Goal: Task Accomplishment & Management: Use online tool/utility

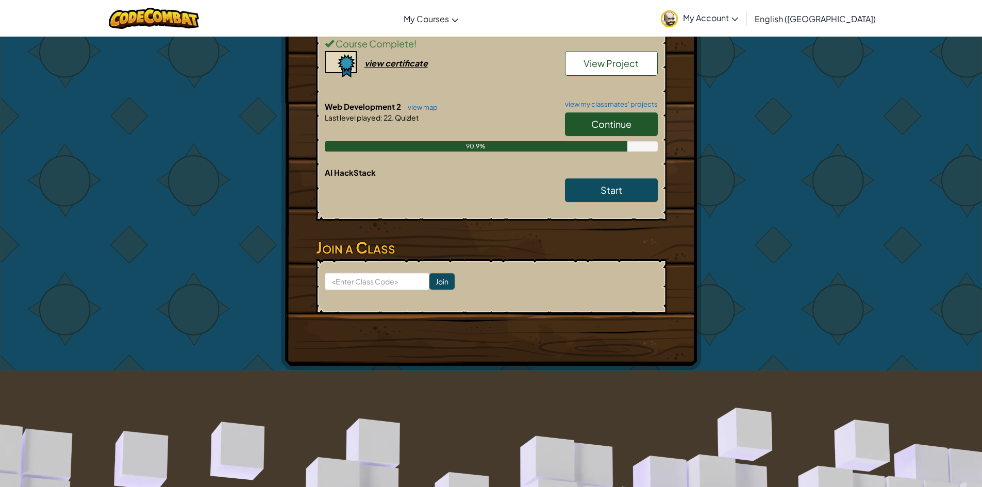
scroll to position [567, 0]
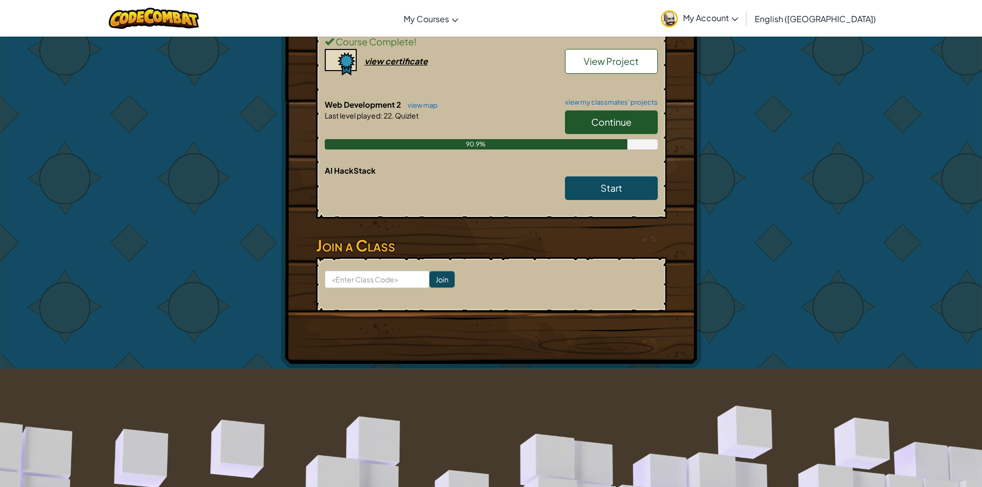
click at [593, 122] on span "Continue" at bounding box center [611, 122] width 40 height 12
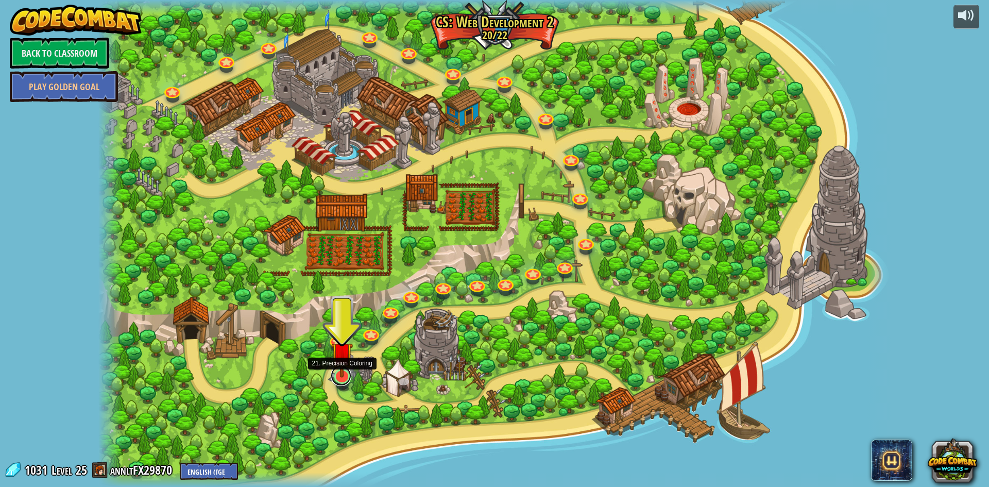
click at [348, 379] on link at bounding box center [341, 375] width 21 height 21
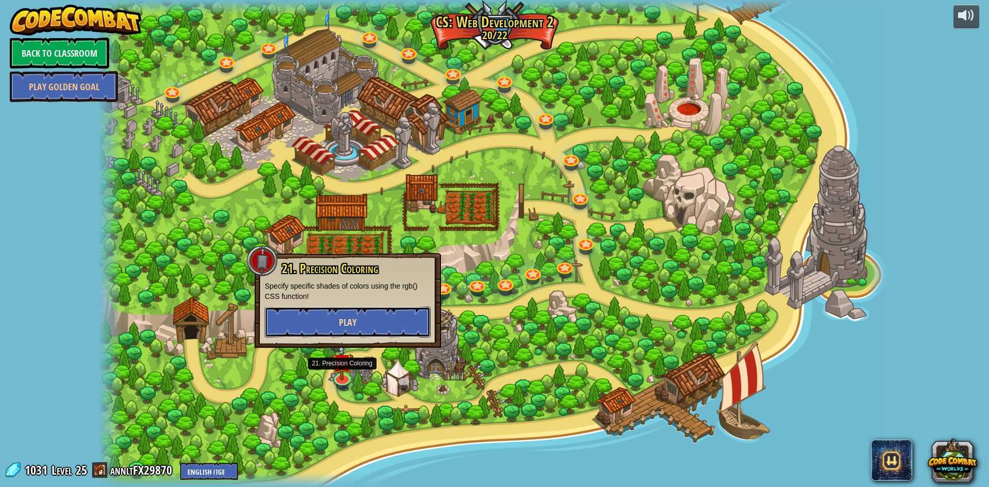
click at [347, 317] on span "Play" at bounding box center [348, 322] width 18 height 13
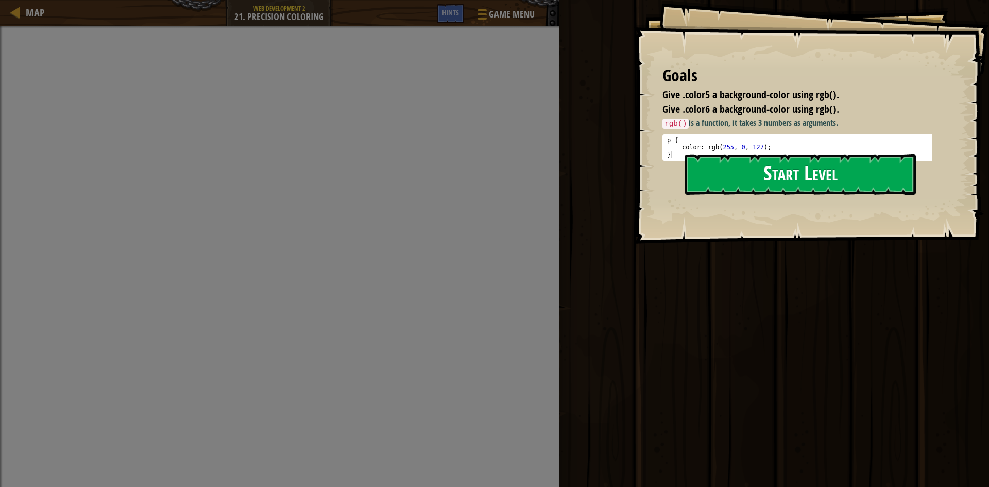
click at [755, 179] on button "Start Level" at bounding box center [800, 174] width 231 height 41
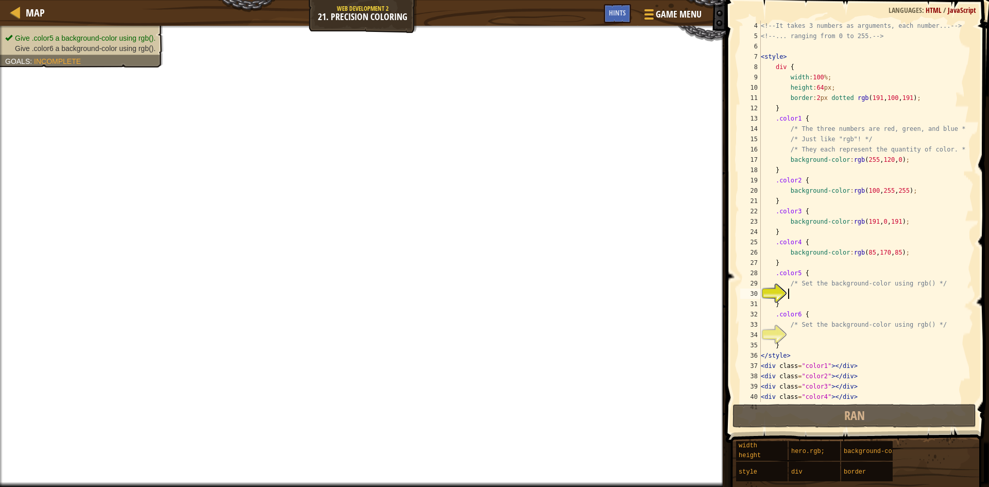
scroll to position [62, 0]
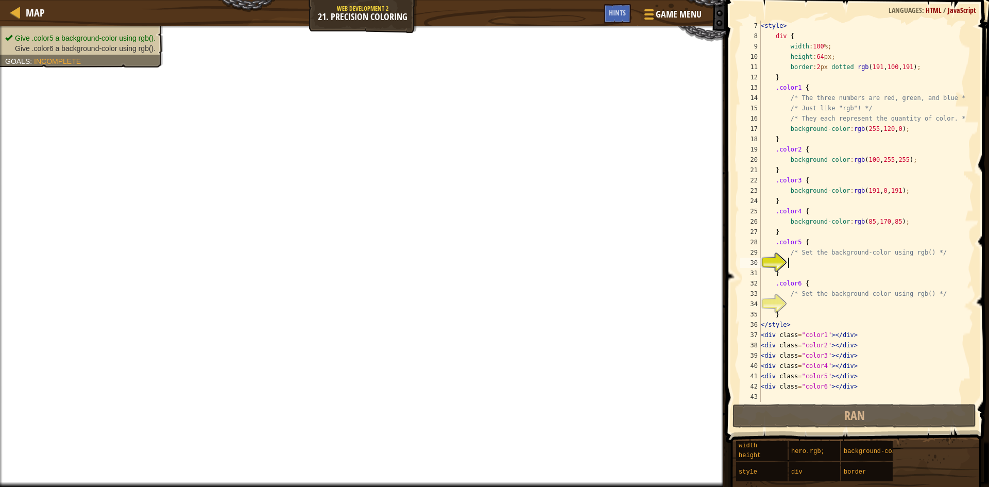
click at [818, 309] on div "< style > div { width : 100 % ; height : 64 px ; border : 2 px dotted rgb ( 191…" at bounding box center [862, 222] width 207 height 402
type textarea "}"
click at [818, 301] on div "< style > div { width : 100 % ; height : 64 px ; border : 2 px dotted rgb ( 191…" at bounding box center [862, 222] width 207 height 402
click at [815, 268] on div "< style > div { width : 100 % ; height : 64 px ; border : 2 px dotted rgb ( 191…" at bounding box center [862, 222] width 207 height 402
drag, startPoint x: 787, startPoint y: 223, endPoint x: 894, endPoint y: 223, distance: 106.2
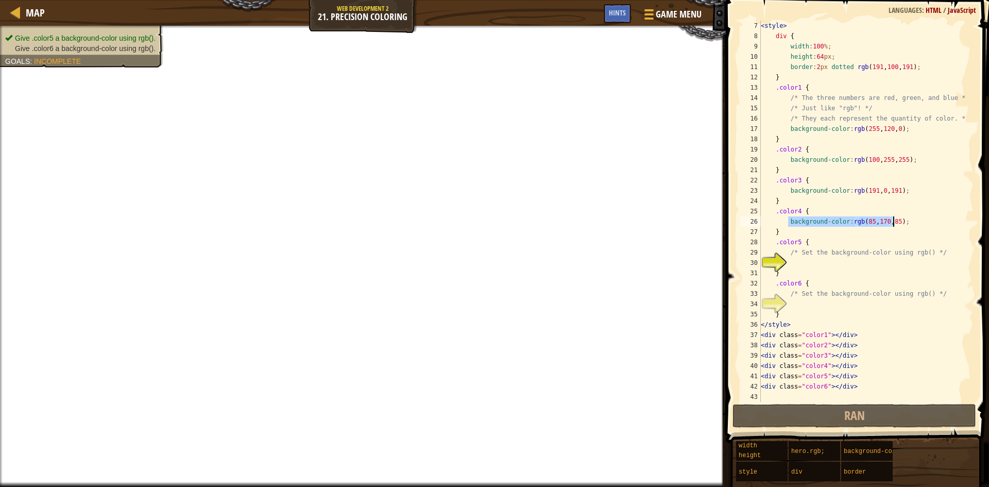
click at [894, 223] on div "< style > div { width : 100 % ; height : 64 px ; border : 2 px dotted rgb ( 191…" at bounding box center [862, 222] width 207 height 402
type textarea "background-color:rgb(85,170,85);"
drag, startPoint x: 906, startPoint y: 223, endPoint x: 789, endPoint y: 221, distance: 117.0
click at [789, 221] on div "< style > div { width : 100 % ; height : 64 px ; border : 2 px dotted rgb ( 191…" at bounding box center [862, 222] width 207 height 402
click at [804, 265] on div "< style > div { width : 100 % ; height : 64 px ; border : 2 px dotted rgb ( 191…" at bounding box center [862, 222] width 207 height 402
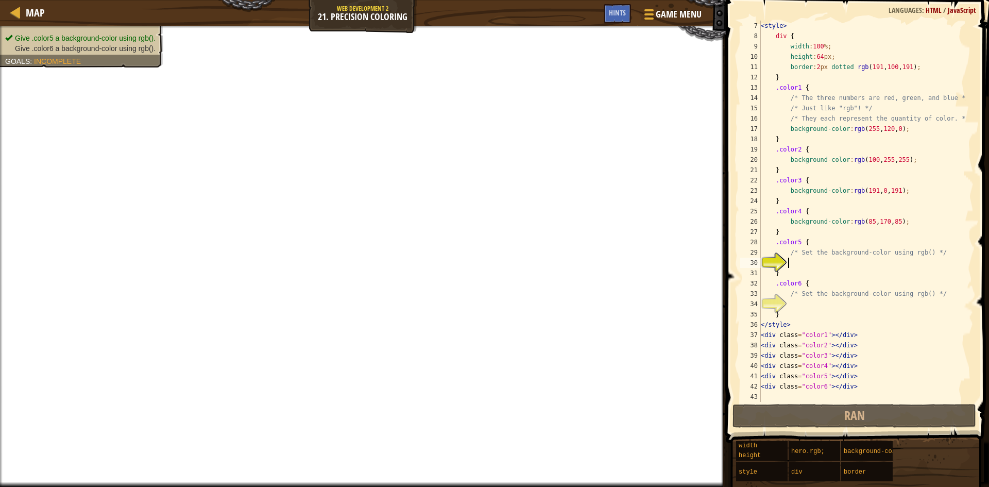
paste textarea "background-color:rgb(85,170,85);"
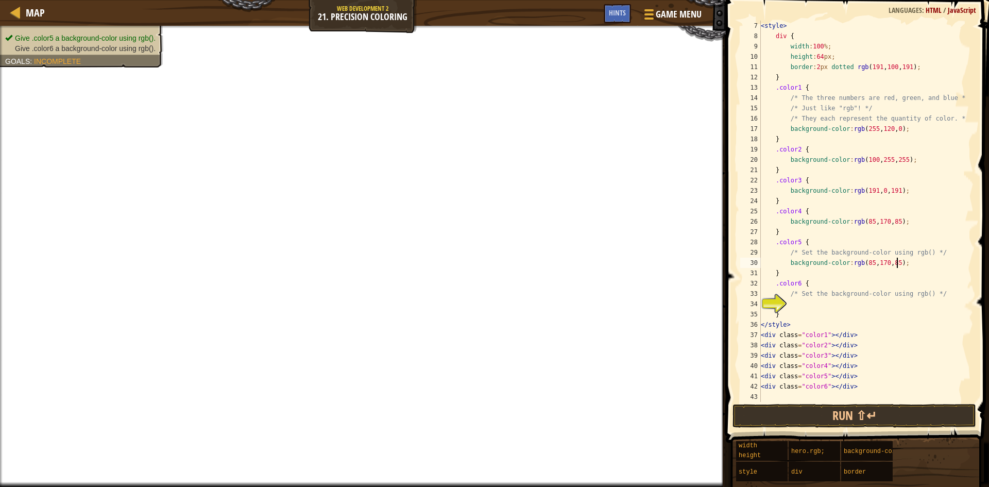
click at [866, 263] on div "< style > div { width : 100 % ; height : 64 px ; border : 2 px dotted rgb ( 191…" at bounding box center [862, 222] width 207 height 402
drag, startPoint x: 787, startPoint y: 264, endPoint x: 897, endPoint y: 262, distance: 109.3
click at [897, 262] on div "< style > div { width : 100 % ; height : 64 px ; border : 2 px dotted rgb ( 191…" at bounding box center [862, 222] width 207 height 402
click at [906, 277] on div "< style > div { width : 100 % ; height : 64 px ; border : 2 px dotted rgb ( 191…" at bounding box center [862, 222] width 207 height 402
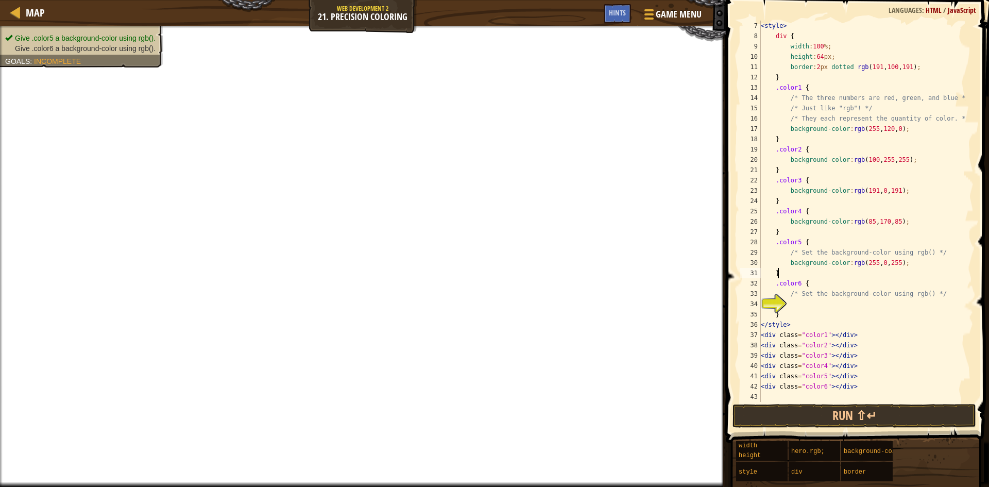
type textarea "}"
click at [797, 306] on div "< style > div { width : 100 % ; height : 64 px ; border : 2 px dotted rgb ( 191…" at bounding box center [862, 222] width 207 height 402
paste textarea "background-color:rgb(85,170,85);"
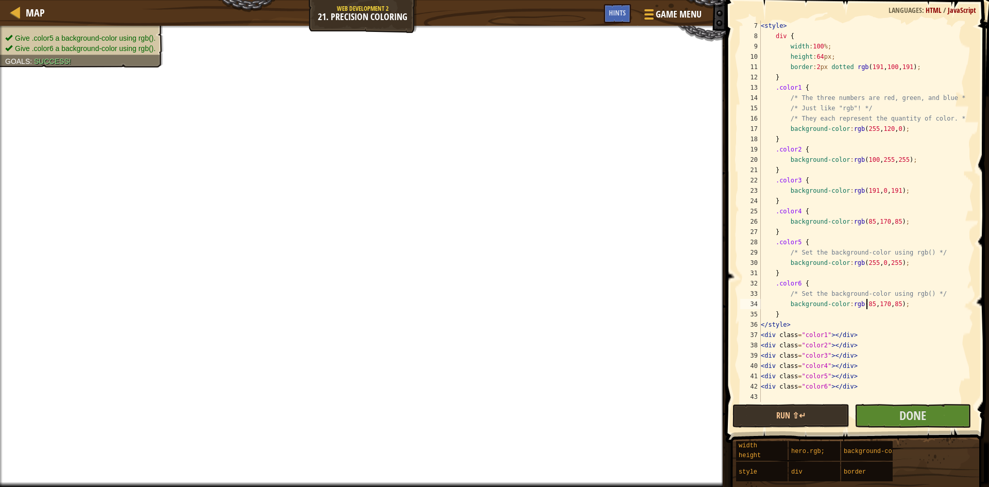
click at [865, 303] on div "< style > div { width : 100 % ; height : 64 px ; border : 2 px dotted rgb ( 191…" at bounding box center [862, 222] width 207 height 402
type textarea "background-color:rgb(0,0,128);"
click at [910, 420] on span "Done" at bounding box center [913, 415] width 27 height 16
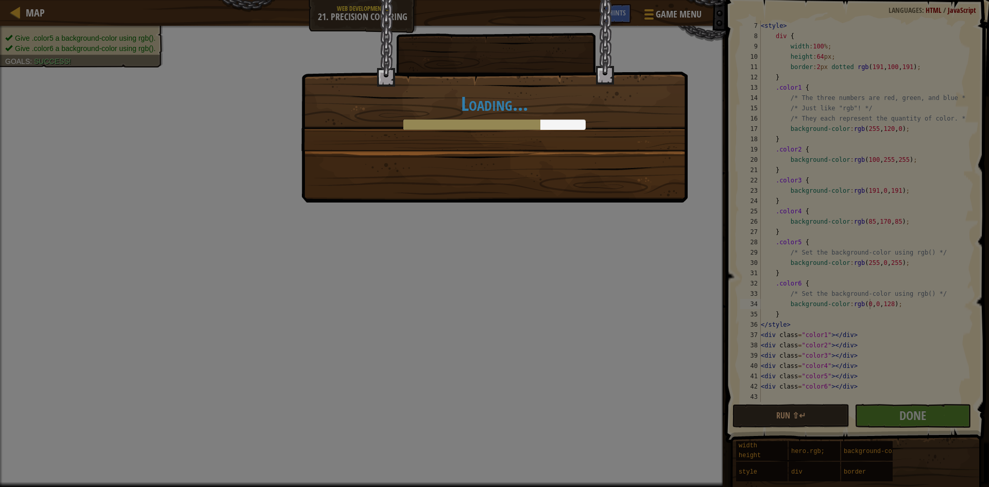
click at [588, 153] on div "Loading..." at bounding box center [494, 101] width 387 height 203
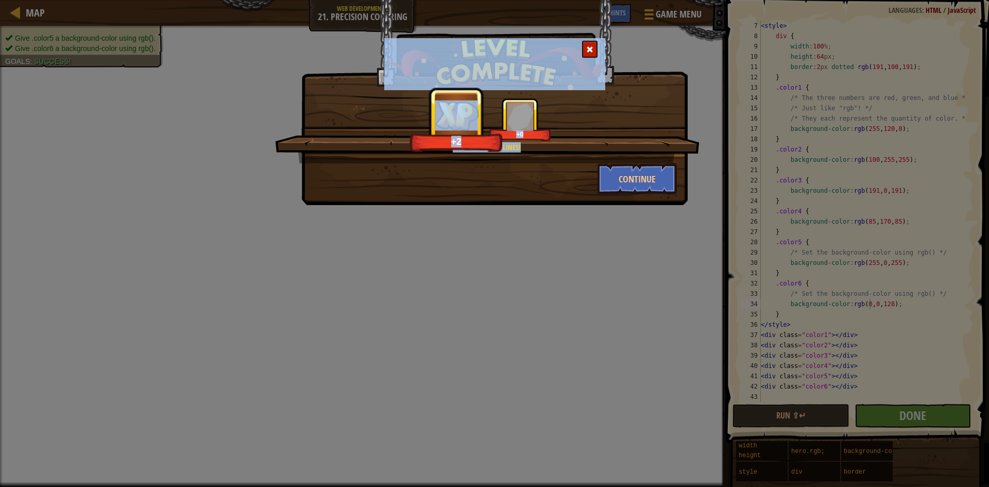
click at [547, 236] on div "Stay within the lines! +2 +0 Continue" at bounding box center [494, 243] width 989 height 487
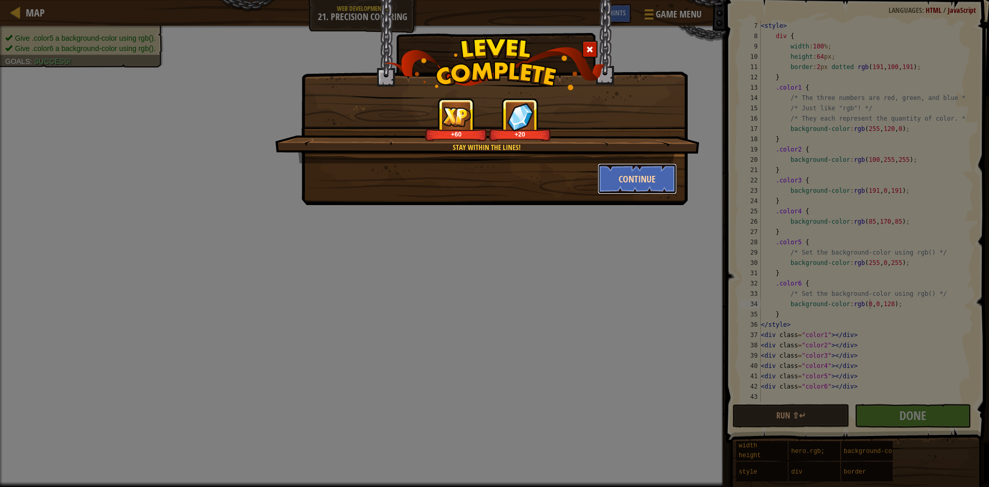
click at [637, 187] on button "Continue" at bounding box center [638, 178] width 80 height 31
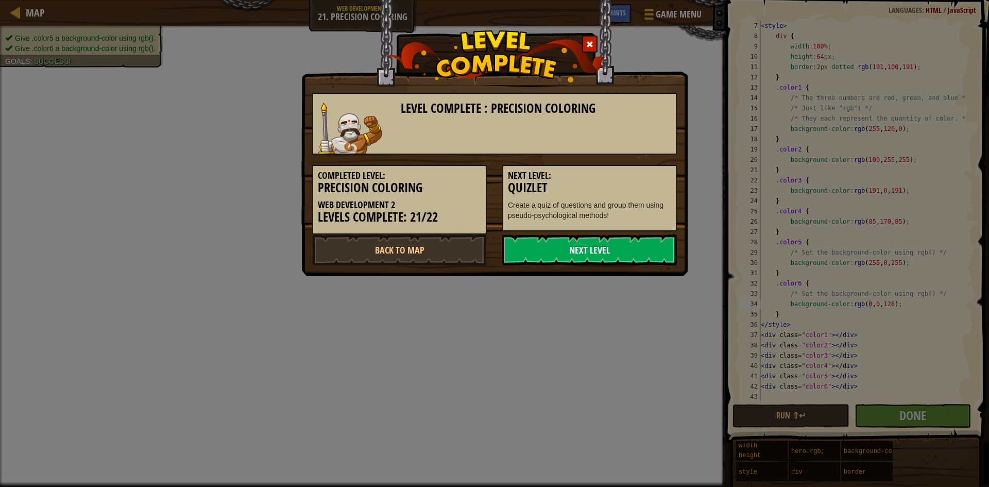
click at [566, 252] on link "Next Level" at bounding box center [589, 249] width 175 height 31
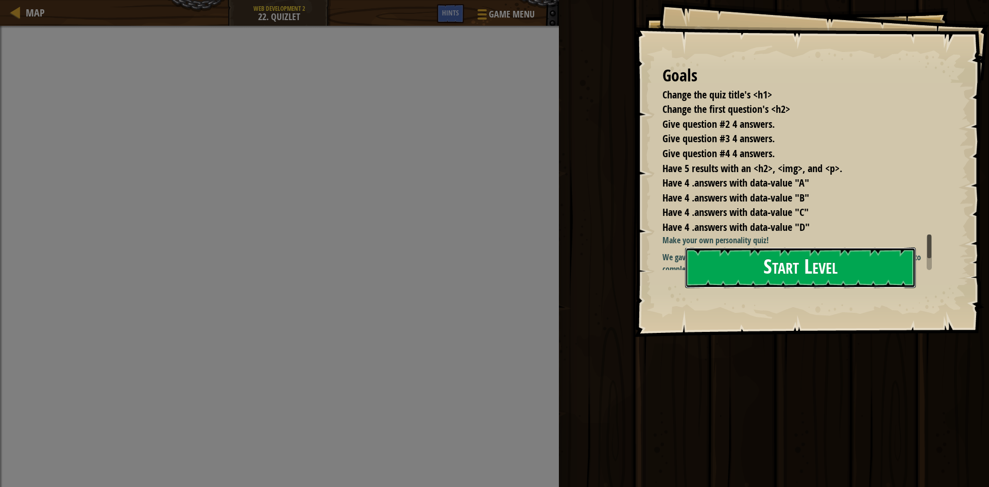
click at [750, 263] on button "Start Level" at bounding box center [800, 267] width 231 height 41
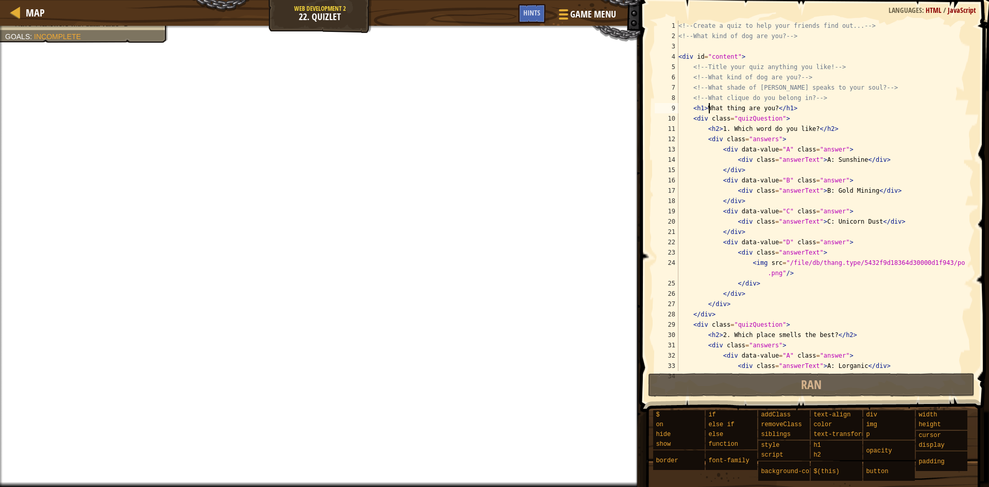
click at [708, 107] on div "<!-- Create a quiz to help your friends find out... --> <!-- What kind of dog a…" at bounding box center [822, 206] width 290 height 371
click at [706, 106] on div "<!-- Create a quiz to help your friends find out... --> <!-- What kind of dog a…" at bounding box center [822, 206] width 290 height 371
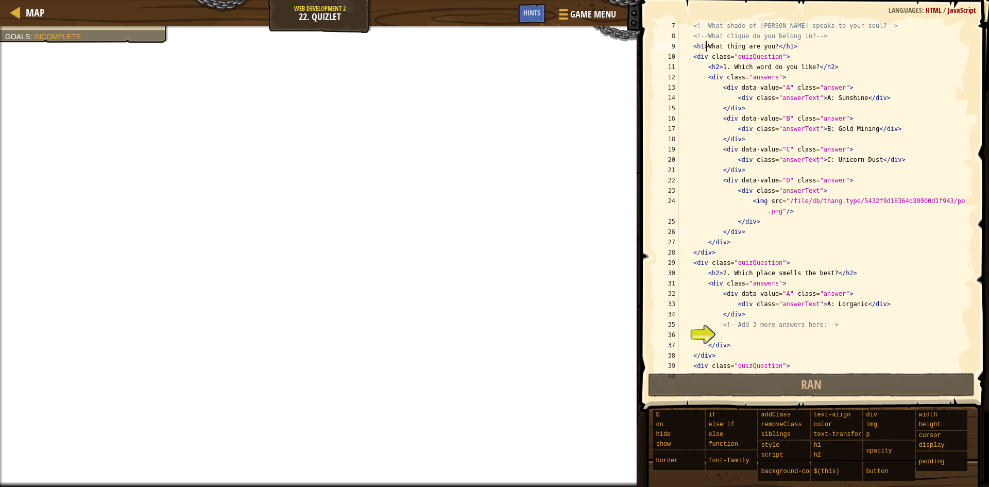
scroll to position [31, 0]
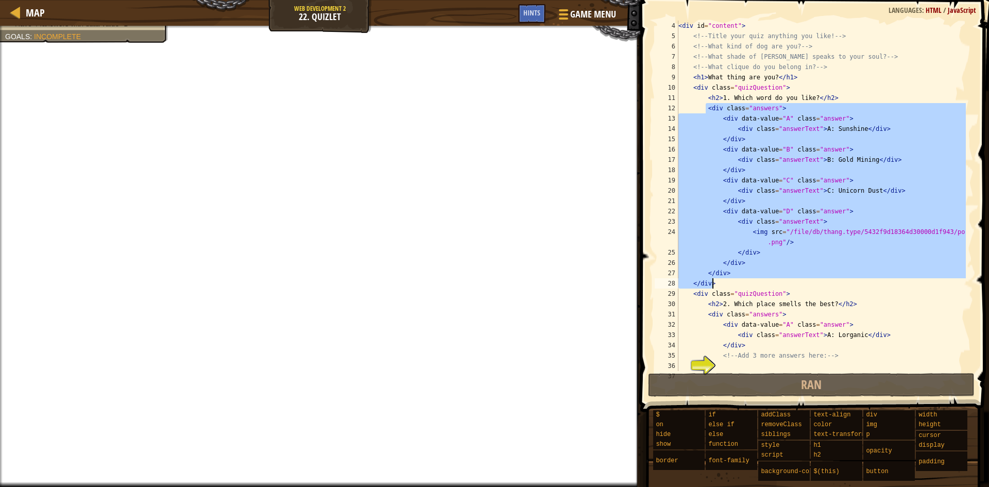
drag, startPoint x: 705, startPoint y: 112, endPoint x: 897, endPoint y: 288, distance: 260.4
click at [897, 288] on div "< div id = "content" > <!-- Title your quiz anything you like! --> <!-- What ki…" at bounding box center [822, 206] width 290 height 371
click at [897, 288] on div "< div id = "content" > <!-- Title your quiz anything you like! --> <!-- What ki…" at bounding box center [822, 196] width 290 height 350
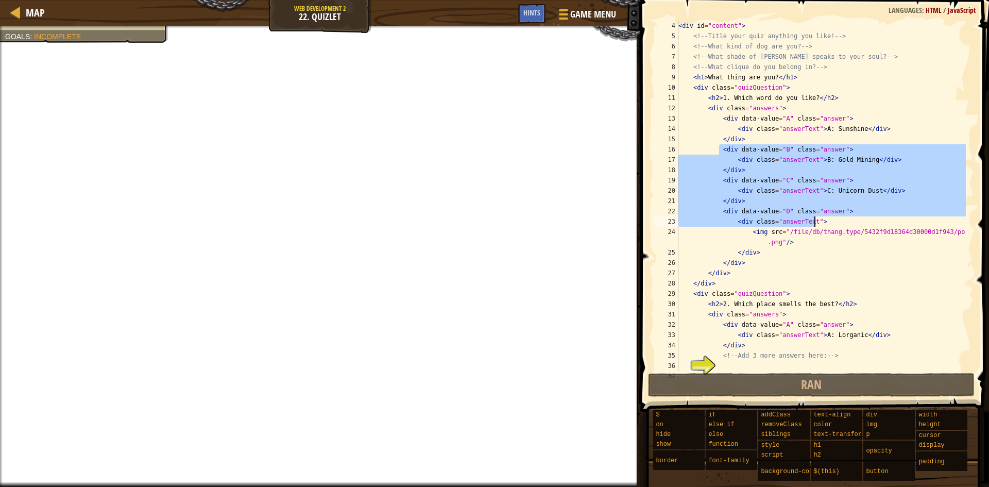
drag, startPoint x: 720, startPoint y: 150, endPoint x: 879, endPoint y: 222, distance: 174.1
click at [879, 222] on div "< div id = "content" > <!-- Title your quiz anything you like! --> <!-- What ki…" at bounding box center [822, 206] width 290 height 371
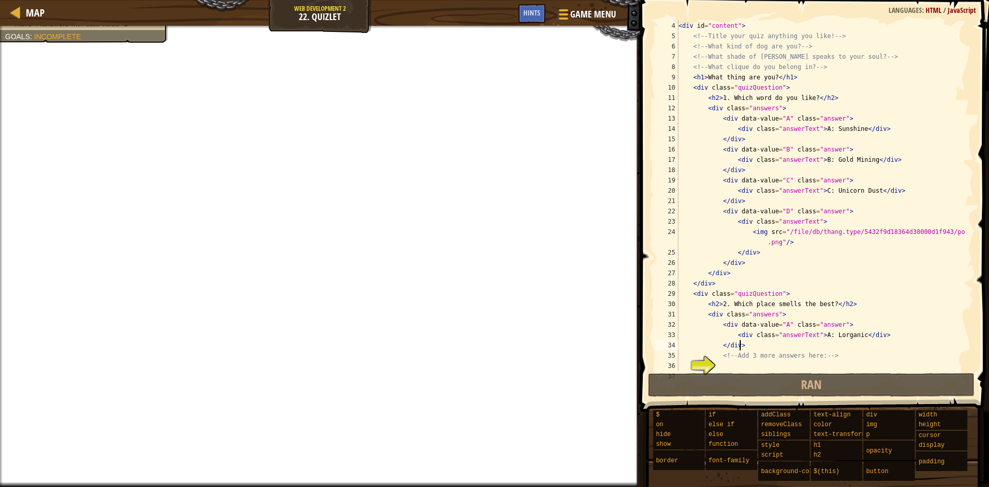
click at [763, 346] on div "< div id = "content" > <!-- Title your quiz anything you like! --> <!-- What ki…" at bounding box center [822, 206] width 290 height 371
type textarea "</div>"
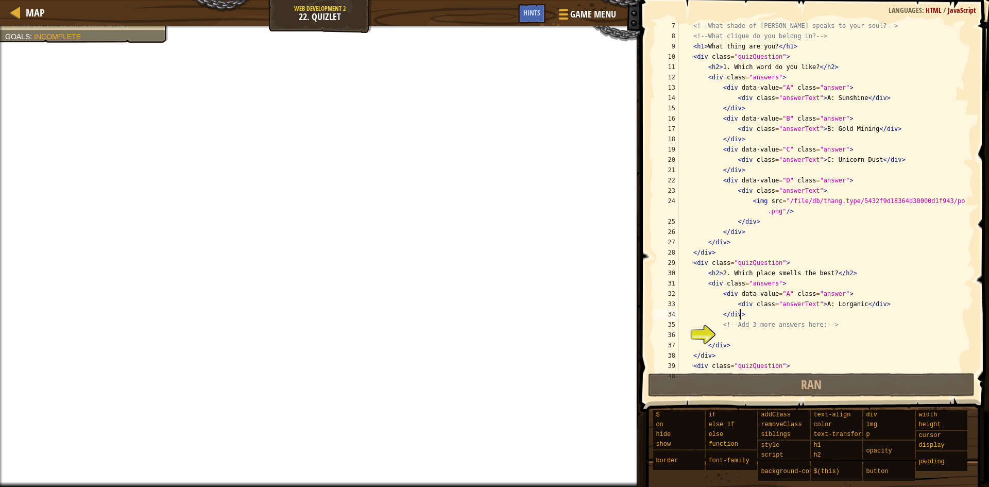
scroll to position [62, 0]
click at [748, 334] on div "<!-- What shade of [PERSON_NAME] speaks to your soul? --> <!-- What clique do y…" at bounding box center [822, 206] width 290 height 371
paste textarea "<div class="answerText">"
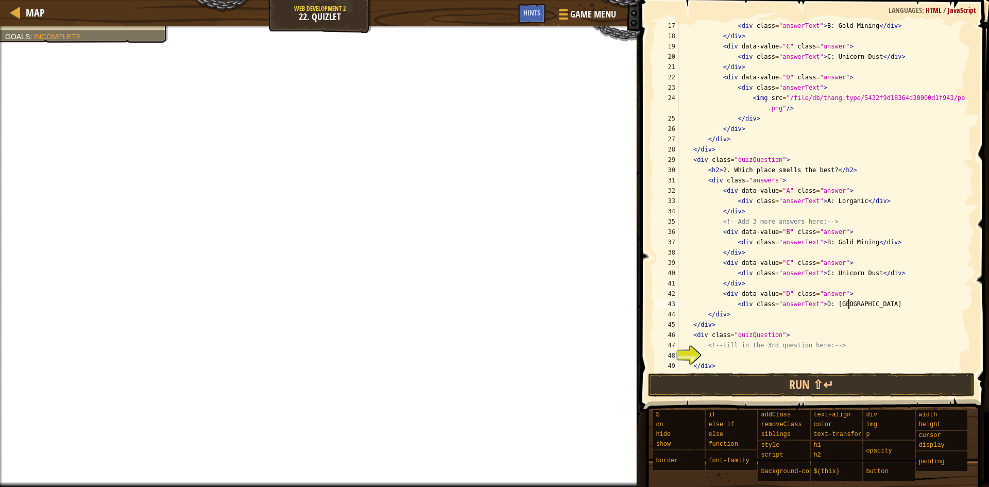
scroll to position [5, 14]
click at [832, 304] on div "< div class = "answerText" > B: Gold Mining </ div > </ div > < div data-value …" at bounding box center [822, 206] width 290 height 371
type textarea "<div class="answerText">D: Restaurant"
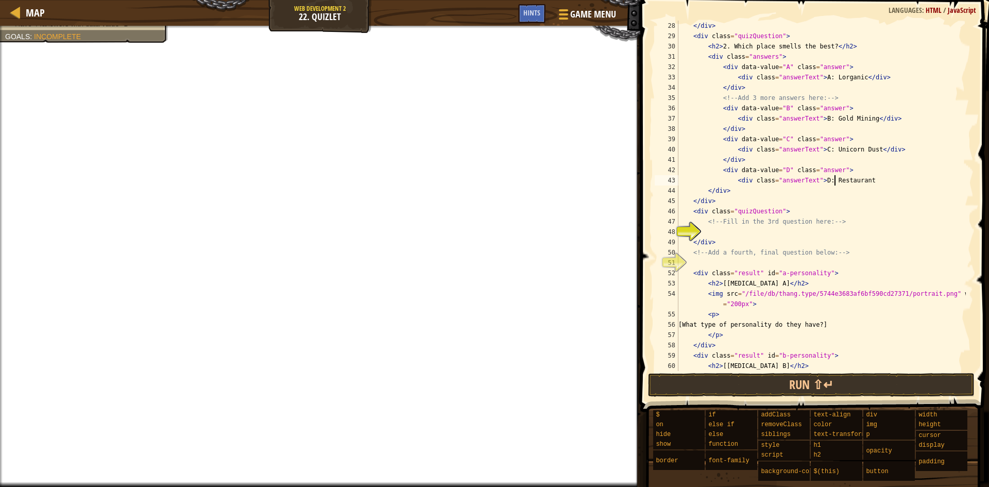
scroll to position [289, 0]
click at [750, 262] on div "</ div > < div class = "quizQuestion" > < h2 > 2. Which place smells the best? …" at bounding box center [822, 206] width 290 height 371
click at [726, 232] on div "</ div > < div class = "quizQuestion" > < h2 > 2. Which place smells the best? …" at bounding box center [822, 206] width 290 height 371
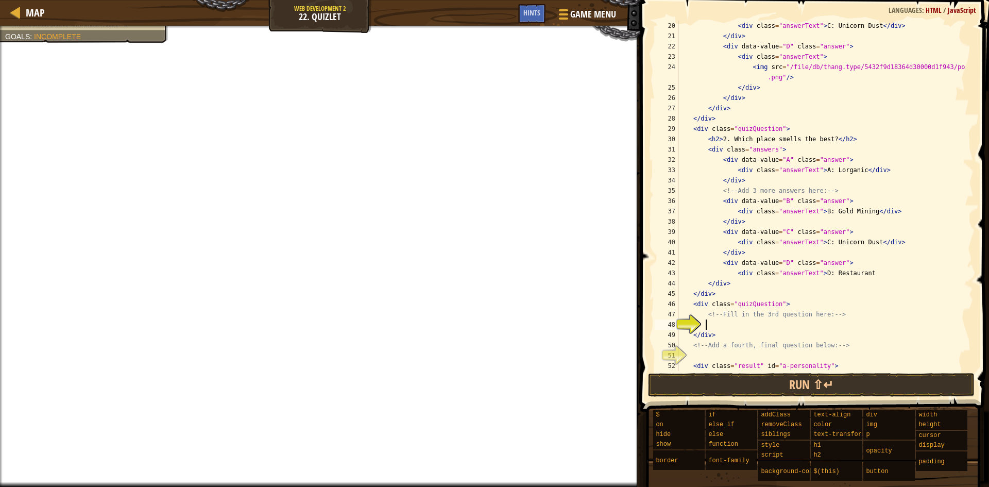
scroll to position [196, 0]
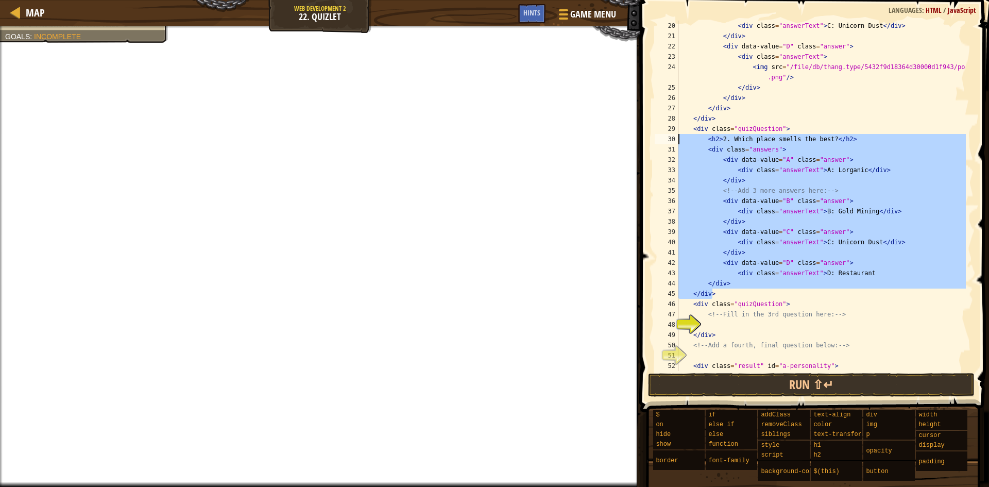
drag, startPoint x: 730, startPoint y: 293, endPoint x: 662, endPoint y: 140, distance: 167.7
click at [662, 140] on div "20 21 22 23 24 25 26 27 28 29 30 31 32 33 34 35 36 37 38 39 40 41 42 43 44 45 4…" at bounding box center [813, 196] width 321 height 350
type textarea "<h2>2. Which place smells the best?</h2> <div class="answers">"
click at [708, 325] on div "< div class = "answerText" > C: Unicorn Dust </ div > </ div > < div data-value…" at bounding box center [822, 206] width 290 height 371
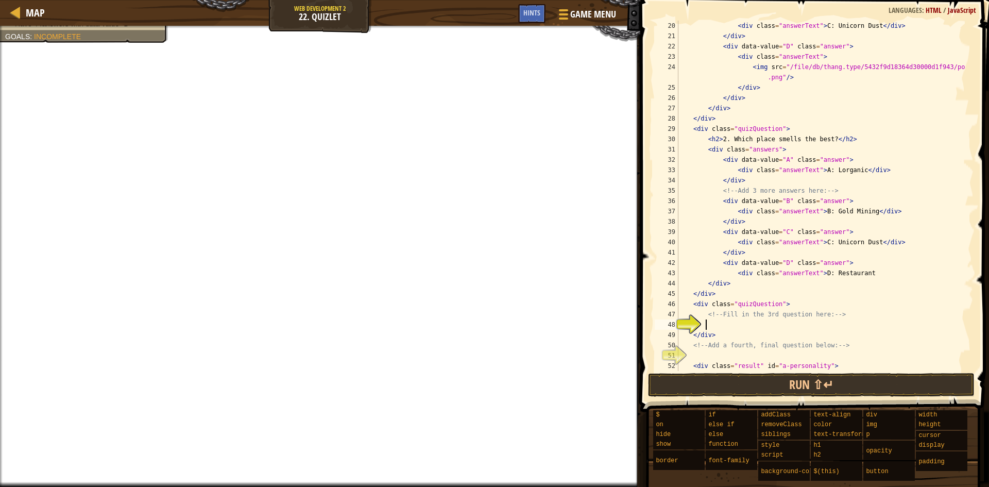
paste textarea "</div>"
type textarea "</div>"
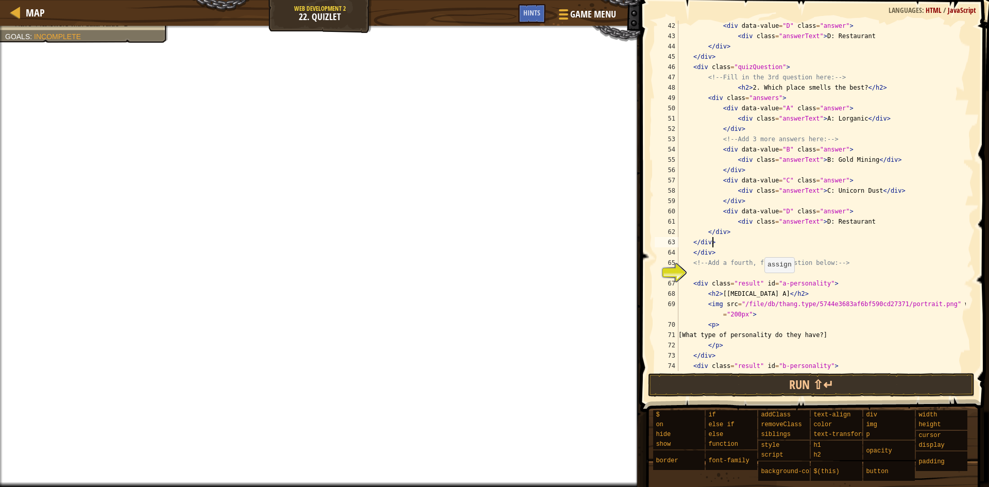
scroll to position [433, 0]
drag, startPoint x: 707, startPoint y: 243, endPoint x: 693, endPoint y: 243, distance: 13.9
click at [693, 243] on div "< div data-value = "D" class = "answer" > < div class = "answerText" > D: Resta…" at bounding box center [822, 206] width 290 height 371
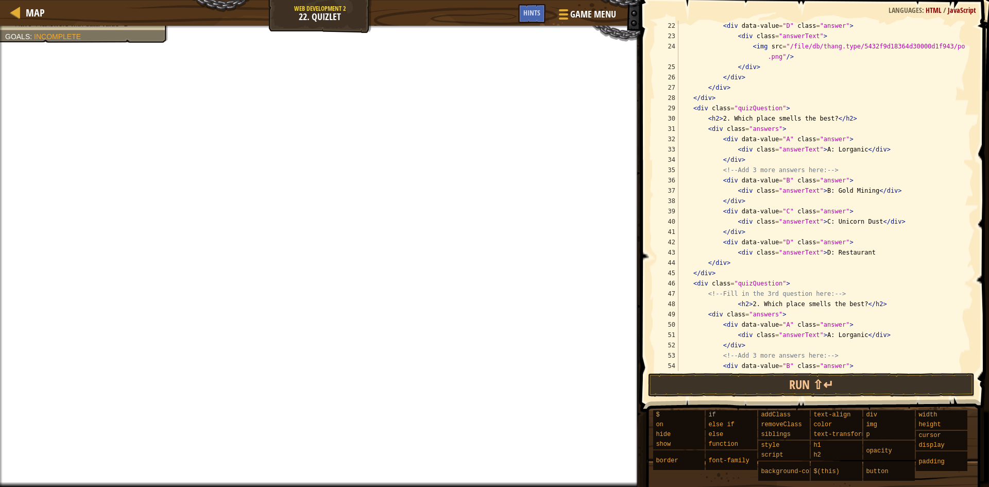
scroll to position [247, 0]
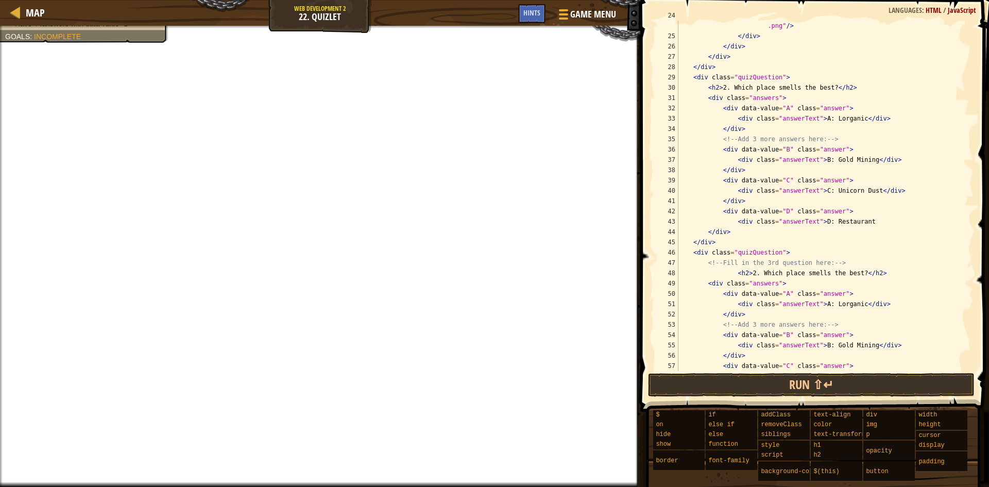
type textarea "</div>"
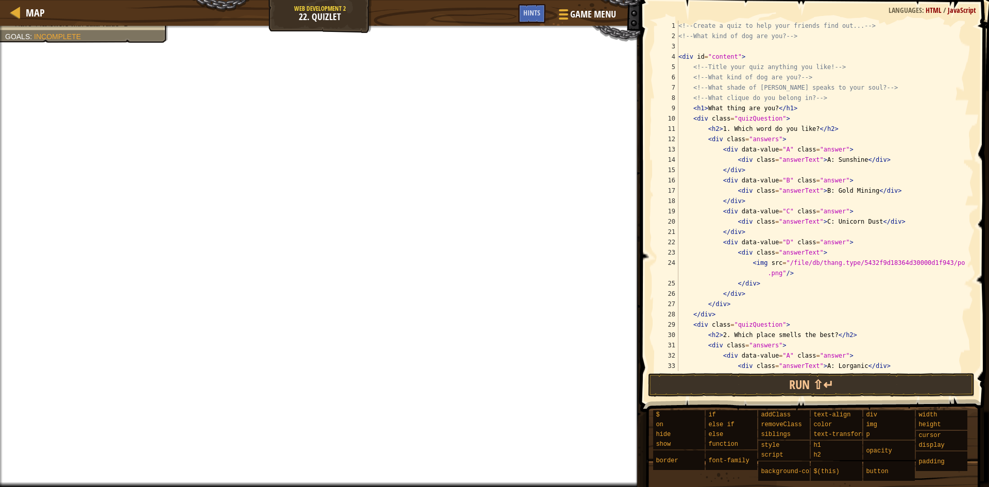
scroll to position [0, 0]
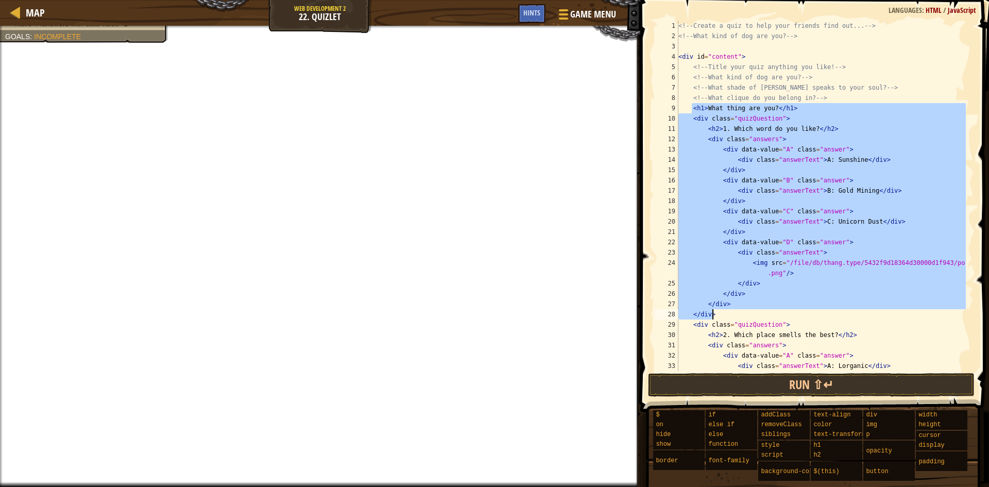
drag, startPoint x: 691, startPoint y: 109, endPoint x: 865, endPoint y: 318, distance: 272.2
click at [865, 318] on div "<!-- Create a quiz to help your friends find out... --> <!-- What kind of dog a…" at bounding box center [822, 206] width 290 height 371
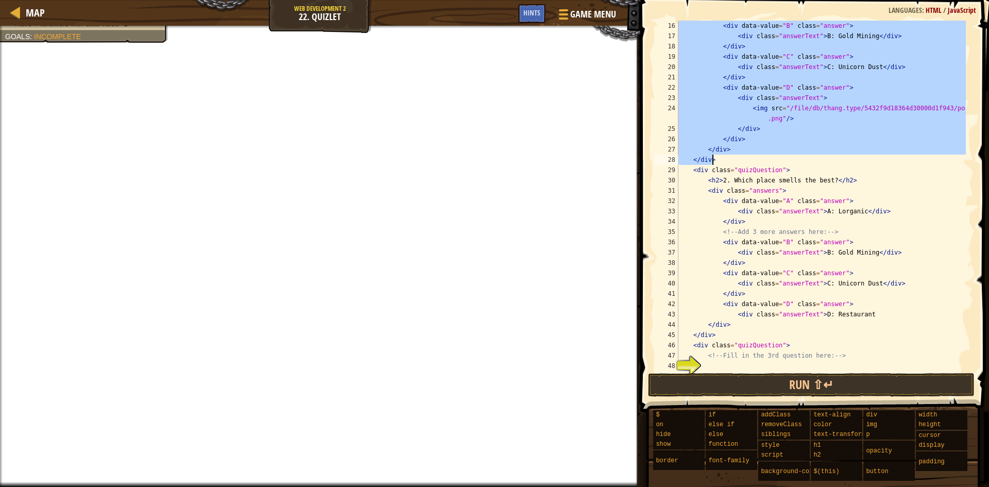
scroll to position [216, 0]
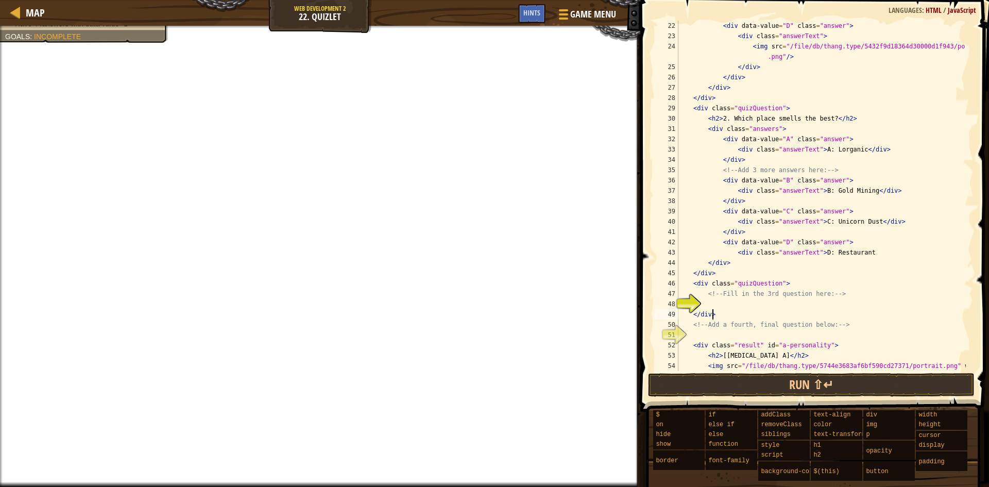
click at [725, 310] on div "< div data-value = "D" class = "answer" > < div class = "answerText" > < img sr…" at bounding box center [822, 211] width 290 height 381
type textarea "</div>"
click at [719, 306] on div "< div data-value = "D" class = "answer" > < div class = "answerText" > < img sr…" at bounding box center [822, 211] width 290 height 381
paste textarea "</div>"
type textarea "</div>"
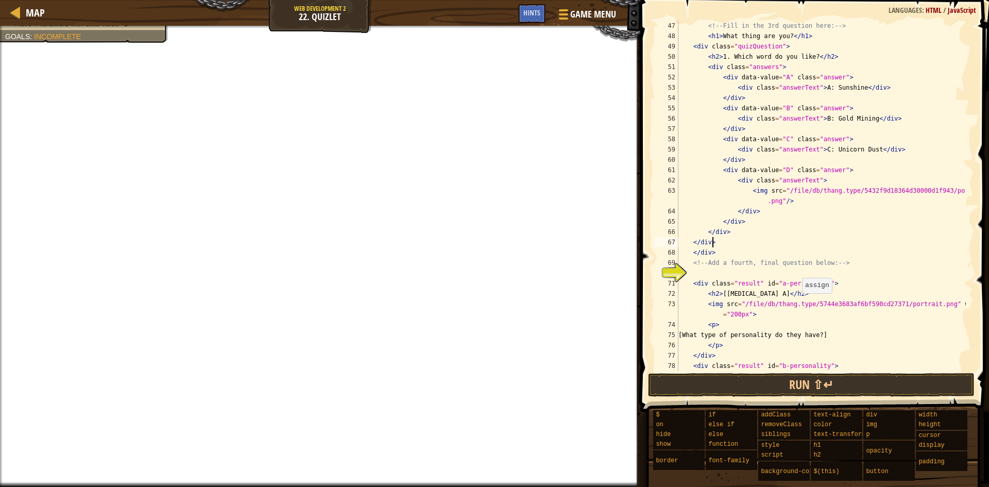
scroll to position [484, 0]
click at [724, 273] on div "<!-- Fill in the 3rd question here: --> < h1 > What thing are you? </ h1 > < di…" at bounding box center [822, 206] width 290 height 371
click at [725, 254] on div "<!-- Fill in the 3rd question here: --> < h1 > What thing are you? </ h1 > < di…" at bounding box center [822, 206] width 290 height 371
drag, startPoint x: 691, startPoint y: 47, endPoint x: 782, endPoint y: 47, distance: 91.2
click at [782, 47] on div "<!-- Fill in the 3rd question here: --> < h1 > What thing are you? </ h1 > < di…" at bounding box center [822, 206] width 290 height 371
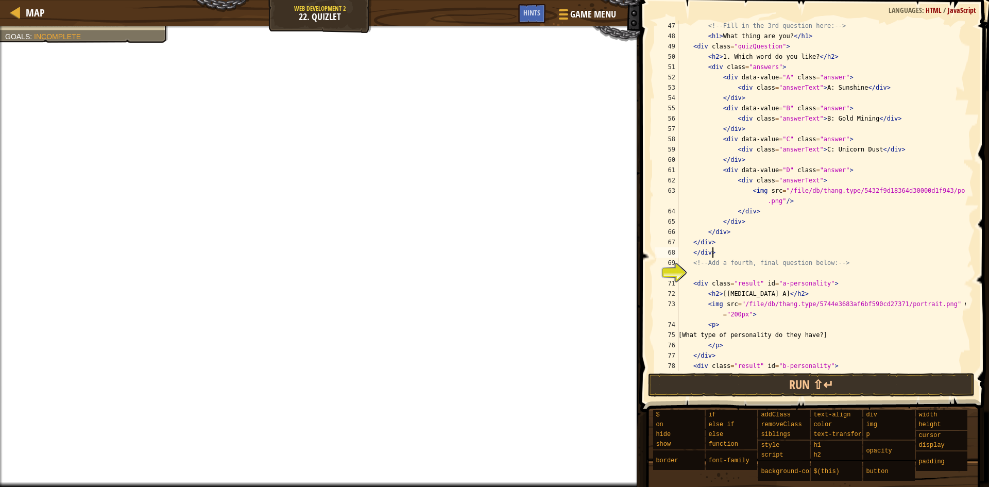
click at [715, 253] on div "<!-- Fill in the 3rd question here: --> < h1 > What thing are you? </ h1 > < di…" at bounding box center [822, 206] width 290 height 371
paste textarea "<div class="quizQuestion">"
click at [726, 251] on div "<!-- Fill in the 3rd question here: --> < h1 > What thing are you? </ h1 > < di…" at bounding box center [822, 206] width 290 height 371
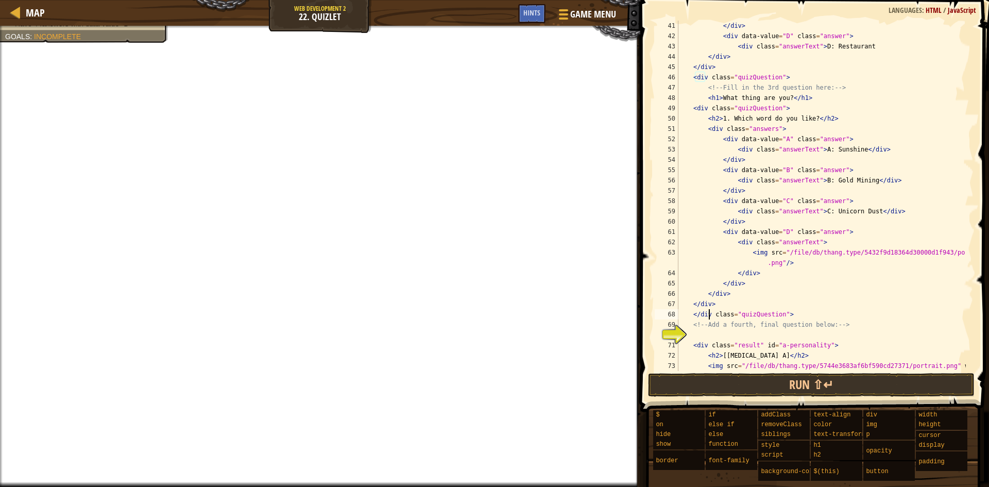
scroll to position [453, 0]
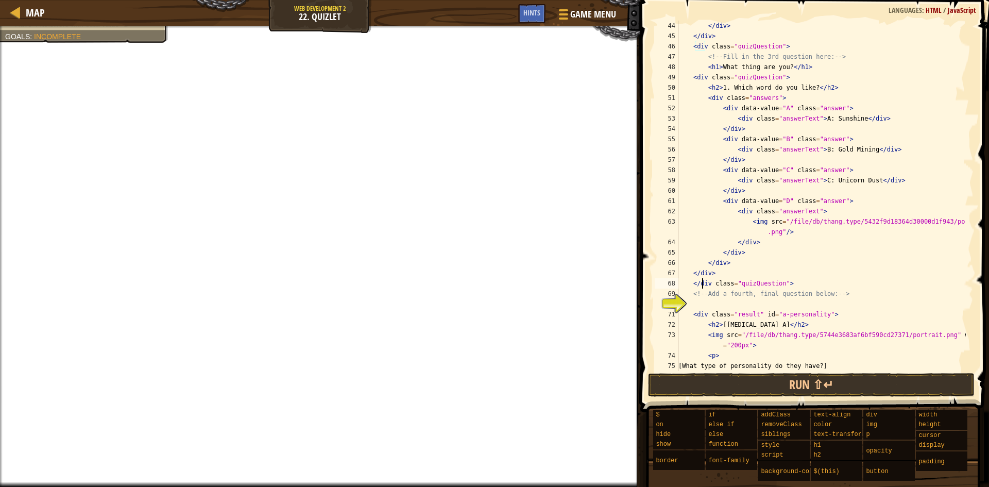
click at [702, 285] on div "</ div > </ div > < div class = "quizQuestion" > <!-- Fill in the 3rd question …" at bounding box center [822, 206] width 290 height 371
click at [701, 296] on div "</ div > </ div > < div class = "quizQuestion" > <!-- Fill in the 3rd question …" at bounding box center [822, 206] width 290 height 371
type textarea "<!-- Add a fourth, final question below: -->"
click at [700, 305] on div "</ div > </ div > < div class = "quizQuestion" > <!-- Fill in the 3rd question …" at bounding box center [822, 206] width 290 height 371
paste textarea "<div class="quizQuestion">"
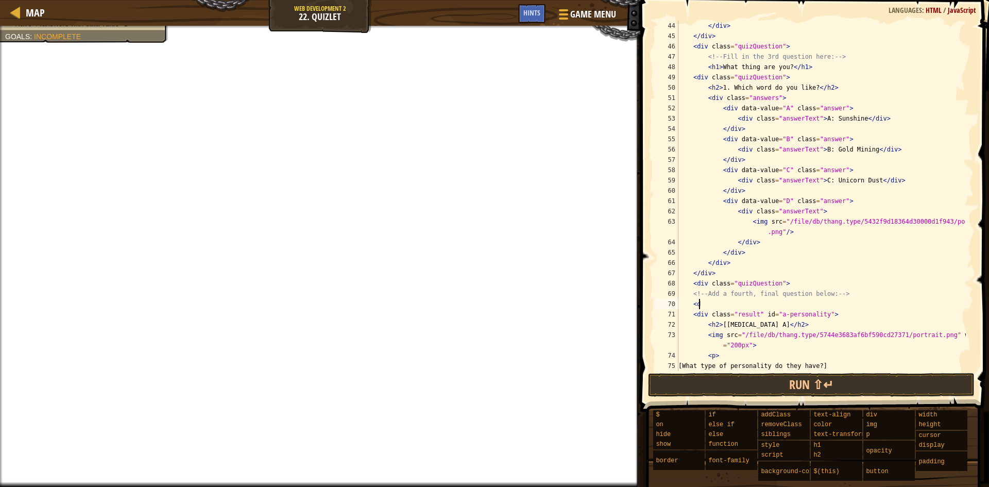
type textarea "<"
paste textarea "</div>"
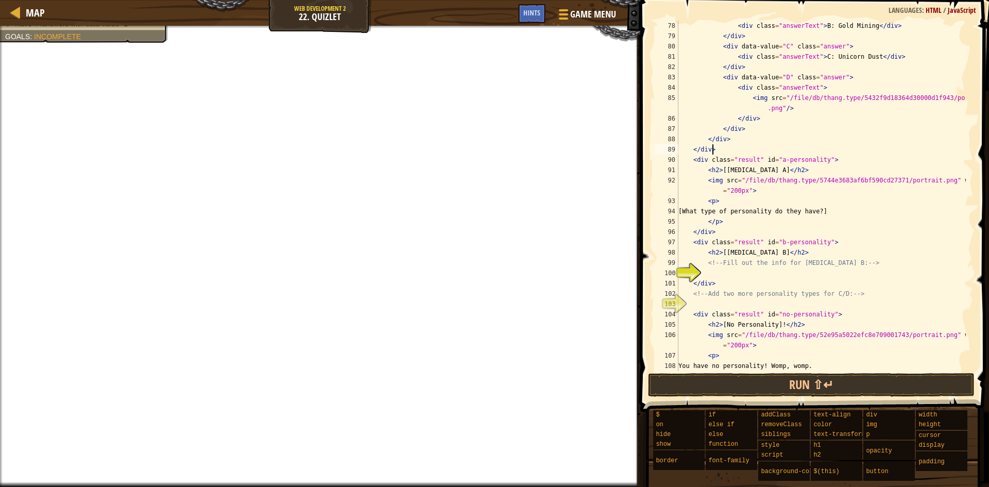
scroll to position [814, 0]
click at [700, 170] on div "< div class = "answerText" > B: Gold Mining </ div > </ div > < div data-value …" at bounding box center [822, 206] width 290 height 371
click at [696, 192] on div "< div class = "answerText" > B: Gold Mining </ div > </ div > < div data-value …" at bounding box center [822, 206] width 290 height 371
type textarea "<img src="/file/db/thang.type/5744e3683af6bf590cd27371/portrait.png" width="200…"
drag, startPoint x: 706, startPoint y: 183, endPoint x: 865, endPoint y: 193, distance: 159.6
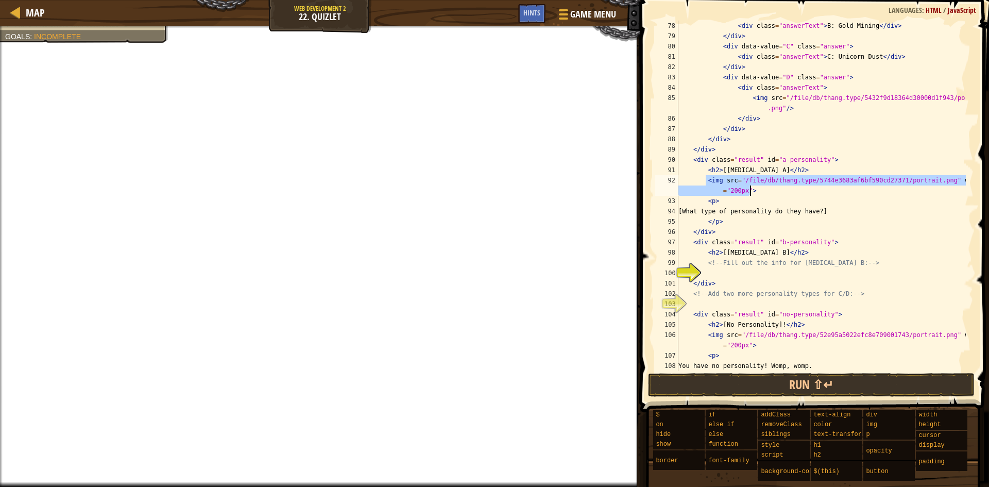
click at [865, 193] on div "< div class = "answerText" > B: Gold Mining </ div > </ div > < div data-value …" at bounding box center [822, 206] width 290 height 371
click at [724, 273] on div "< div class = "answerText" > B: Gold Mining </ div > </ div > < div data-value …" at bounding box center [822, 206] width 290 height 371
paste textarea "<img src="/file/db/thang.type/5744e3683af6bf590cd27371/portrait.png" width="200…"
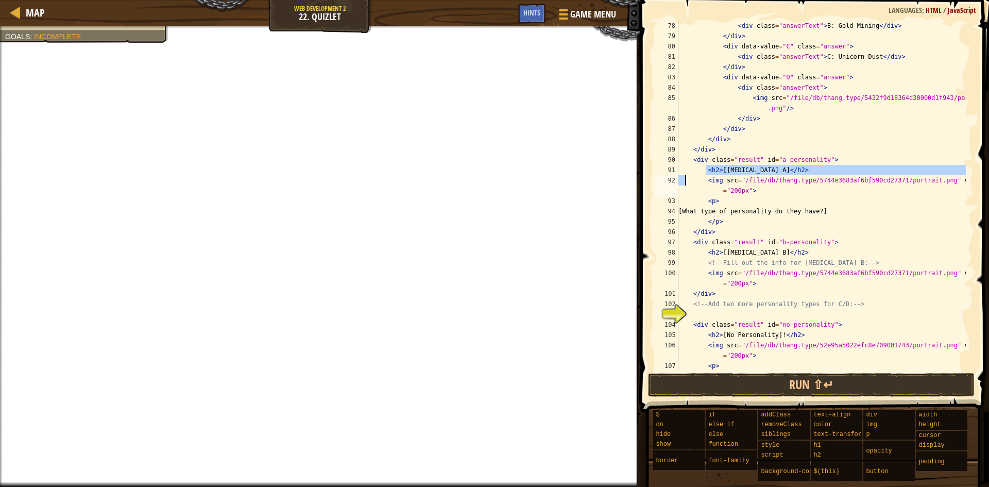
drag, startPoint x: 706, startPoint y: 170, endPoint x: 686, endPoint y: 179, distance: 21.9
click at [686, 179] on div "< div class = "answerText" > B: Gold Mining </ div > </ div > < div data-value …" at bounding box center [822, 206] width 290 height 371
click at [686, 190] on div "< div class = "answerText" > B: Gold Mining </ div > </ div > < div data-value …" at bounding box center [822, 206] width 290 height 371
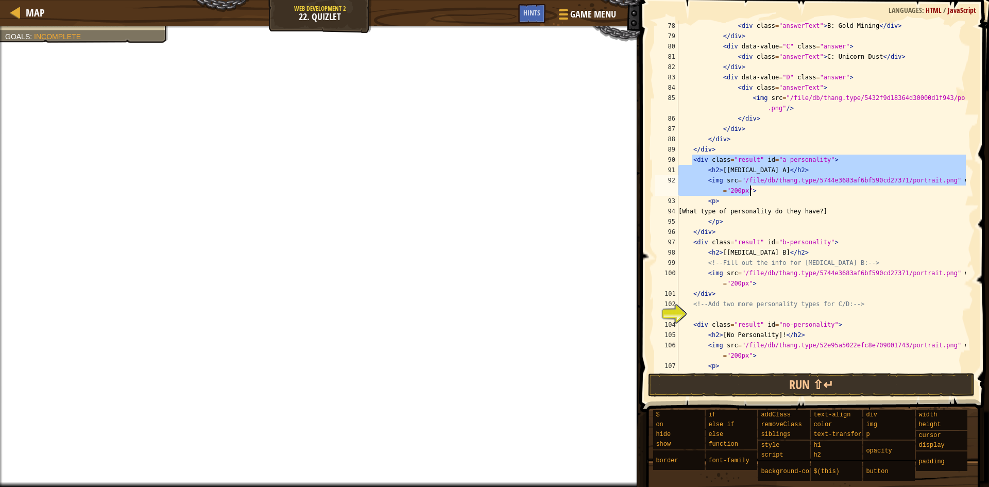
drag, startPoint x: 691, startPoint y: 161, endPoint x: 837, endPoint y: 194, distance: 149.9
click at [837, 194] on div "< div class = "answerText" > B: Gold Mining </ div > </ div > < div data-value …" at bounding box center [822, 206] width 290 height 371
type textarea "<h2>[[MEDICAL_DATA] A]</h2> <img src="/file/db/thang.type/5744e3683af6bf590cd27…"
click at [748, 311] on div "< div class = "answerText" > B: Gold Mining </ div > </ div > < div data-value …" at bounding box center [822, 206] width 290 height 371
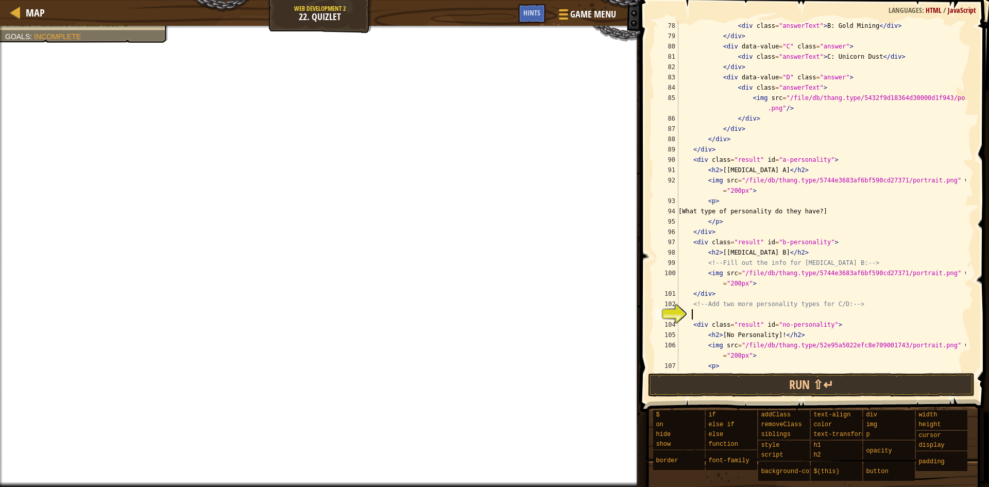
paste textarea "<img src="/file/db/thang.type/5744e3683af6bf590cd27371/portrait.png" width="200…"
type textarea "<img src="/file/db/thang.type/5744e3683af6bf590cd27371/portrait.png" width="200…"
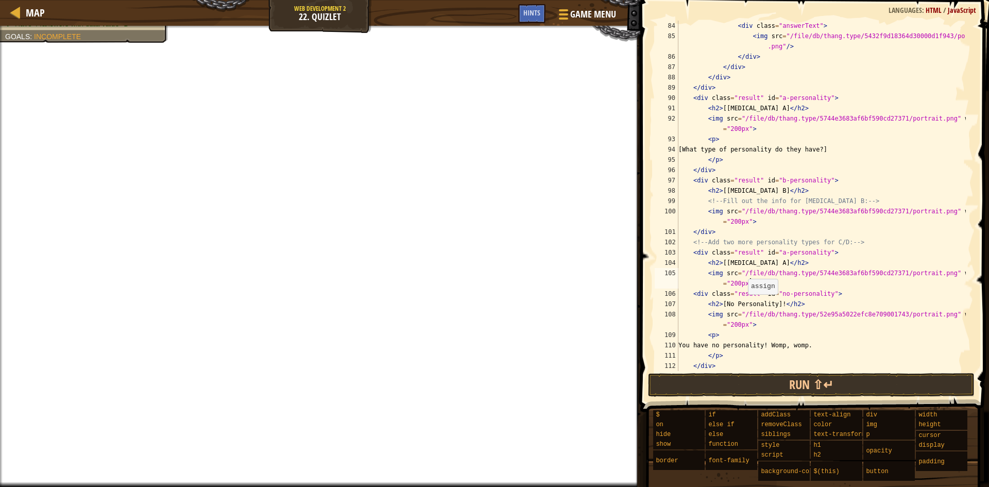
scroll to position [938, 0]
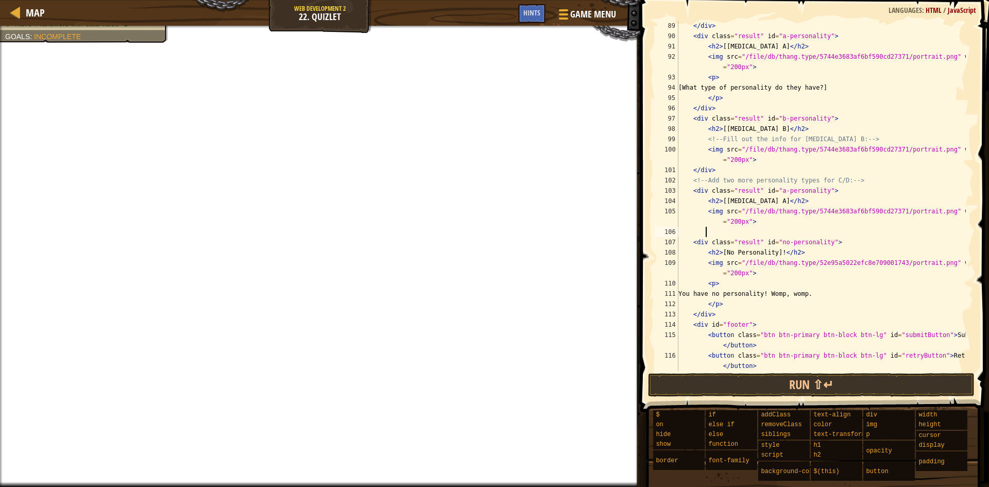
paste textarea "<img src="/file/db/thang.type/5744e3683af6bf590cd27371/portrait.png" width="200…"
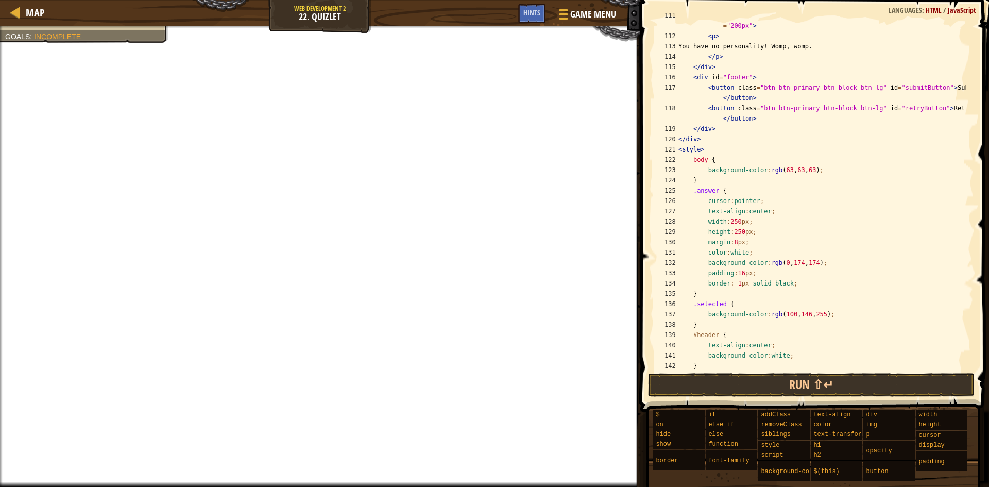
scroll to position [1309, 0]
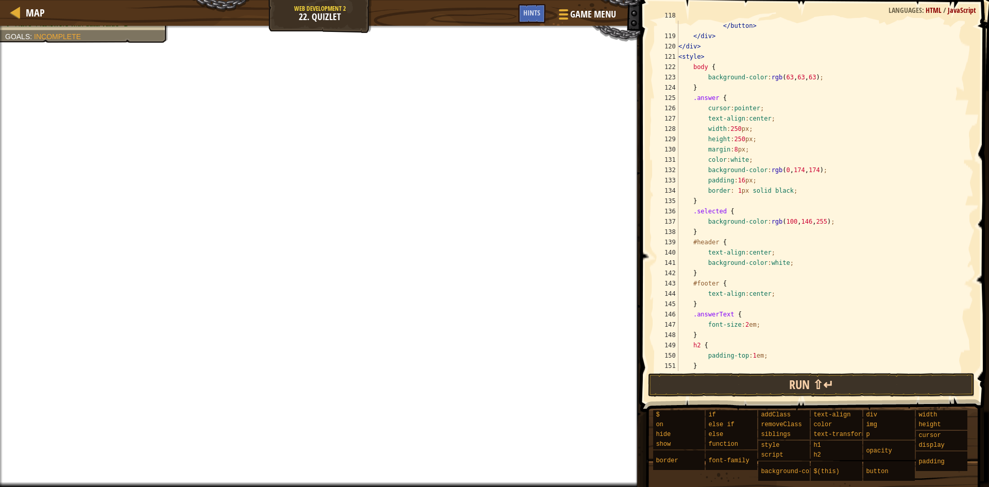
type textarea "<img src="/file/db/thang.type/5744e3683af6bf590cd27371/portrait.png" width="200…"
click at [742, 385] on button "Run ⇧↵" at bounding box center [811, 385] width 327 height 24
click at [715, 389] on button "Run ⇧↵" at bounding box center [811, 385] width 327 height 24
click at [741, 387] on button "Run ⇧↵" at bounding box center [811, 385] width 327 height 24
click at [740, 385] on button "Run ⇧↵" at bounding box center [811, 385] width 327 height 24
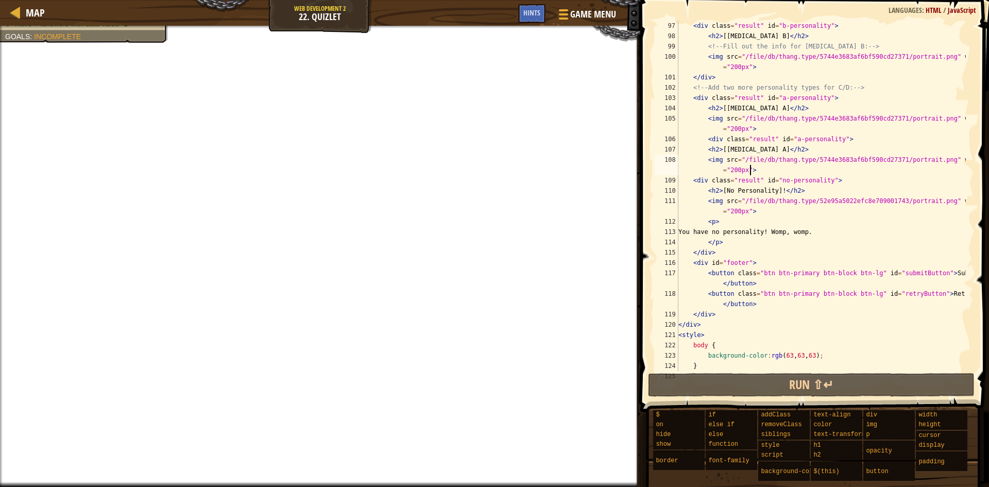
scroll to position [1000, 0]
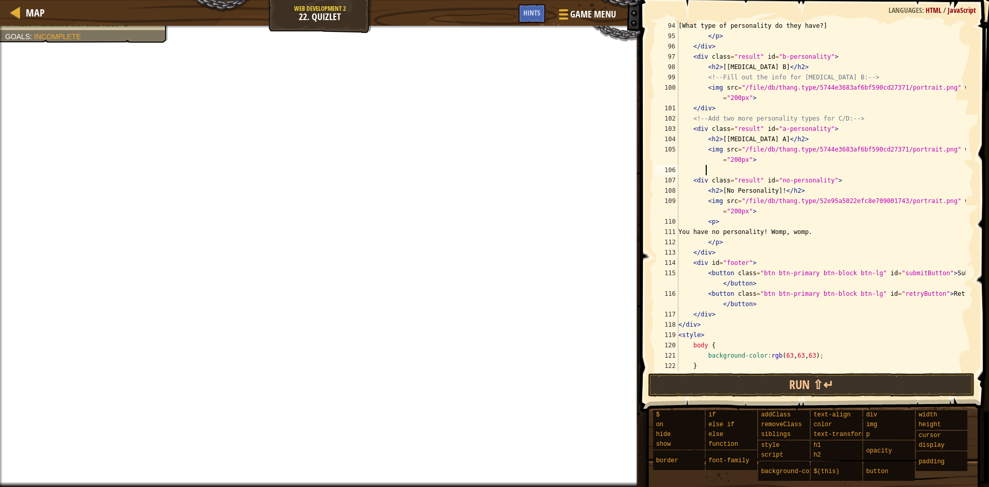
type textarea "<img src="/file/db/thang.type/5744e3683af6bf590cd27371/portrait.png" width="200…"
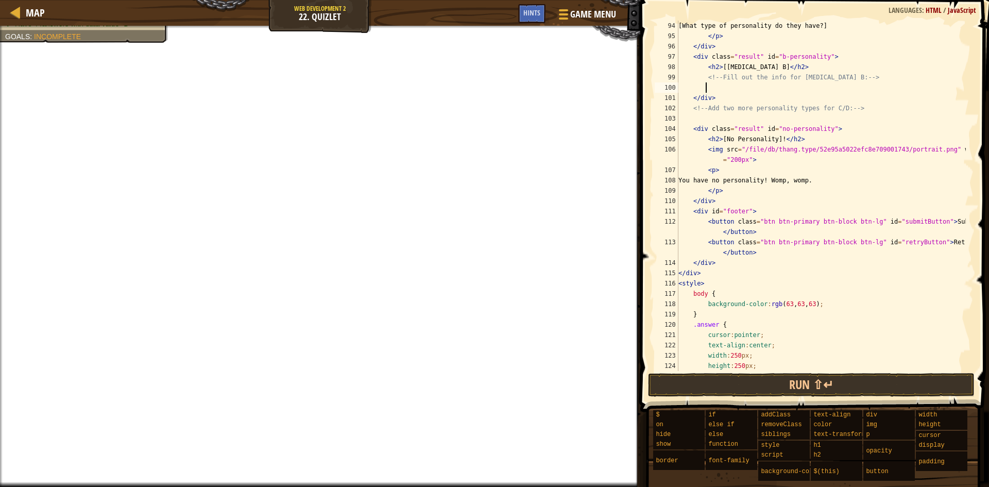
scroll to position [557, 0]
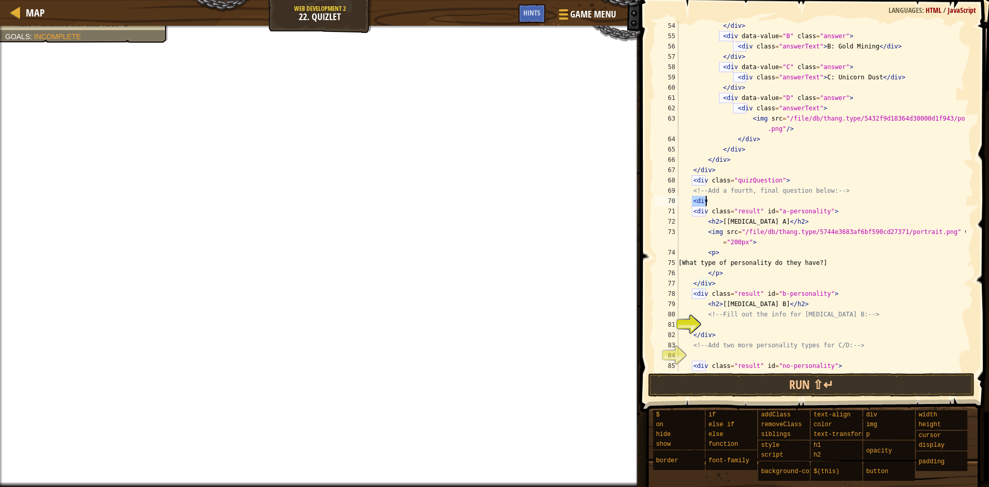
click at [884, 285] on div "</ div > < div data-value = "B" class = "answer" > < div class = "answerText" >…" at bounding box center [822, 206] width 290 height 371
type textarea "</div>"
click at [730, 331] on div "</ div > < div data-value = "B" class = "answer" > < div class = "answerText" >…" at bounding box center [822, 206] width 290 height 371
click at [733, 327] on div "</ div > < div data-value = "B" class = "answer" > < div class = "answerText" >…" at bounding box center [822, 206] width 290 height 371
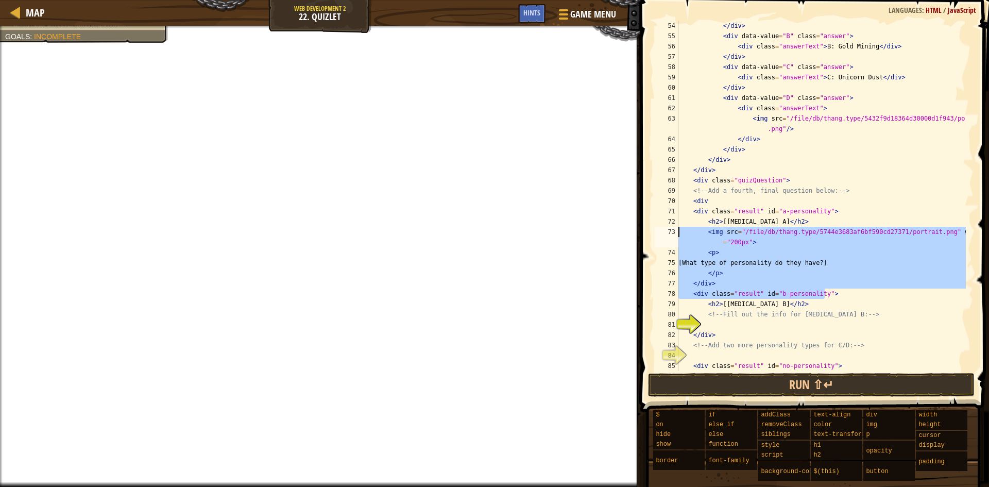
drag, startPoint x: 828, startPoint y: 293, endPoint x: 679, endPoint y: 230, distance: 161.9
click at [679, 230] on div "</ div > < div data-value = "B" class = "answer" > < div class = "answerText" >…" at bounding box center [822, 206] width 290 height 371
type textarea "<img src="/file/db/thang.type/5744e3683af6bf590cd27371/portrait.png" width="200…"
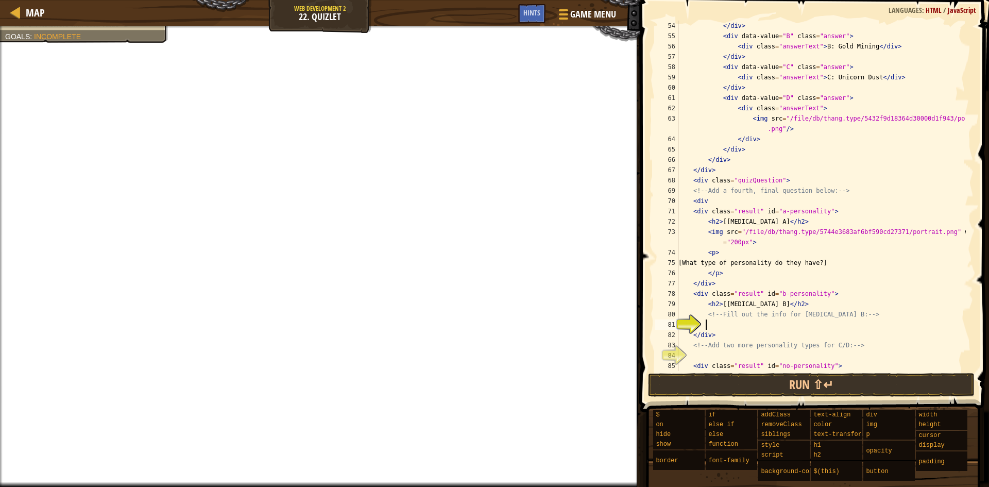
click at [713, 322] on div "</ div > < div data-value = "B" class = "answer" > < div class = "answerText" >…" at bounding box center [822, 206] width 290 height 371
paste textarea "<div class="result" id="b-personality">"
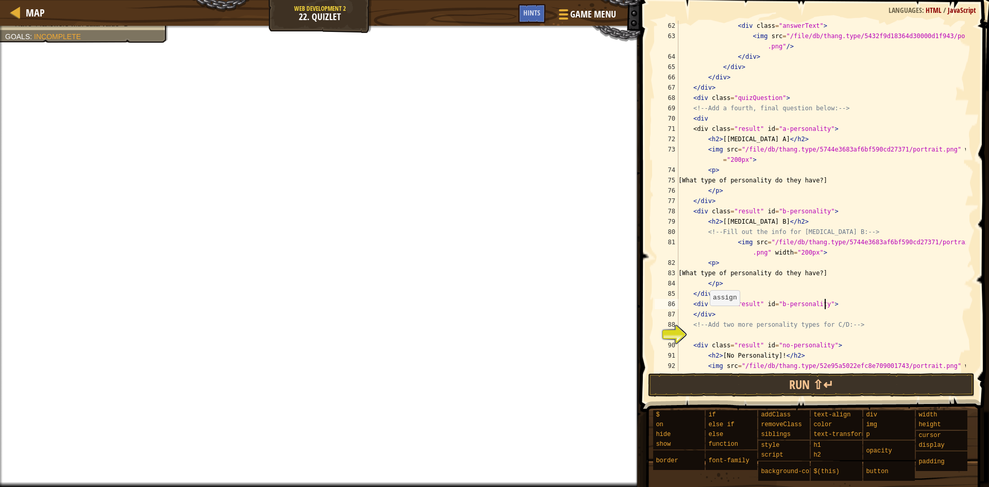
scroll to position [670, 0]
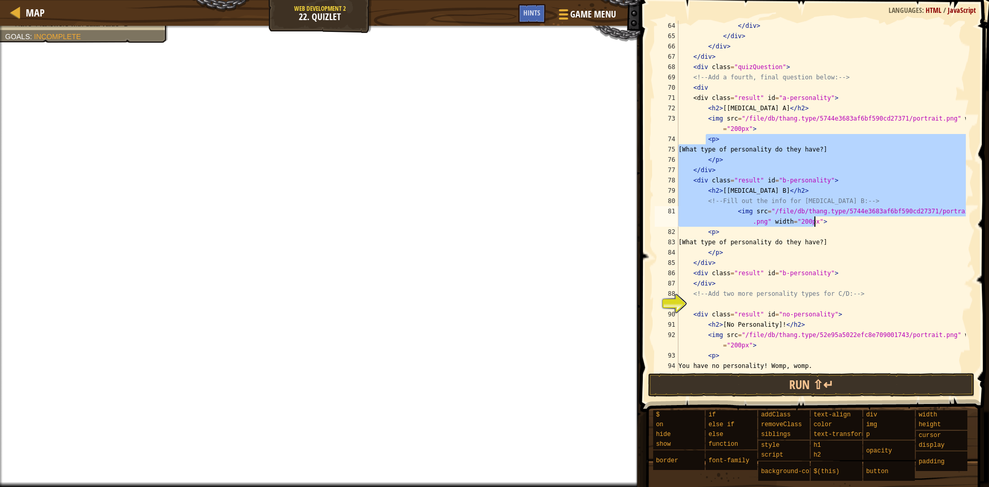
drag, startPoint x: 705, startPoint y: 141, endPoint x: 898, endPoint y: 222, distance: 208.8
click at [898, 222] on div "</ div > </ div > </ div > </ div > < div class = "quizQuestion" > <!-- Add a f…" at bounding box center [822, 206] width 290 height 371
type textarea "<!-- Fill out the info for [MEDICAL_DATA] B: --> <img src="/file/db/thang.type/…"
click at [719, 303] on div "</ div > </ div > </ div > </ div > < div class = "quizQuestion" > <!-- Add a f…" at bounding box center [822, 206] width 290 height 371
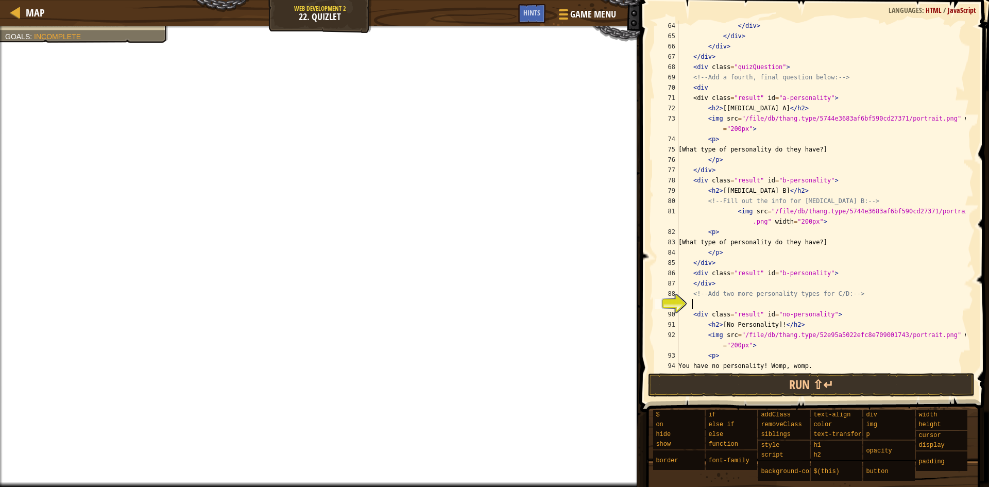
paste textarea "<img src="/file/db/thang.type/5744e3683af6bf590cd27371/portrait.png" width="200…"
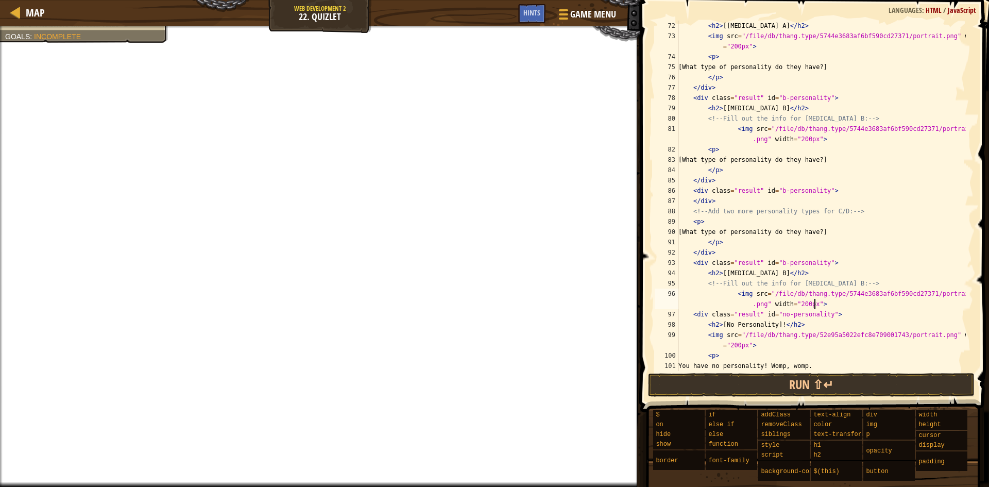
scroll to position [721, 0]
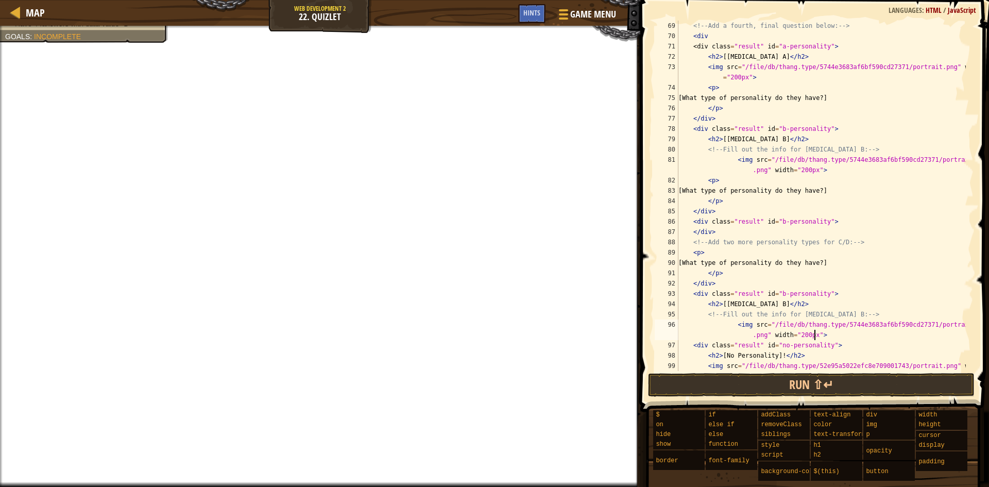
click at [784, 306] on div "<!-- Add a fourth, final question below: --> < div < div class = "result" id = …" at bounding box center [822, 211] width 290 height 381
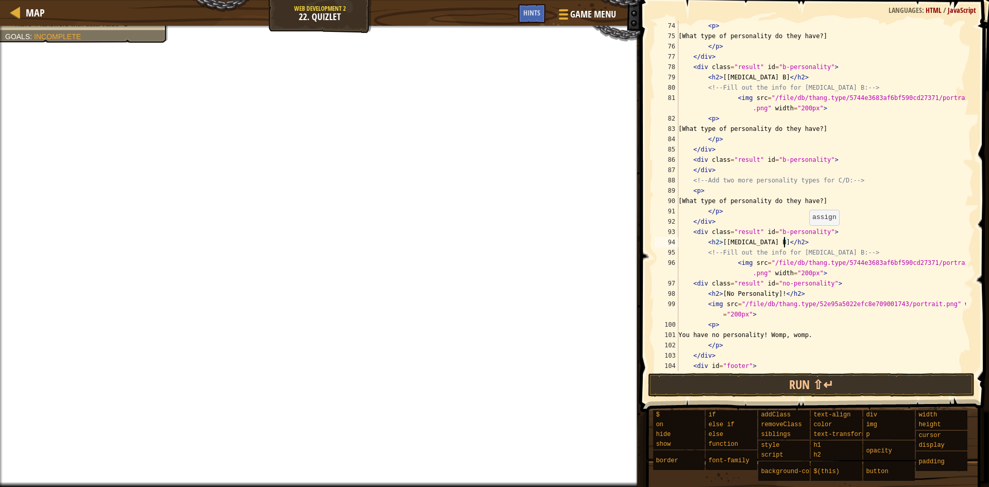
scroll to position [5, 9]
click at [741, 324] on div "< p > [What type of personality do they have?] </ p > </ div > < div class = "r…" at bounding box center [822, 211] width 290 height 381
click at [761, 314] on div "< p > [What type of personality do they have?] </ p > </ div > < div class = "r…" at bounding box center [822, 211] width 290 height 381
click at [816, 274] on div "< p > [What type of personality do they have?] </ p > </ div > < div class = "r…" at bounding box center [822, 211] width 290 height 381
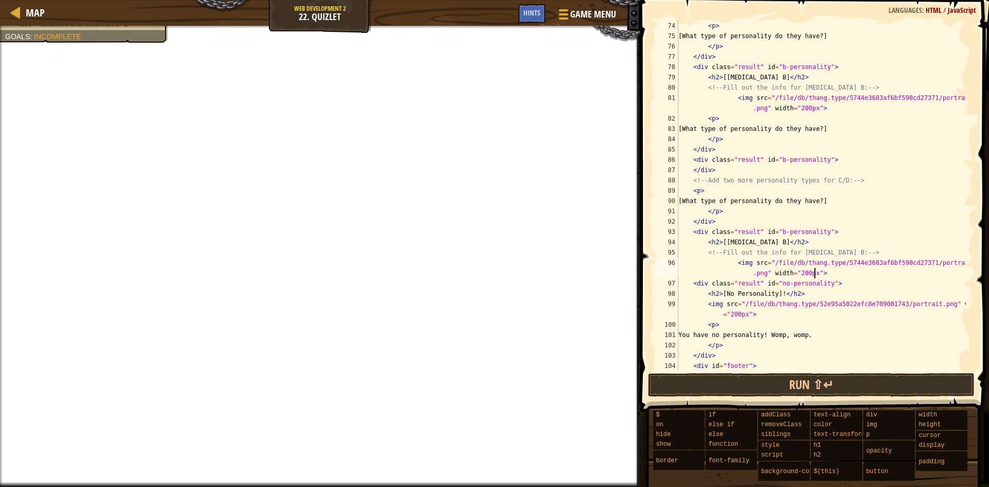
type textarea "<img src="/file/db/thang.type/5744e3683af6bf590cd27371/portrait.png" width="200…"
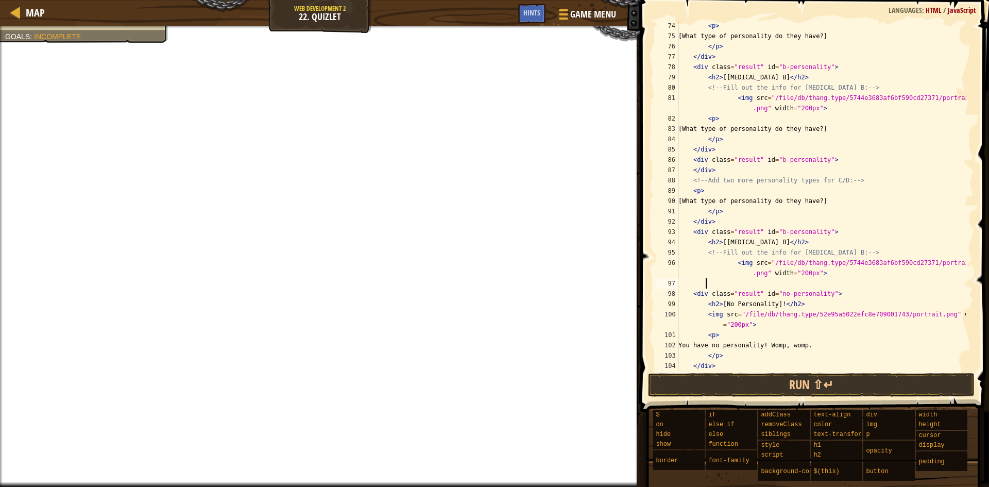
scroll to position [5, 1]
paste textarea "<img src="/file/db/thang.type/5744e3683af6bf590cd27371/portrait.png" width="200…"
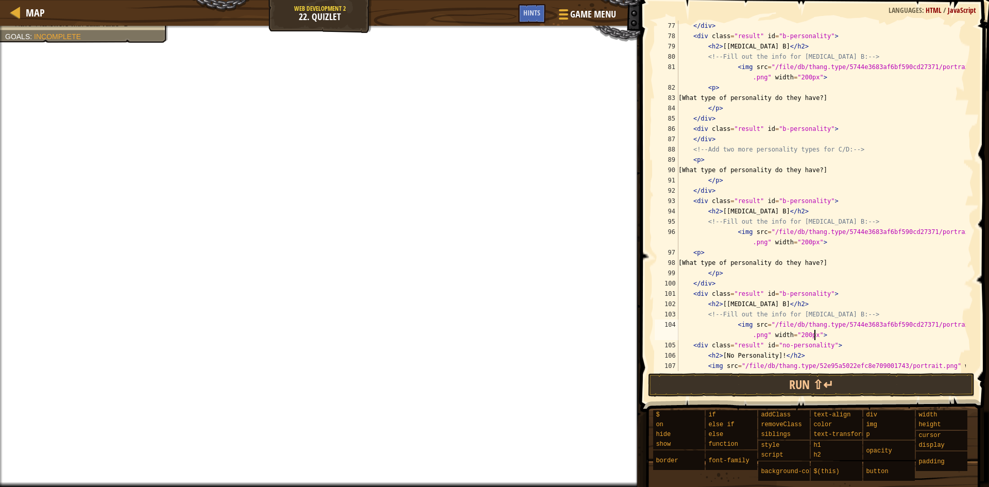
scroll to position [845, 0]
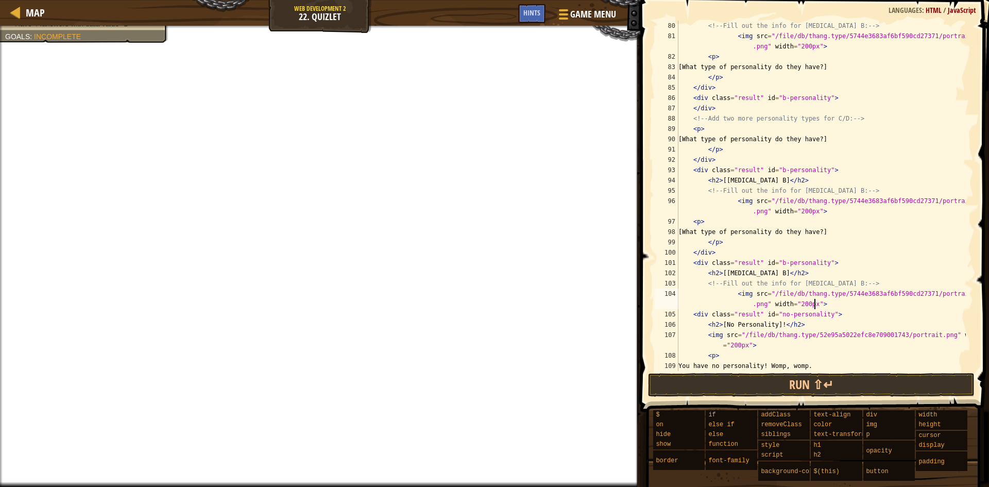
click at [783, 185] on div "<!-- Fill out the info for [MEDICAL_DATA] B: --> < img src = "/file/db/thang.ty…" at bounding box center [822, 206] width 290 height 371
click at [784, 274] on div "<!-- Fill out the info for [MEDICAL_DATA] B: --> < img src = "/file/db/thang.ty…" at bounding box center [822, 206] width 290 height 371
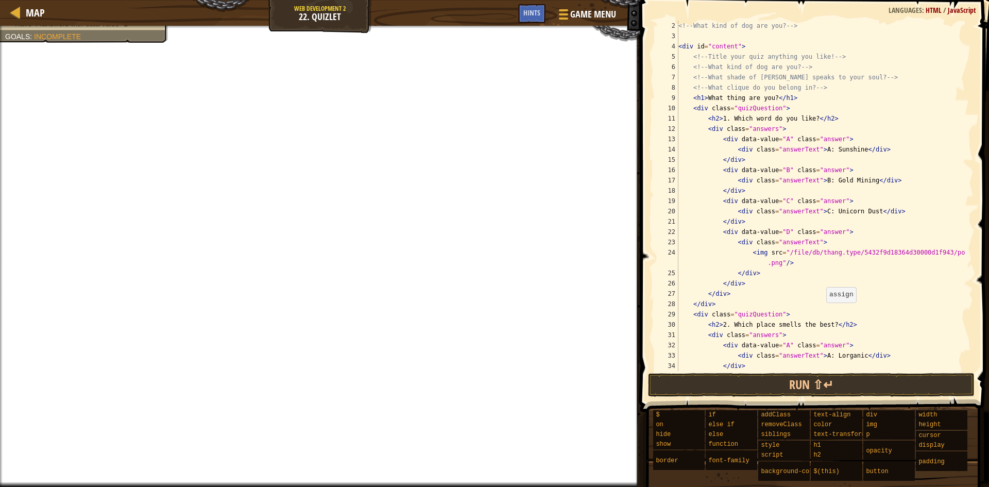
scroll to position [0, 0]
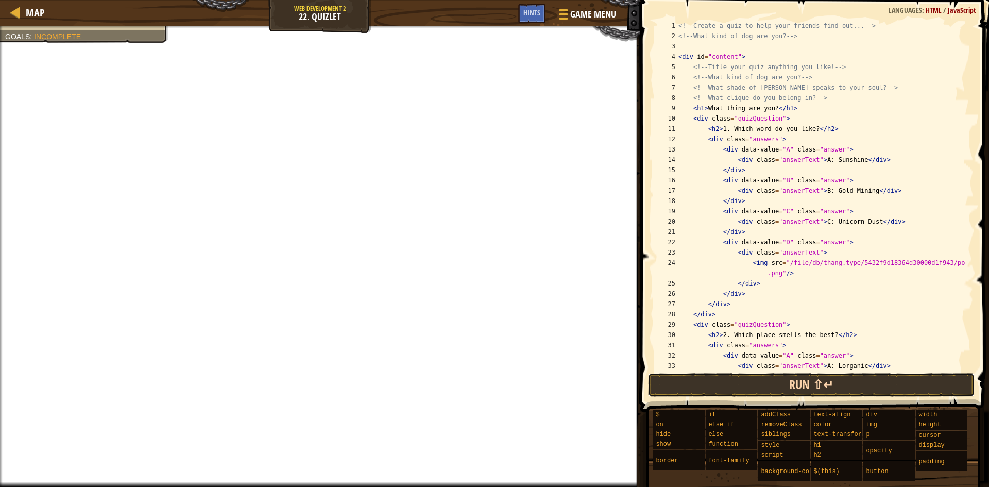
click at [740, 389] on button "Run ⇧↵" at bounding box center [811, 385] width 327 height 24
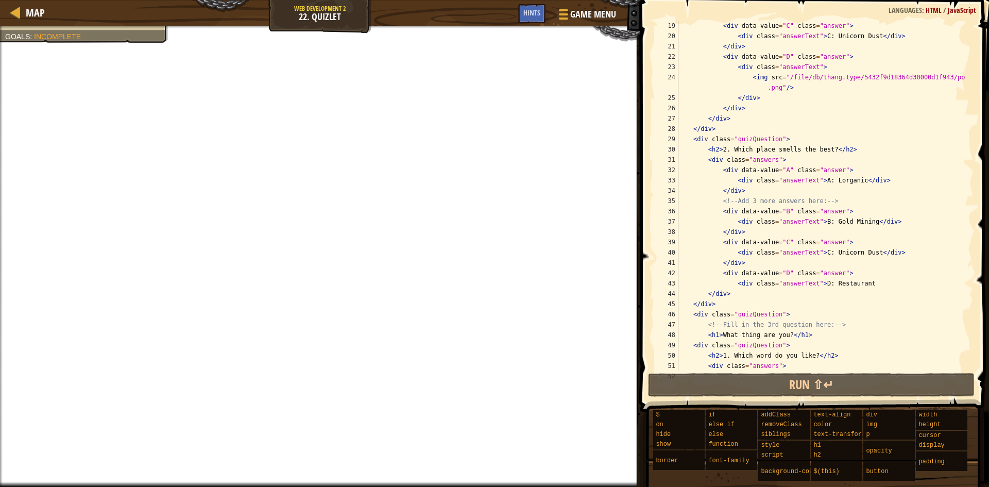
scroll to position [216, 0]
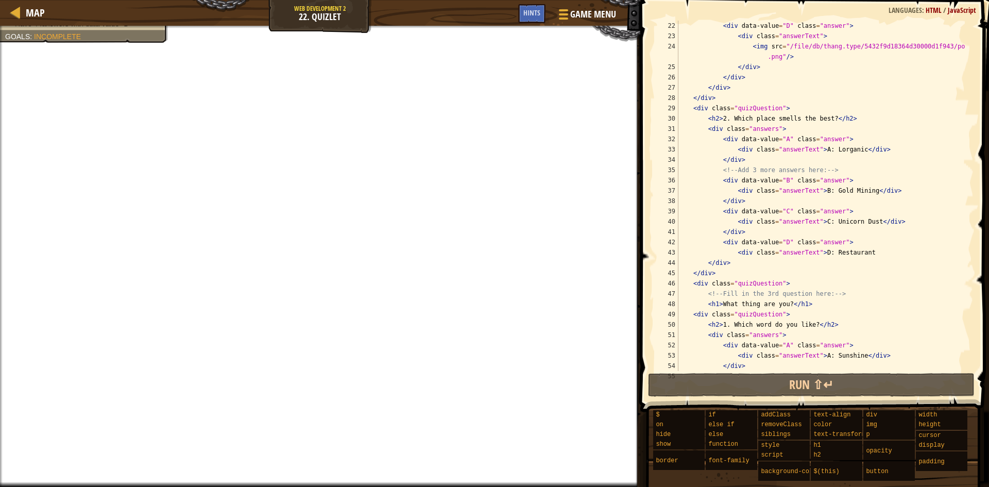
click at [780, 304] on div "< div data-value = "D" class = "answer" > < div class = "answerText" > < img sr…" at bounding box center [822, 206] width 290 height 371
click at [783, 304] on div "< div data-value = "D" class = "answer" > < div class = "answerText" > < img sr…" at bounding box center [822, 206] width 290 height 371
click at [779, 306] on div "< div data-value = "D" class = "answer" > < div class = "answerText" > < img sr…" at bounding box center [822, 206] width 290 height 371
drag, startPoint x: 780, startPoint y: 304, endPoint x: 719, endPoint y: 309, distance: 61.0
click at [719, 309] on div "< div data-value = "D" class = "answer" > < div class = "answerText" > < img sr…" at bounding box center [822, 206] width 290 height 371
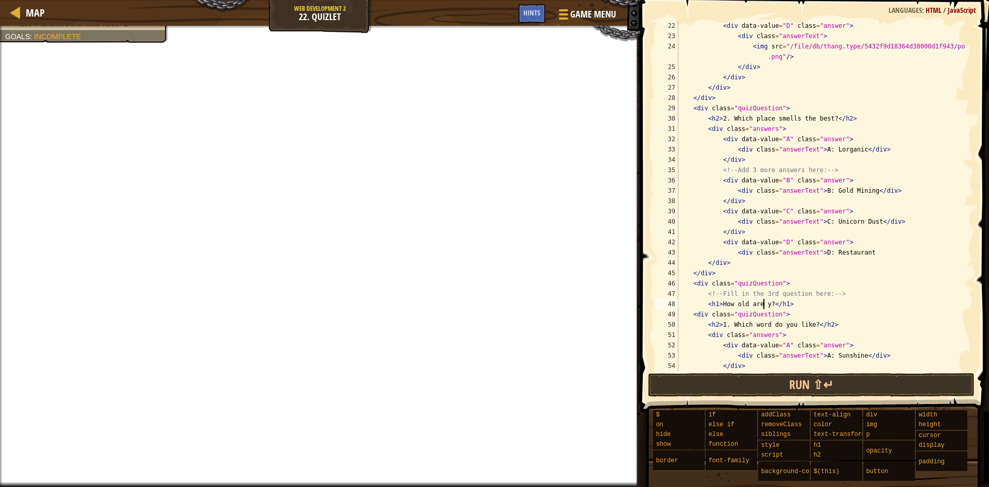
scroll to position [5, 7]
click at [801, 310] on div "< div data-value = "D" class = "answer" > < div class = "answerText" > < img sr…" at bounding box center [822, 206] width 290 height 371
drag, startPoint x: 798, startPoint y: 305, endPoint x: 704, endPoint y: 304, distance: 93.8
click at [704, 304] on div "< div data-value = "D" class = "answer" > < div class = "answerText" > < img sr…" at bounding box center [822, 206] width 290 height 371
type textarea "<h1>How old are you?</h1>"
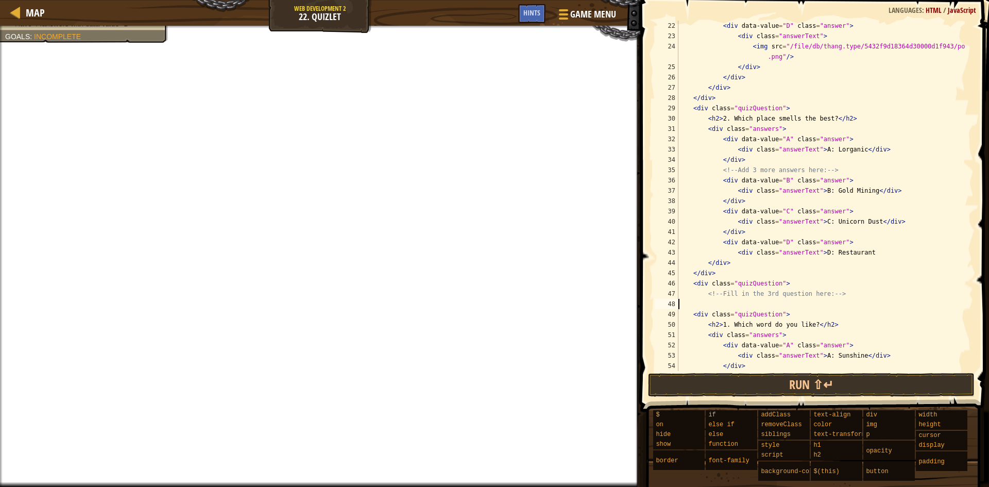
scroll to position [5, 0]
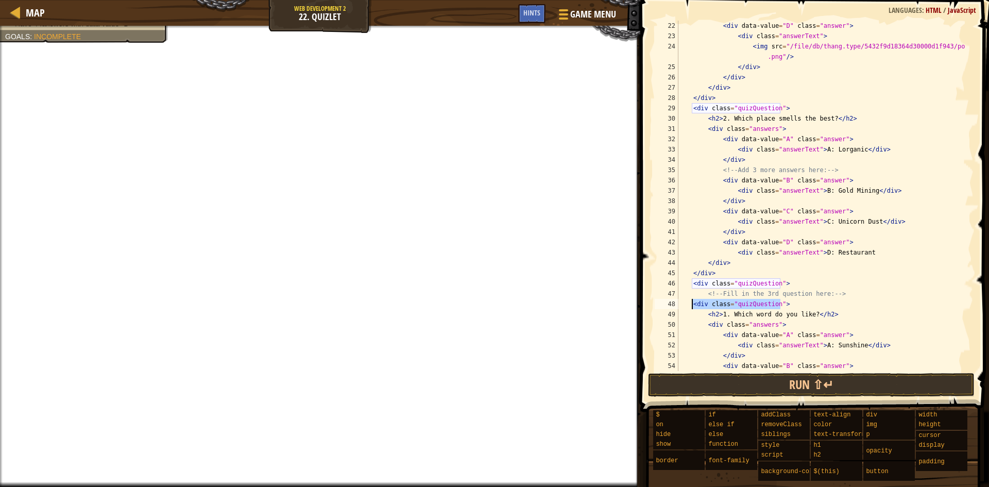
drag, startPoint x: 792, startPoint y: 304, endPoint x: 693, endPoint y: 304, distance: 98.4
click at [693, 304] on div "< div data-value = "D" class = "answer" > < div class = "answerText" > < img sr…" at bounding box center [822, 206] width 290 height 371
type textarea "<div class="quizQuestion">"
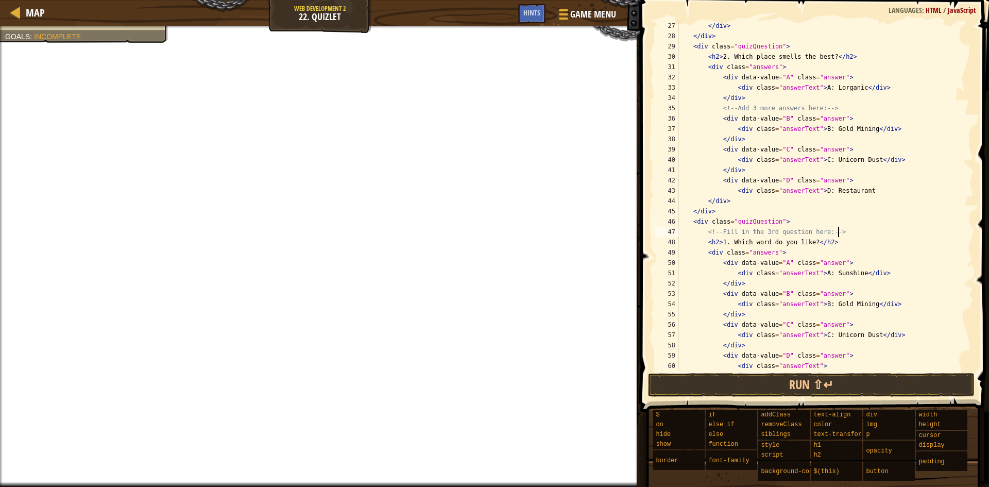
scroll to position [278, 0]
click at [721, 242] on div "</ div > </ div > < div class = "quizQuestion" > < h2 > 2. Which place smells t…" at bounding box center [822, 211] width 290 height 381
drag, startPoint x: 731, startPoint y: 241, endPoint x: 803, endPoint y: 242, distance: 72.2
click at [803, 242] on div "</ div > </ div > < div class = "quizQuestion" > < h2 > 2. Which place smells t…" at bounding box center [822, 211] width 290 height 381
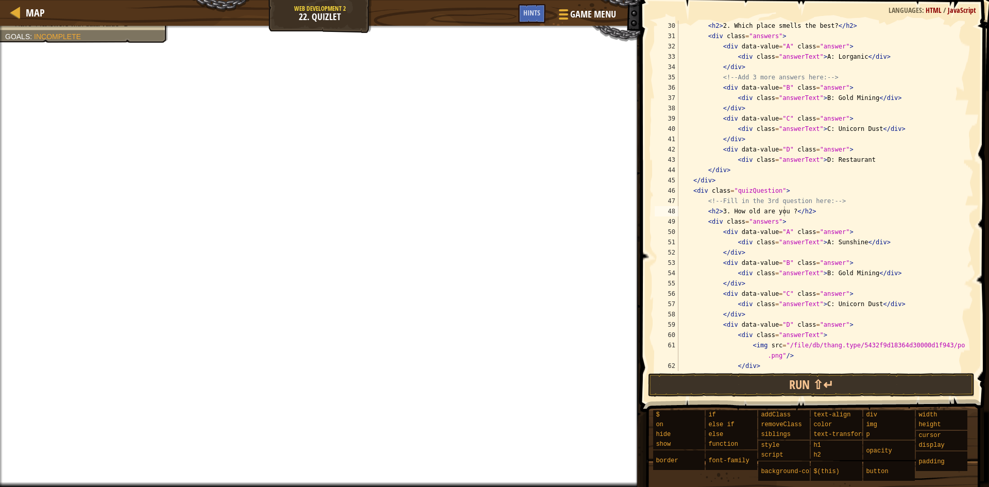
scroll to position [402, 0]
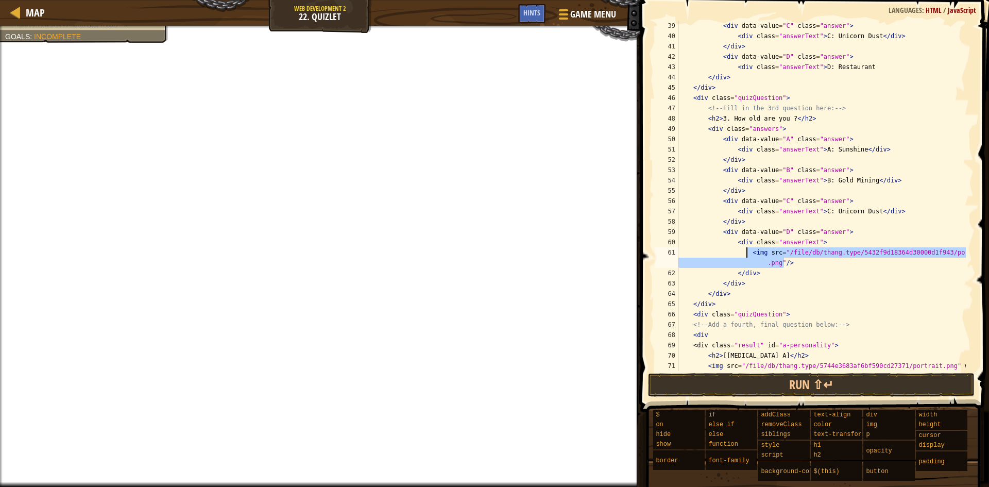
drag, startPoint x: 789, startPoint y: 263, endPoint x: 747, endPoint y: 254, distance: 43.8
click at [747, 254] on div "< div data-value = "C" class = "answer" > < div class = "answerText" > C: Unico…" at bounding box center [822, 211] width 290 height 381
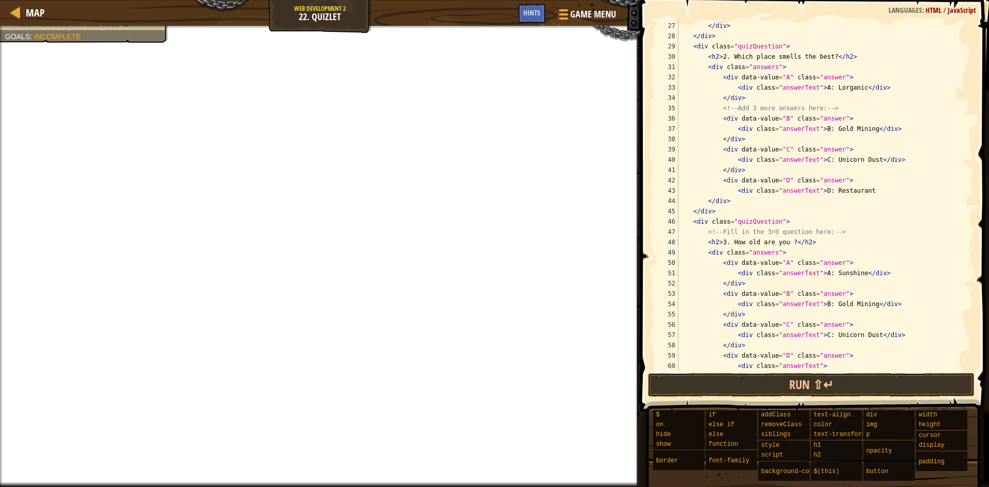
scroll to position [278, 0]
drag, startPoint x: 826, startPoint y: 274, endPoint x: 851, endPoint y: 276, distance: 25.3
click at [851, 276] on div "</ div > </ div > < div class = "quizQuestion" > < h2 > 2. Which place smells t…" at bounding box center [822, 211] width 290 height 381
drag, startPoint x: 823, startPoint y: 304, endPoint x: 841, endPoint y: 305, distance: 18.1
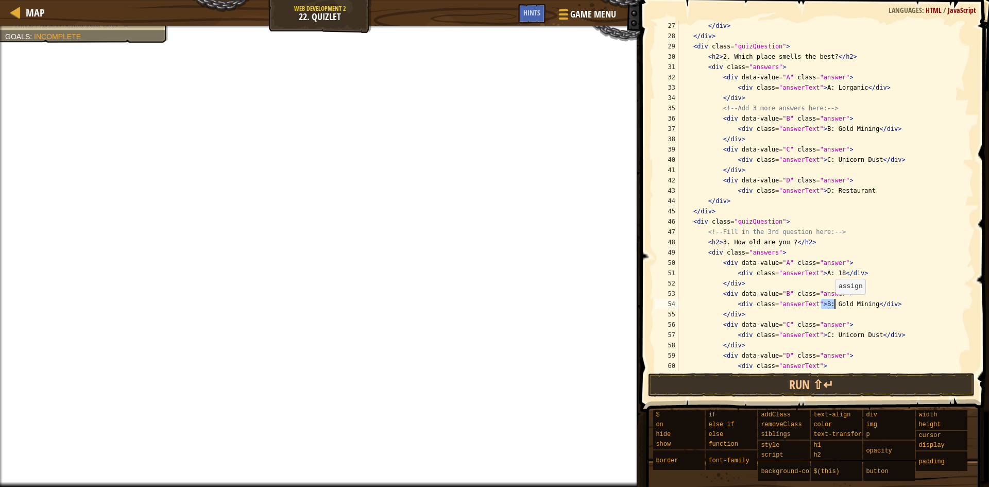
click at [841, 305] on div "</ div > </ div > < div class = "quizQuestion" > < h2 > 2. Which place smells t…" at bounding box center [822, 211] width 290 height 381
click at [826, 304] on div "</ div > </ div > < div class = "quizQuestion" > < h2 > 2. Which place smells t…" at bounding box center [822, 196] width 290 height 350
drag, startPoint x: 826, startPoint y: 304, endPoint x: 854, endPoint y: 304, distance: 28.9
click at [854, 304] on div "</ div > </ div > < div class = "quizQuestion" > < h2 > 2. Which place smells t…" at bounding box center [822, 211] width 290 height 381
drag, startPoint x: 825, startPoint y: 335, endPoint x: 865, endPoint y: 335, distance: 40.2
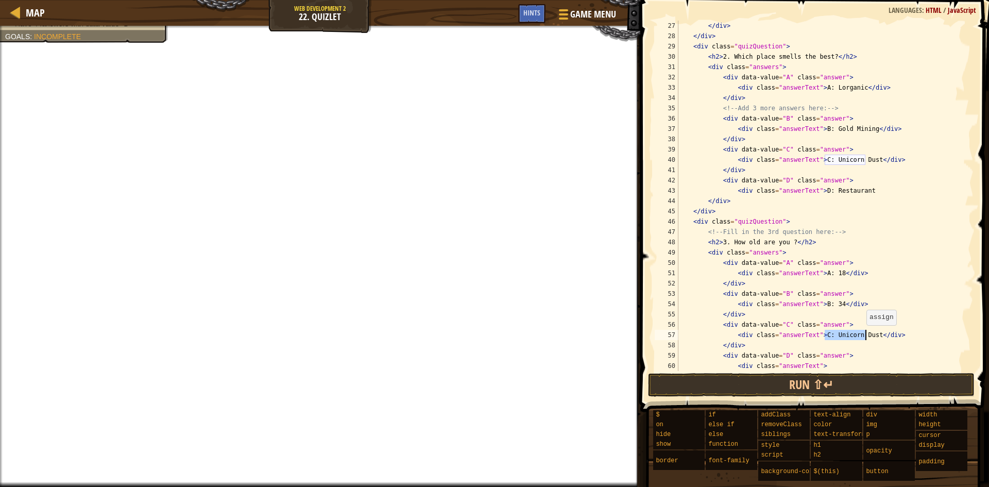
click at [865, 335] on div "</ div > </ div > < div class = "quizQuestion" > < h2 > 2. Which place smells t…" at bounding box center [822, 211] width 290 height 381
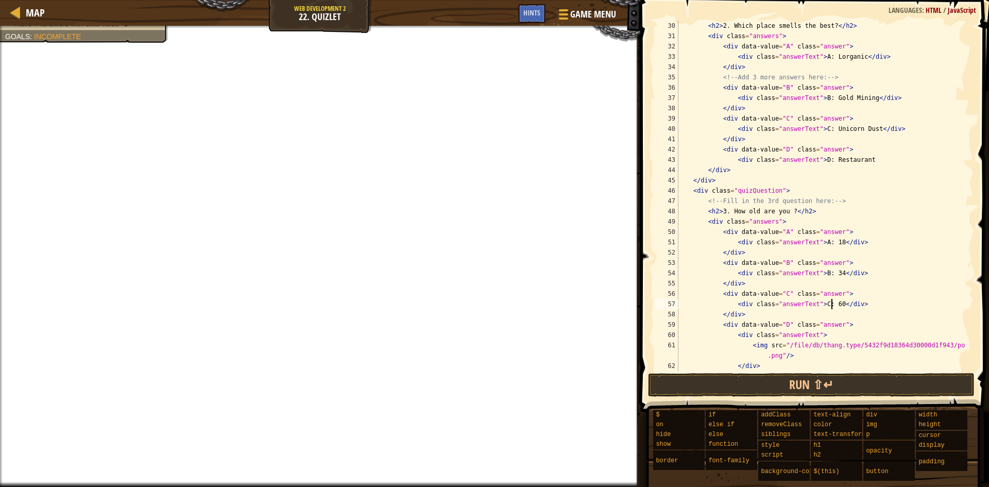
scroll to position [309, 0]
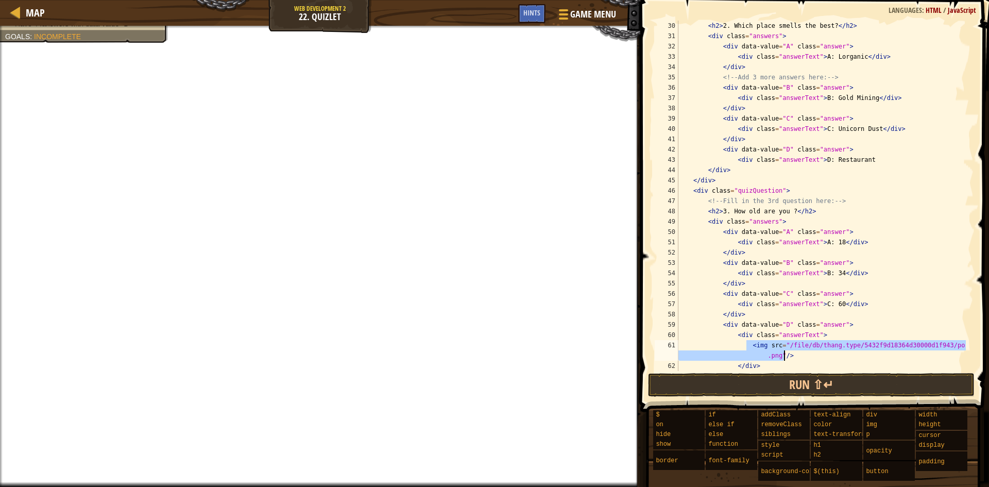
drag, startPoint x: 747, startPoint y: 345, endPoint x: 801, endPoint y: 358, distance: 56.2
click at [801, 358] on div "< h2 > 2. Which place smells the best? </ h2 > < div class = "answers" > < div …" at bounding box center [822, 206] width 290 height 371
type textarea "<img src="/file/db/thang.type/5432f9d18364d30000d1f943/portrait.png"/>"
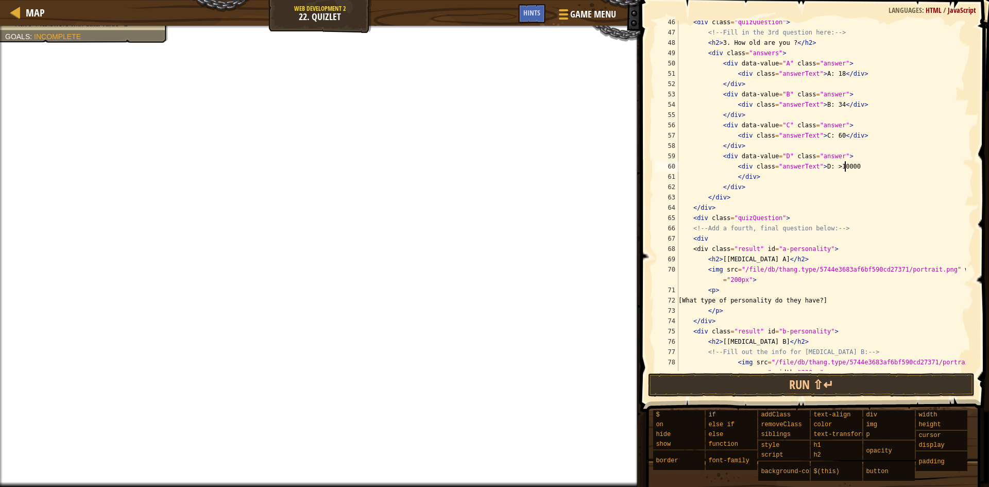
scroll to position [416, 0]
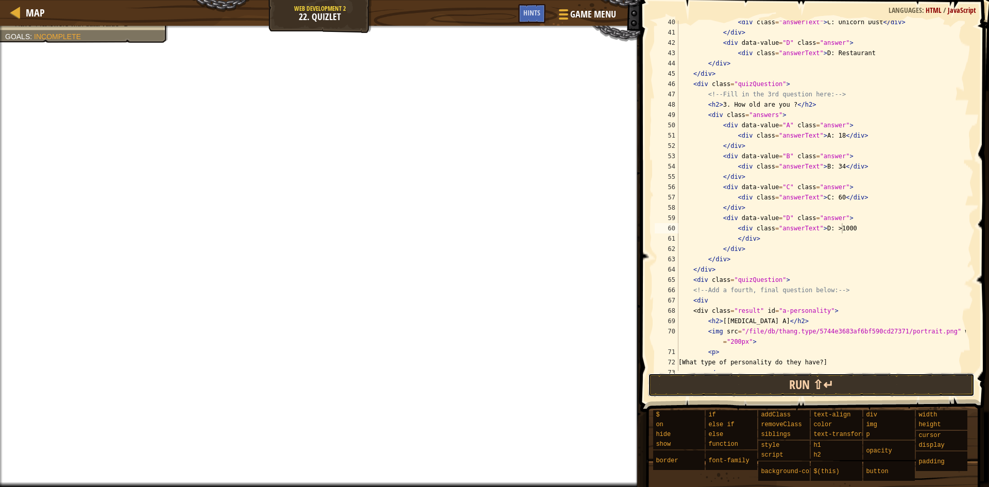
click at [805, 385] on button "Run ⇧↵" at bounding box center [811, 385] width 327 height 24
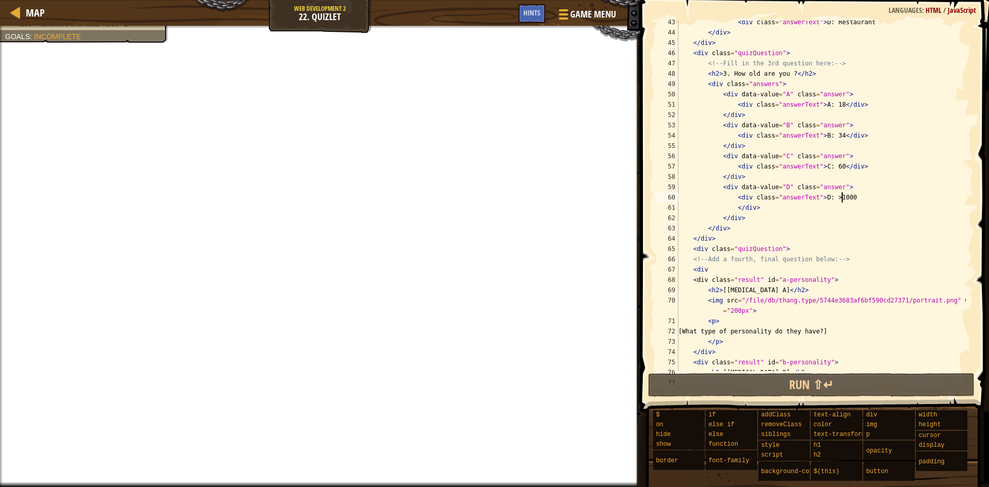
scroll to position [447, 0]
click at [852, 260] on div "< div class = "answerText" > D: Restaurant </ div > </ div > < div class = "qui…" at bounding box center [822, 202] width 290 height 371
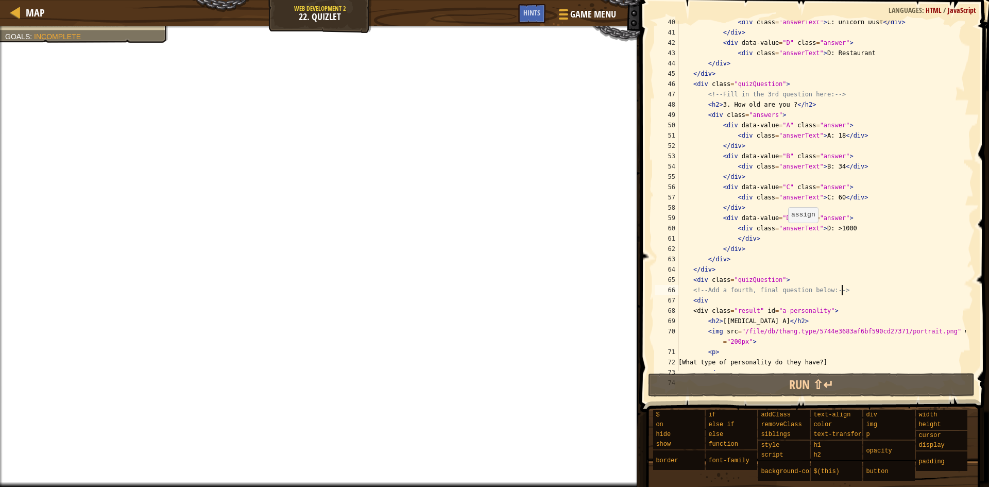
scroll to position [416, 0]
drag, startPoint x: 711, startPoint y: 301, endPoint x: 693, endPoint y: 301, distance: 18.6
click at [693, 301] on div "< div class = "answerText" > C: Unicorn Dust </ div > </ div > < div data-value…" at bounding box center [822, 202] width 290 height 371
type textarea "<div"
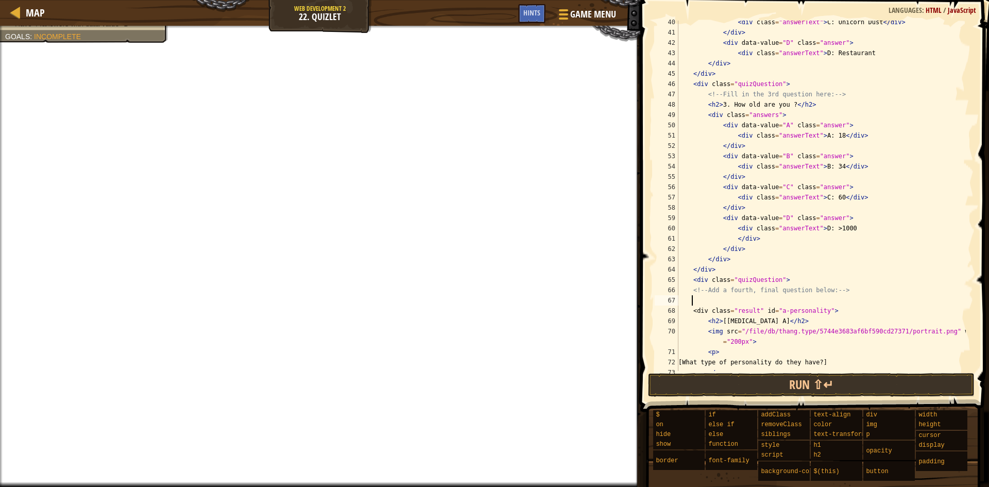
scroll to position [5, 1]
paste textarea "<img src="/file/db/thang.type/5744e3683af6bf590cd27371/portrait.png" width="200…"
type textarea "<img src="/file/db/thang.type/5744e3683af6bf590cd27371/portrait.png" width="200…"
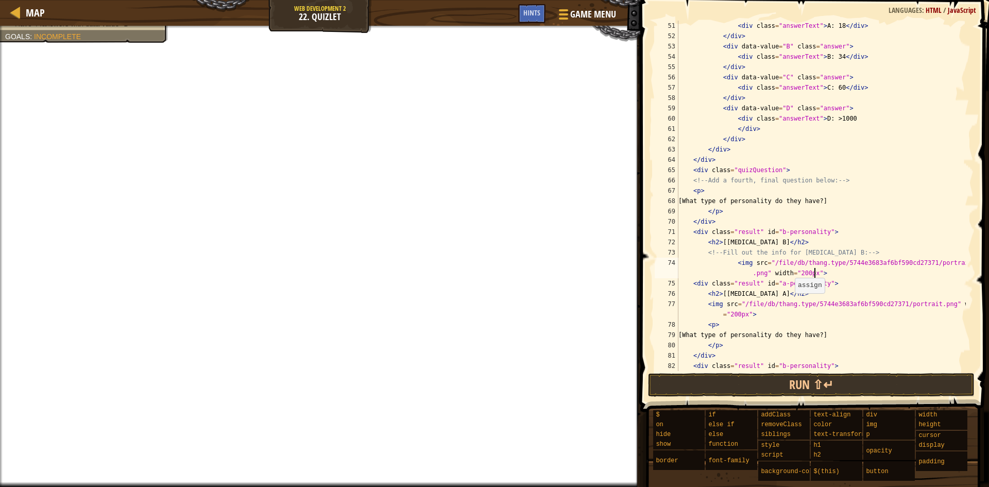
scroll to position [526, 0]
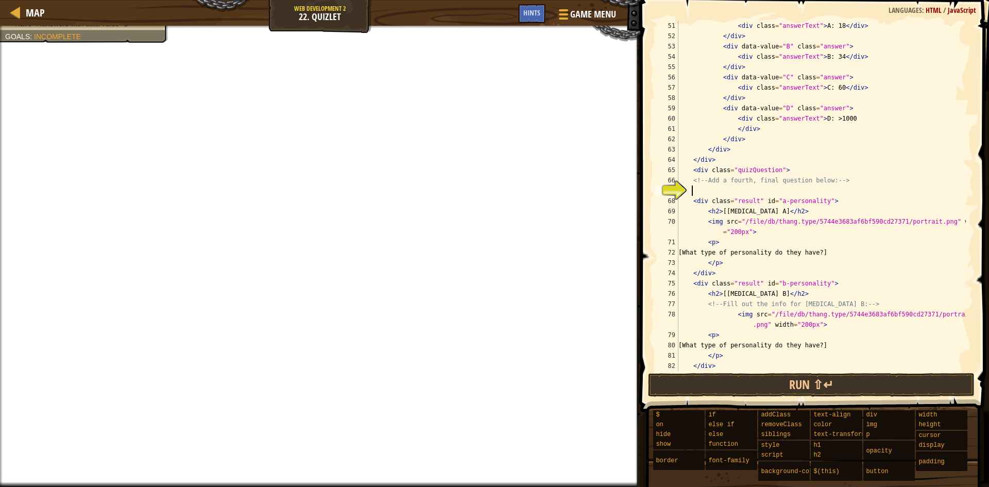
paste textarea "<img src="/file/db/thang.type/5744e3683af6bf590cd27371/portrait.png" width="200…"
type textarea "<img src="/file/db/thang.type/5744e3683af6bf590cd27371/portrait.png" width="200…"
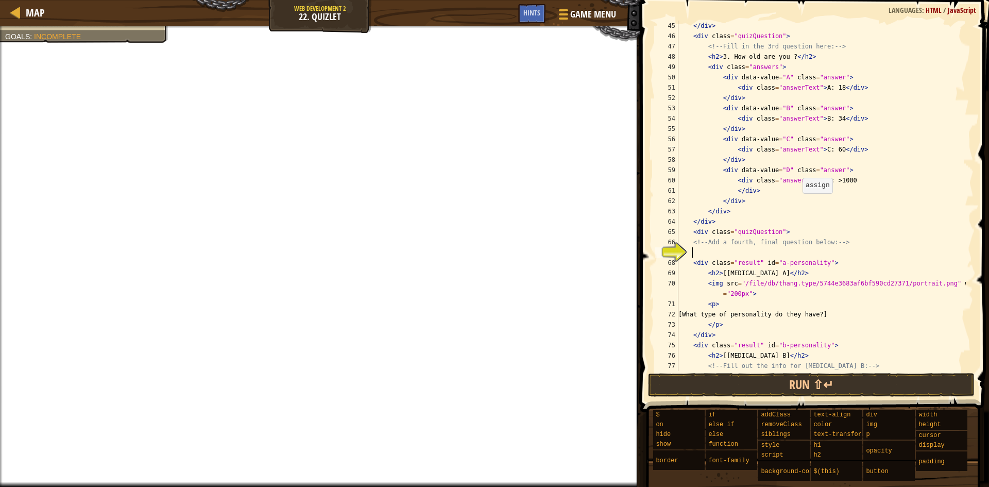
scroll to position [402, 0]
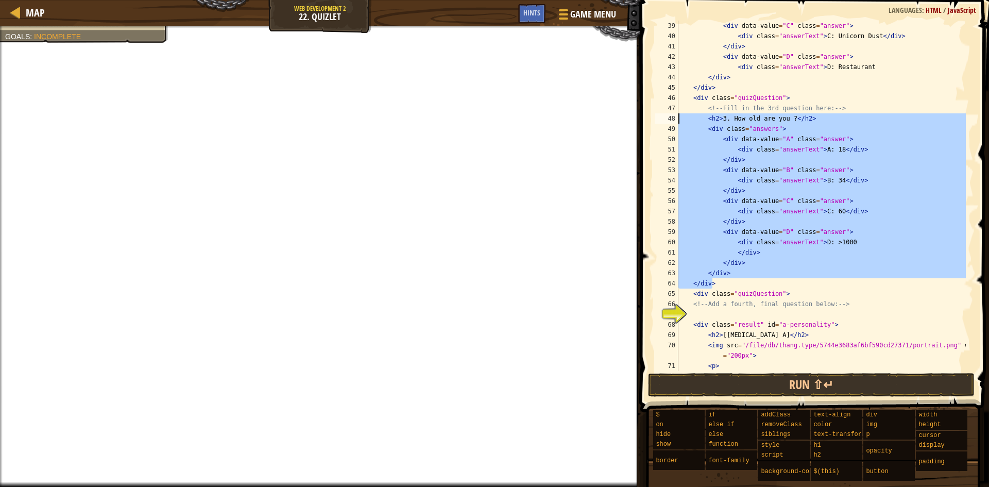
drag, startPoint x: 737, startPoint y: 285, endPoint x: 675, endPoint y: 118, distance: 178.2
click at [675, 118] on div "39 40 41 42 43 44 45 46 47 48 49 50 51 52 53 54 55 56 57 58 59 60 61 62 63 64 6…" at bounding box center [813, 196] width 321 height 350
type textarea "<h2>3. How old are you ?</h2> <div class="answers">"
click at [698, 311] on div "< div data-value = "C" class = "answer" > < div class = "answerText" > C: Unico…" at bounding box center [822, 206] width 290 height 371
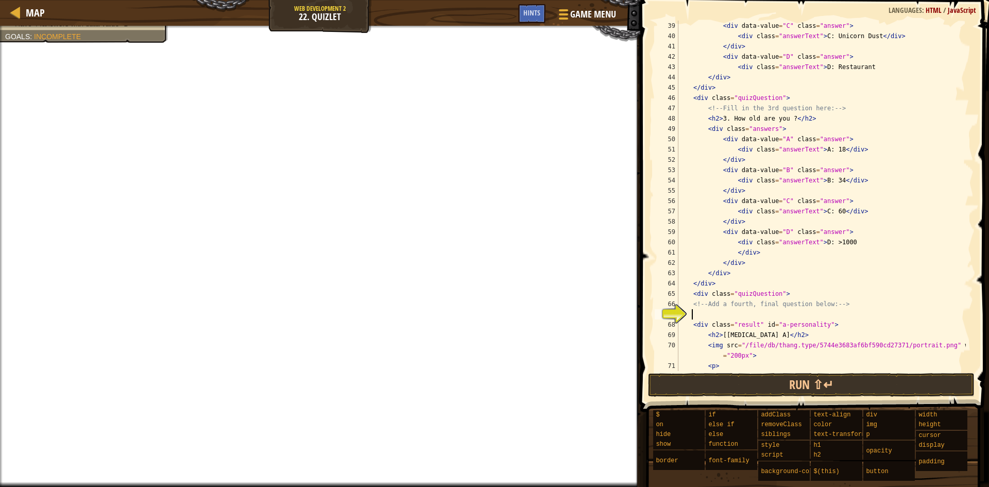
paste textarea "</div>"
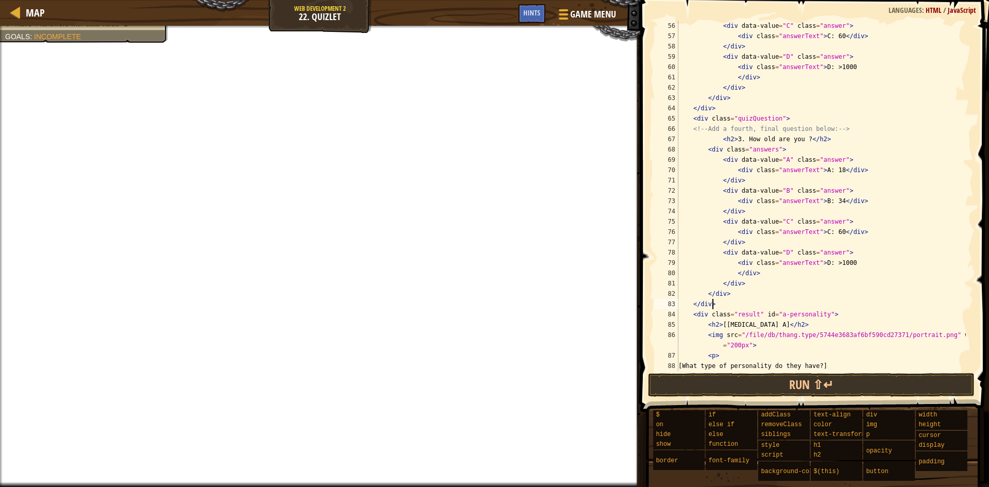
scroll to position [546, 0]
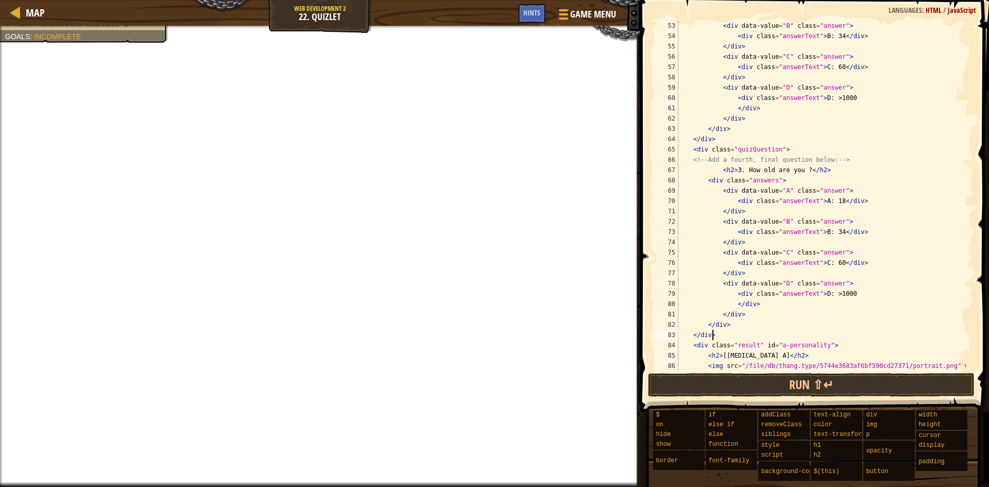
click at [735, 167] on div "< div data-value = "B" class = "answer" > < div class = "answerText" > B: 34 </…" at bounding box center [822, 211] width 290 height 381
drag, startPoint x: 743, startPoint y: 167, endPoint x: 794, endPoint y: 167, distance: 51.5
click at [794, 167] on div "< div data-value = "B" class = "answer" > < div class = "answerText" > B: 34 </…" at bounding box center [822, 211] width 290 height 381
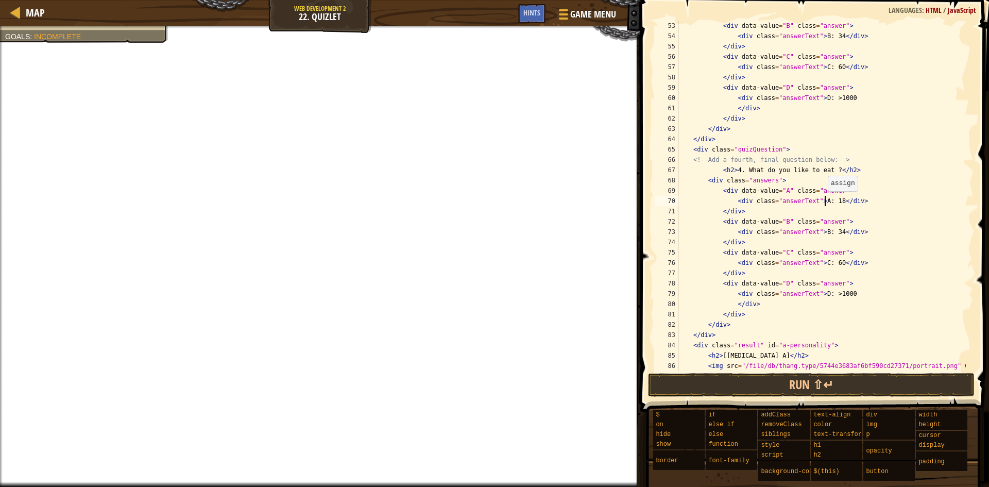
click at [826, 201] on div "< div data-value = "B" class = "answer" > < div class = "answerText" > B: 34 </…" at bounding box center [822, 211] width 290 height 381
click at [833, 230] on div "< div data-value = "B" class = "answer" > < div class = "answerText" > B: 34 </…" at bounding box center [822, 211] width 290 height 381
click at [832, 263] on div "< div data-value = "B" class = "answer" > < div class = "answerText" > B: 34 </…" at bounding box center [822, 211] width 290 height 381
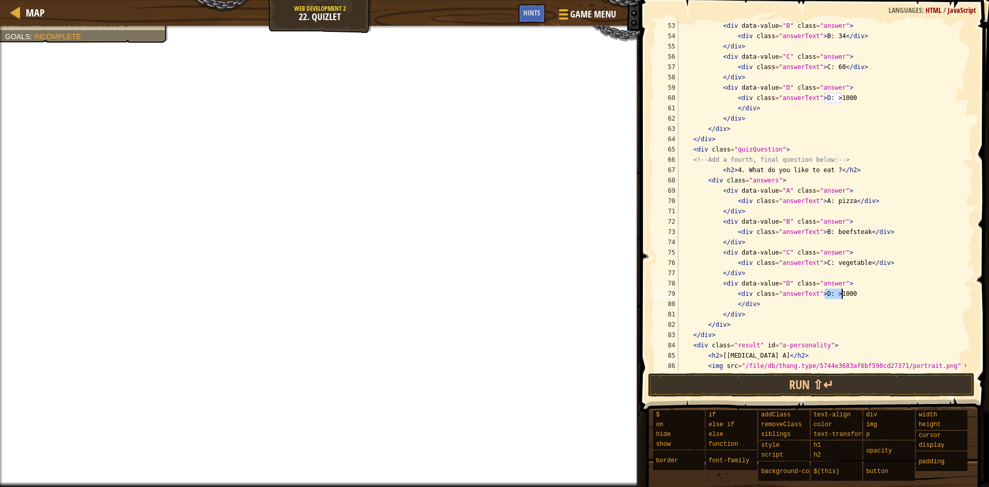
drag, startPoint x: 825, startPoint y: 297, endPoint x: 846, endPoint y: 293, distance: 22.0
click at [846, 293] on div "< div data-value = "B" class = "answer" > < div class = "answerText" > B: 34 </…" at bounding box center [822, 211] width 290 height 381
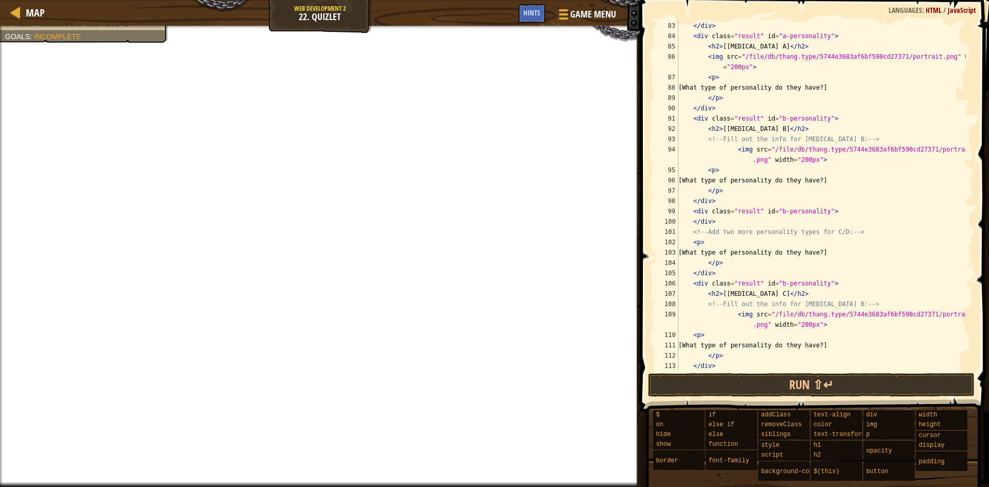
scroll to position [855, 0]
click at [796, 378] on button "Run ⇧↵" at bounding box center [811, 385] width 327 height 24
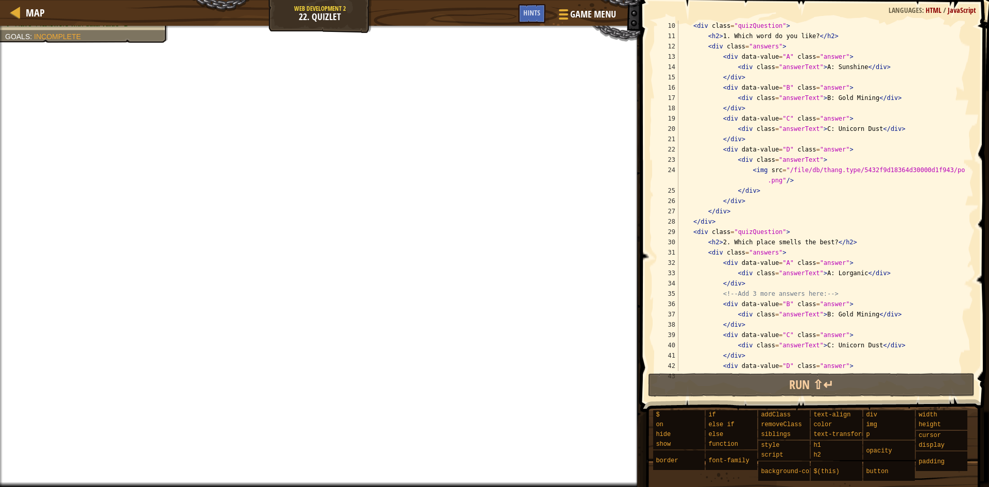
scroll to position [124, 0]
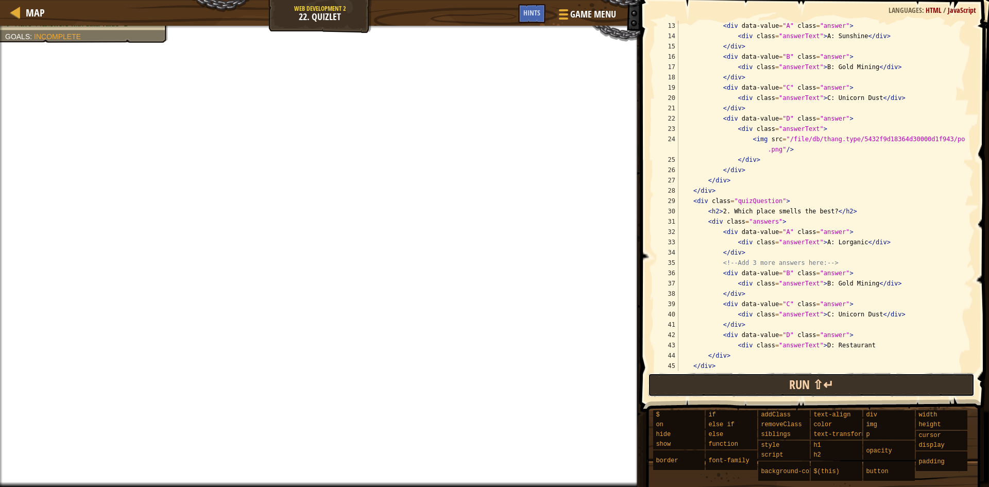
click at [834, 388] on button "Run ⇧↵" at bounding box center [811, 385] width 327 height 24
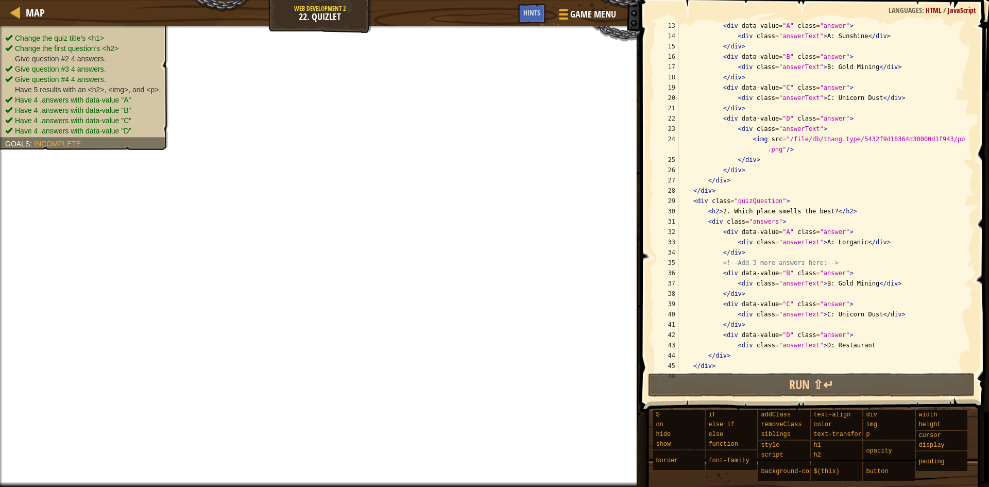
drag, startPoint x: 73, startPoint y: 56, endPoint x: 84, endPoint y: 56, distance: 10.8
click at [84, 56] on span "Give question #2 4 answers." at bounding box center [60, 59] width 91 height 8
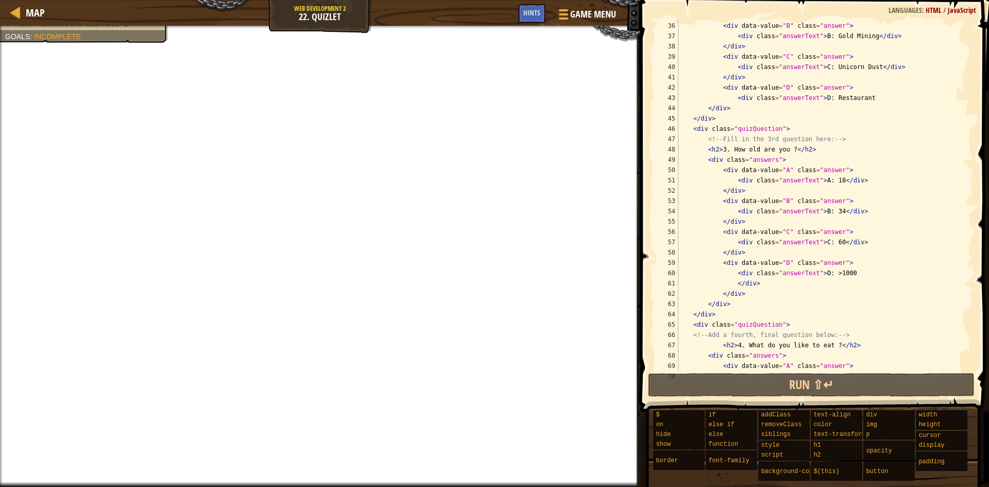
scroll to position [5, 3]
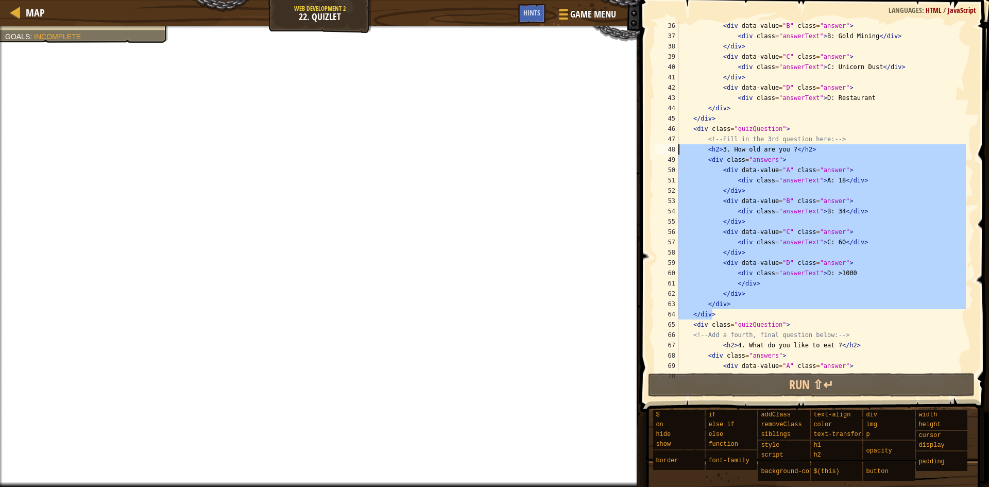
drag, startPoint x: 723, startPoint y: 316, endPoint x: 666, endPoint y: 146, distance: 178.9
click at [666, 146] on div "</div> 36 37 38 39 40 41 42 43 44 45 46 47 48 49 50 51 52 53 54 55 56 57 58 59 …" at bounding box center [813, 196] width 321 height 350
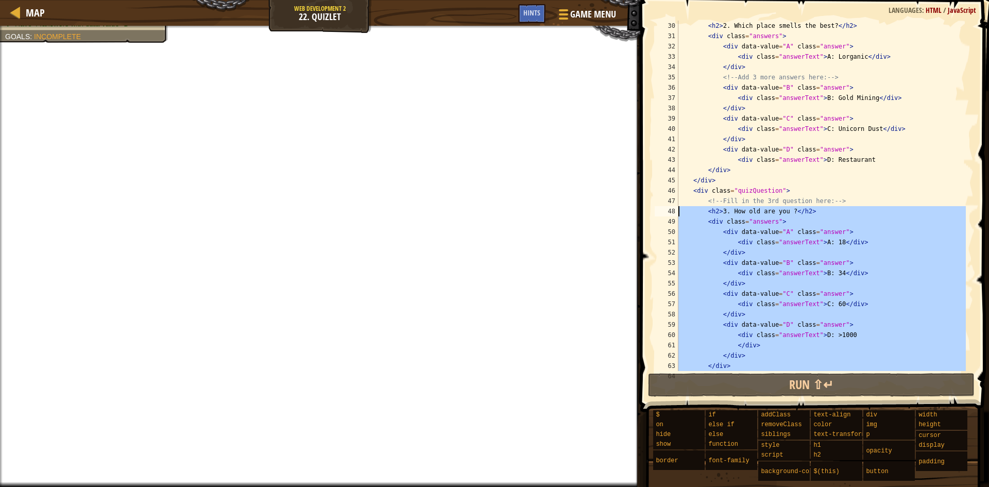
scroll to position [278, 0]
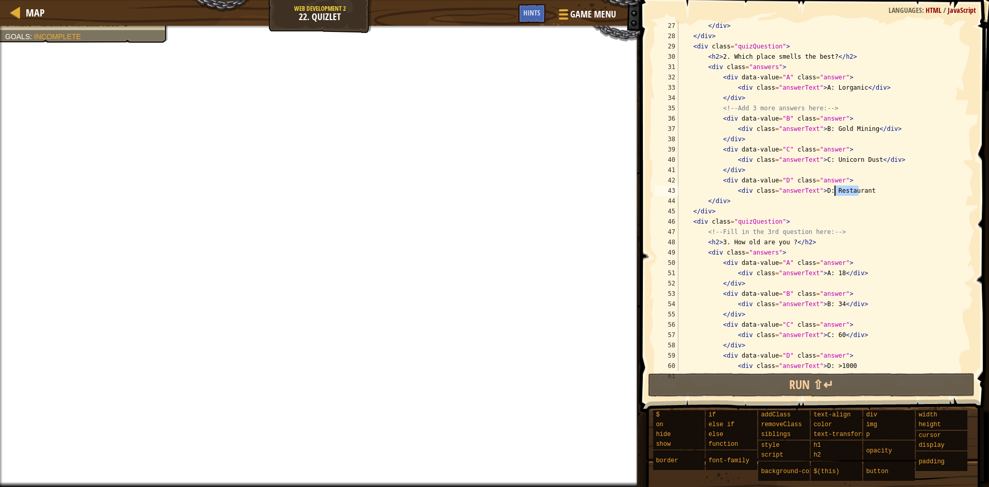
drag, startPoint x: 861, startPoint y: 191, endPoint x: 822, endPoint y: 191, distance: 38.7
click at [822, 191] on div "</ div > </ div > < div class = "quizQuestion" > < h2 > 2. Which place smells t…" at bounding box center [822, 206] width 290 height 371
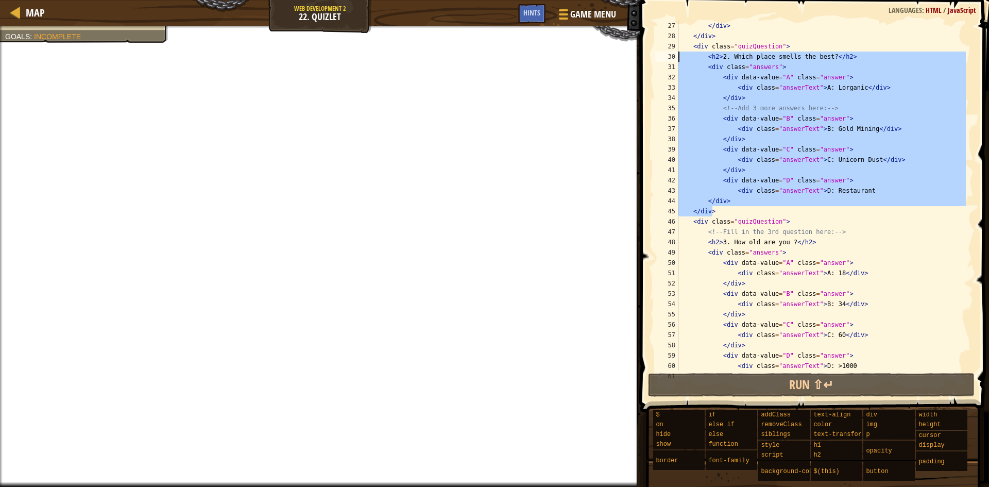
drag, startPoint x: 732, startPoint y: 213, endPoint x: 663, endPoint y: 56, distance: 171.7
click at [663, 56] on div "<div class="answerText">D: Restaurant 27 28 29 30 31 32 33 34 35 36 37 38 39 40…" at bounding box center [813, 196] width 321 height 350
type textarea "<h2>2. Which place smells the best?</h2> <div class="answers">"
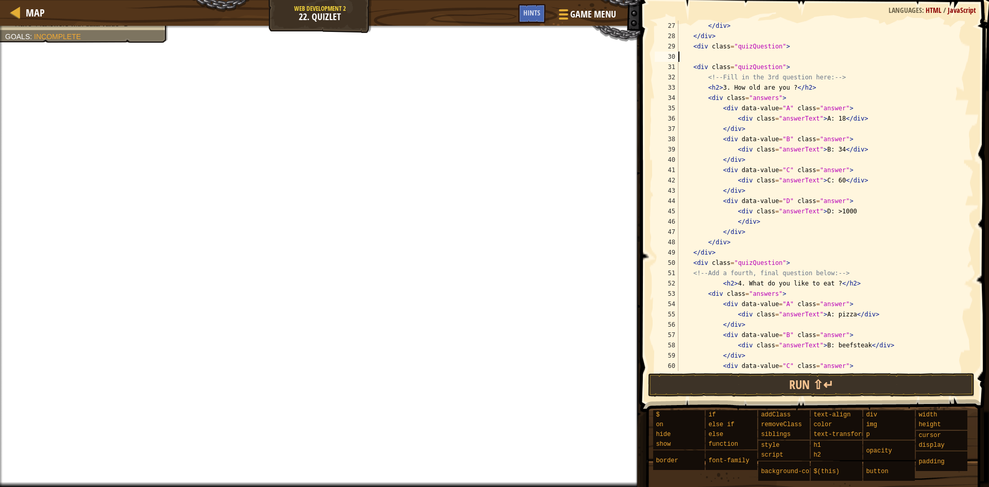
scroll to position [5, 0]
paste textarea "</div>"
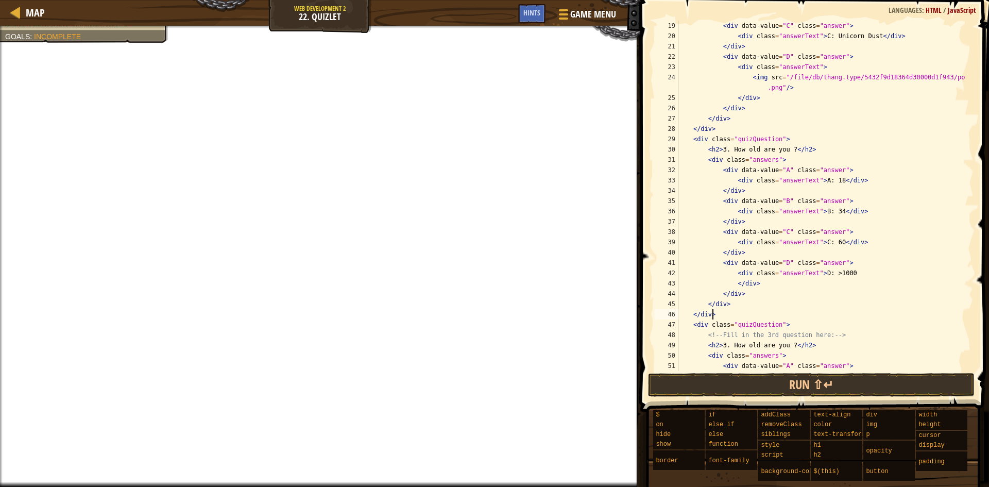
scroll to position [186, 0]
click at [721, 147] on div "< div data-value = "C" class = "answer" > < div class = "answerText" > C: Unico…" at bounding box center [822, 206] width 290 height 371
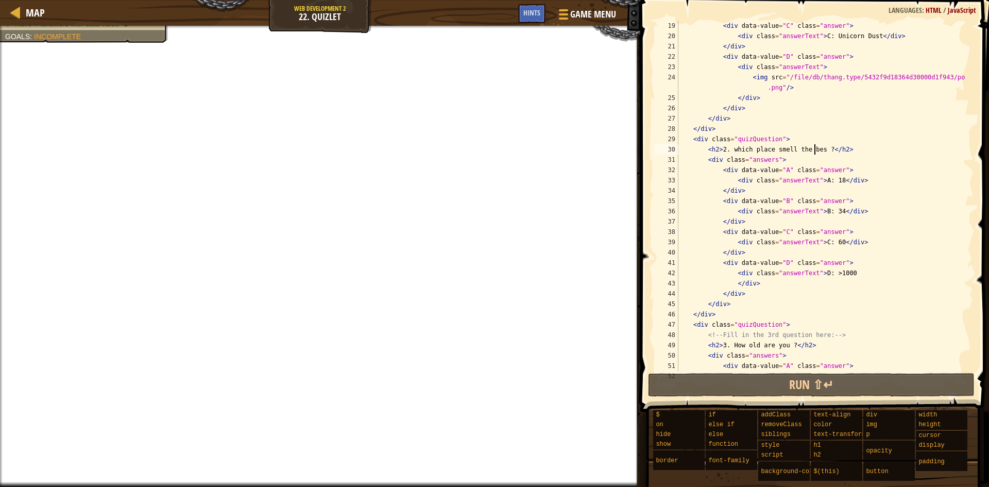
scroll to position [5, 11]
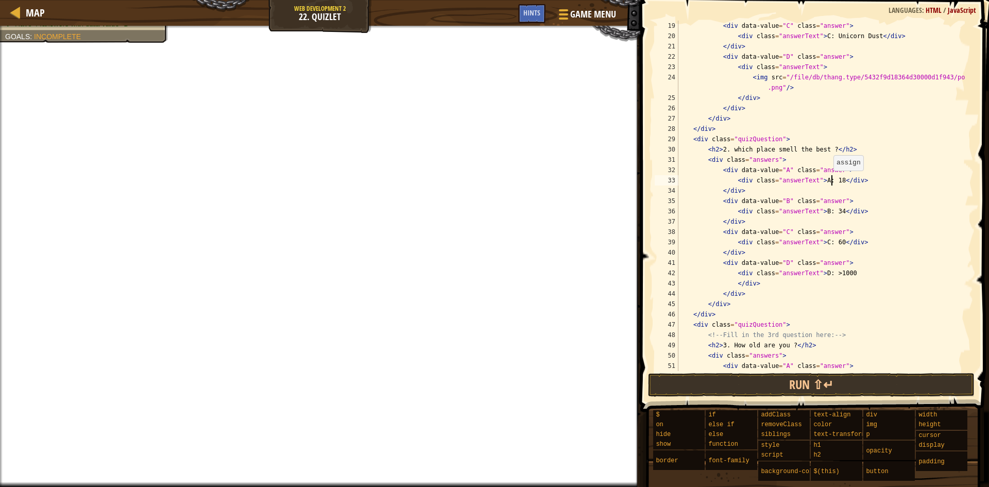
click at [832, 181] on div "< div data-value = "C" class = "answer" > < div class = "answerText" > C: Unico…" at bounding box center [822, 206] width 290 height 371
click at [829, 215] on div "< div data-value = "C" class = "answer" > < div class = "answerText" > C: Unico…" at bounding box center [822, 206] width 290 height 371
click at [832, 213] on div "< div data-value = "C" class = "answer" > < div class = "answerText" > C: Unico…" at bounding box center [822, 206] width 290 height 371
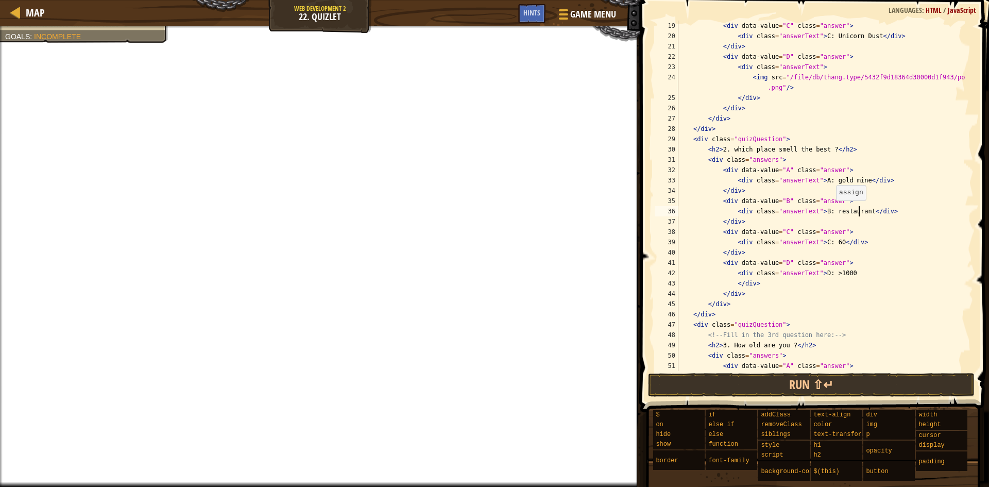
scroll to position [5, 15]
click at [831, 247] on div "< div data-value = "C" class = "answer" > < div class = "answerText" > C: Unico…" at bounding box center [822, 206] width 290 height 371
click at [831, 244] on div "< div data-value = "C" class = "answer" > < div class = "answerText" > C: Unico…" at bounding box center [822, 206] width 290 height 371
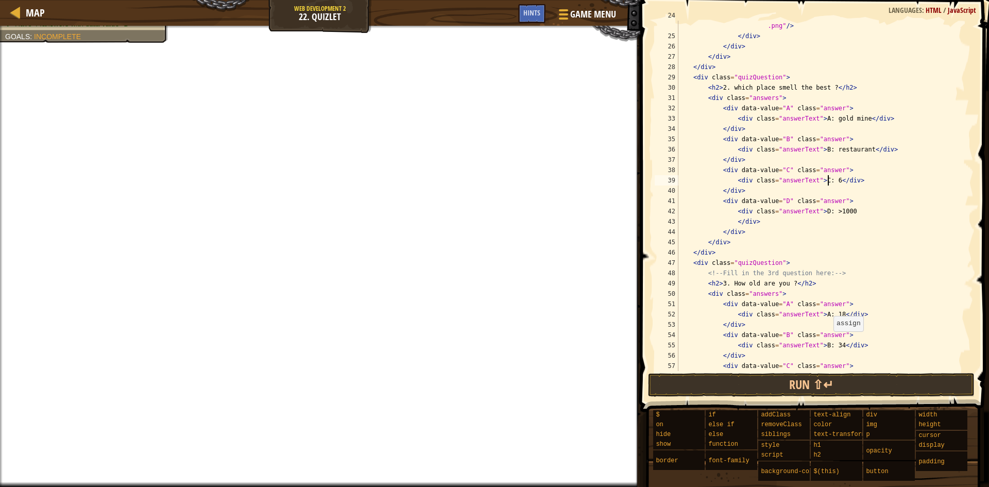
scroll to position [278, 0]
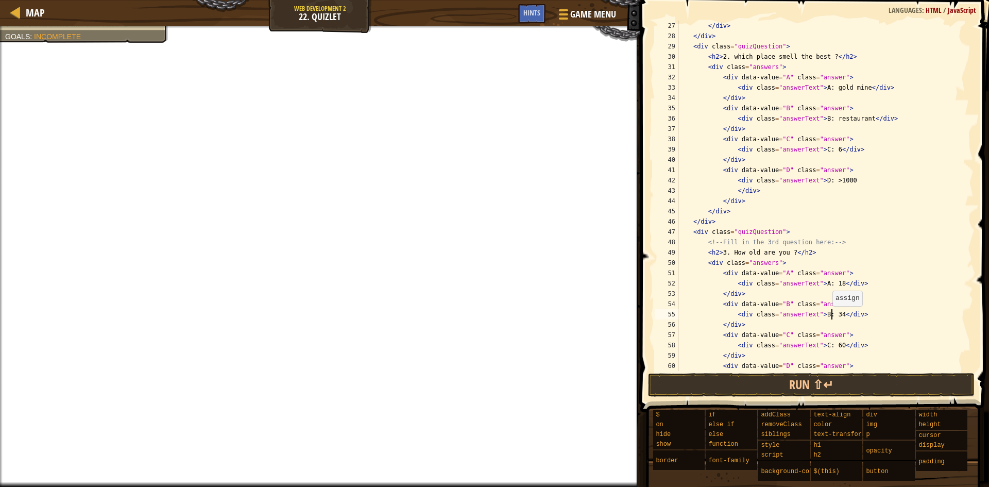
click at [831, 316] on div "</ div > </ div > < div class = "quizQuestion" > < h2 > 2. which place smell th…" at bounding box center [822, 206] width 290 height 371
click at [840, 184] on div "</ div > </ div > < div class = "quizQuestion" > < h2 > 2. which place smell th…" at bounding box center [822, 206] width 290 height 371
click at [838, 182] on div "</ div > </ div > < div class = "quizQuestion" > < h2 > 2. which place smell th…" at bounding box center [822, 206] width 290 height 371
click at [843, 181] on div "</ div > </ div > < div class = "quizQuestion" > < h2 > 2. which place smell th…" at bounding box center [822, 206] width 290 height 371
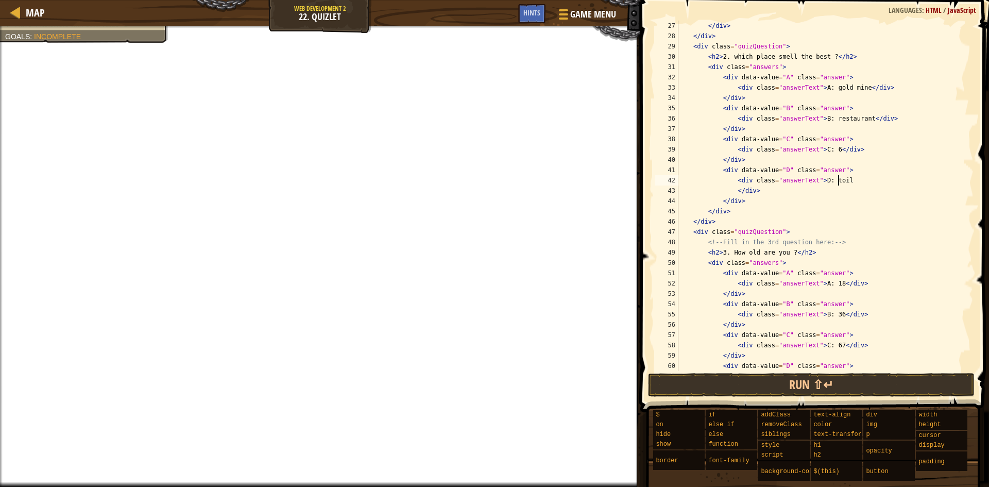
scroll to position [5, 13]
click at [828, 149] on div "</ div > </ div > < div class = "quizQuestion" > < h2 > 2. which place smell th…" at bounding box center [822, 206] width 290 height 371
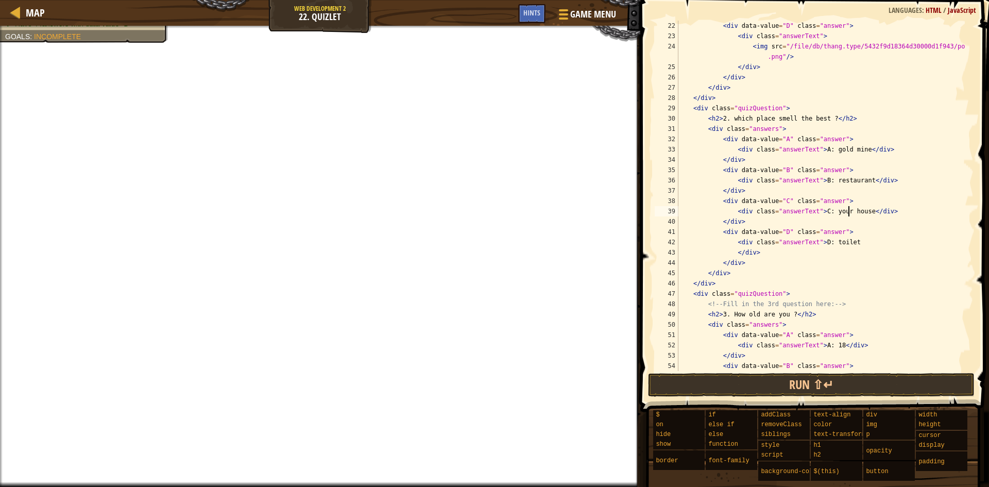
scroll to position [5, 14]
drag, startPoint x: 842, startPoint y: 212, endPoint x: 877, endPoint y: 206, distance: 35.7
click at [842, 211] on div "< div data-value = "D" class = "answer" > < div class = "answerText" > < img sr…" at bounding box center [822, 206] width 290 height 371
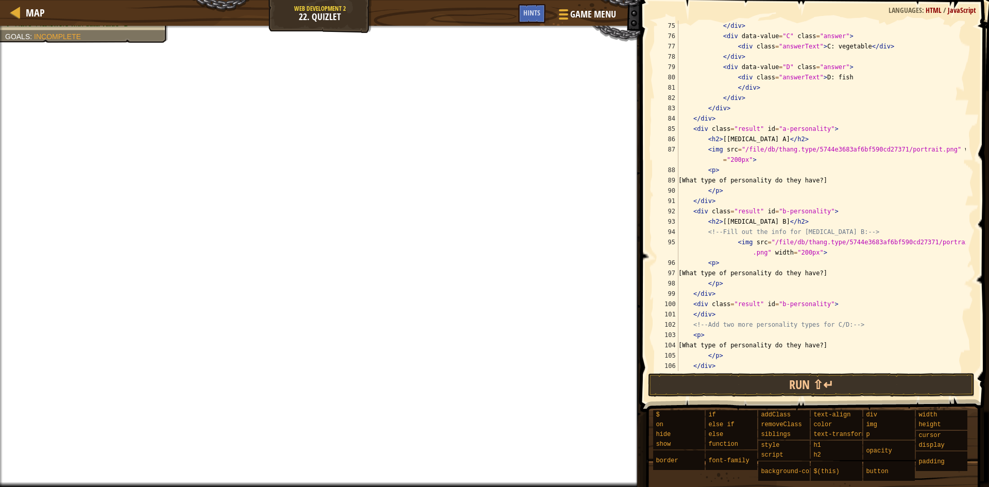
scroll to position [804, 0]
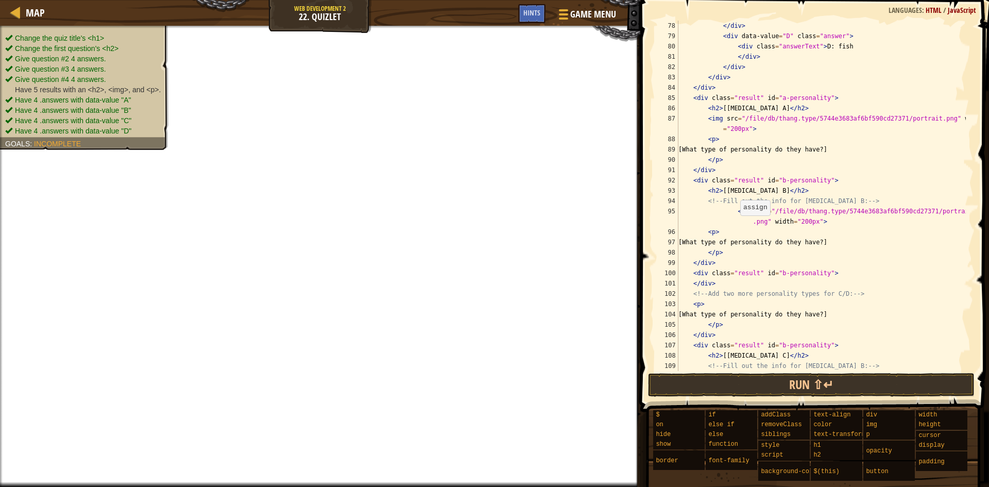
drag, startPoint x: 110, startPoint y: 92, endPoint x: 133, endPoint y: 92, distance: 23.2
click at [133, 92] on span "Have 5 results with an <h2>, <img>, and <p>." at bounding box center [88, 90] width 146 height 8
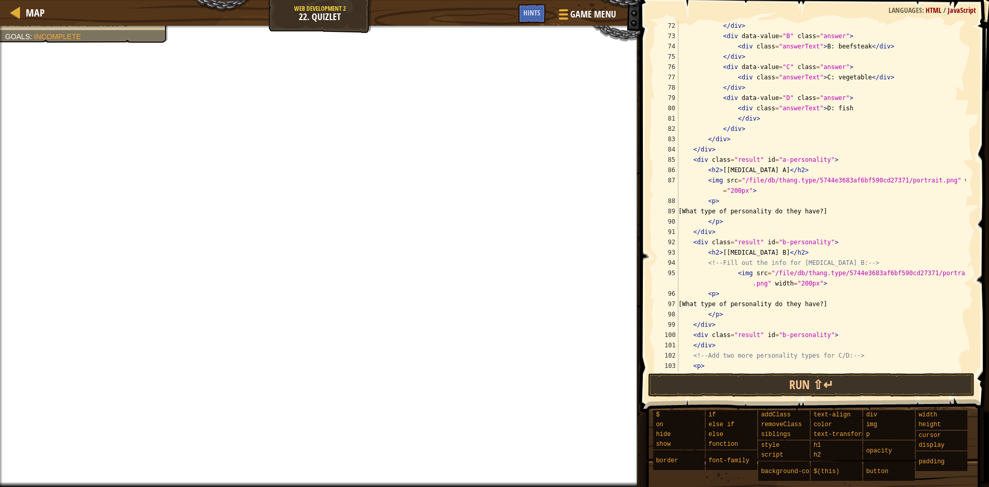
scroll to position [711, 0]
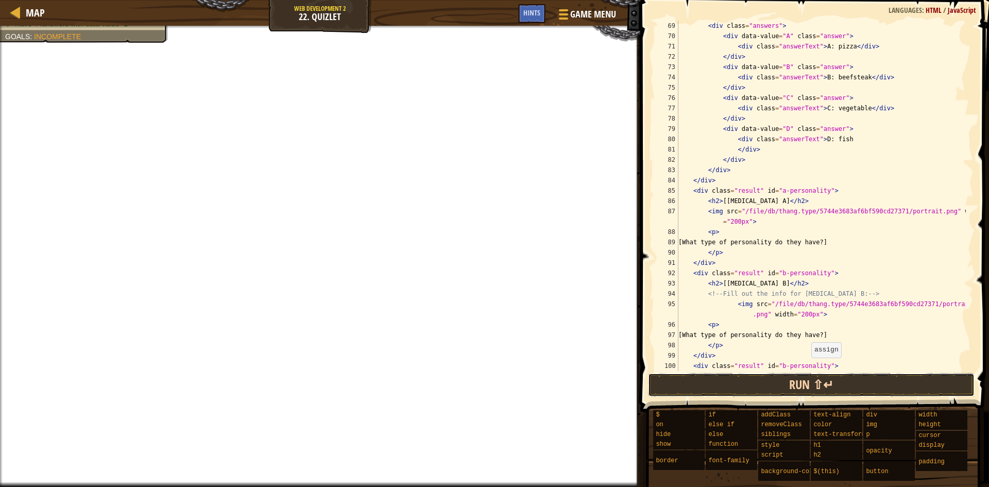
click at [792, 383] on button "Run ⇧↵" at bounding box center [811, 385] width 327 height 24
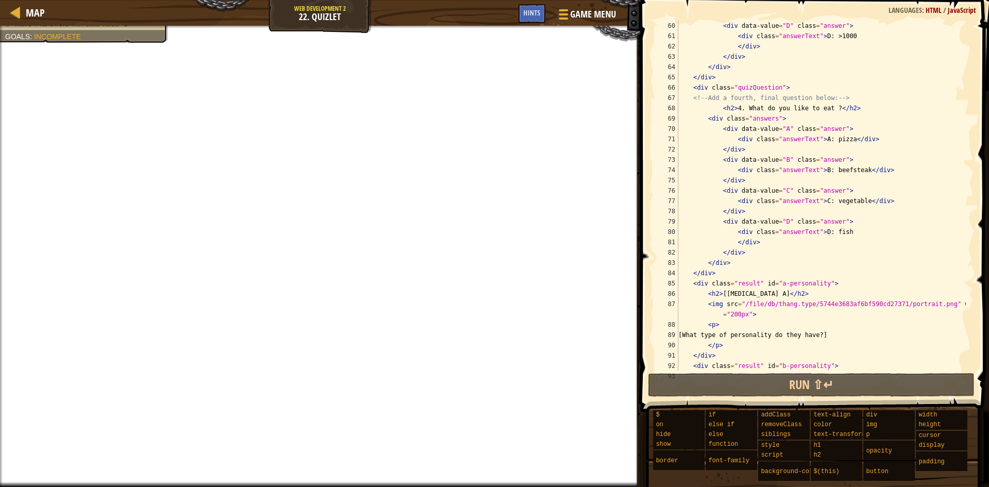
scroll to position [618, 0]
drag, startPoint x: 863, startPoint y: 139, endPoint x: 816, endPoint y: 139, distance: 46.9
click at [816, 139] on div "< div data-value = "D" class = "answer" > < div class = "answerText" > D: >1000…" at bounding box center [822, 206] width 290 height 371
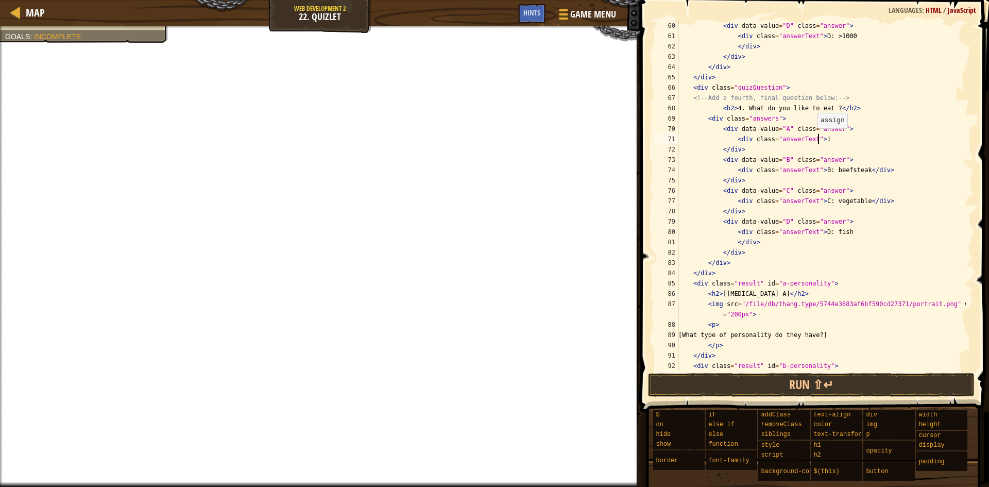
scroll to position [5, 11]
click at [584, 17] on span "Game Menu" at bounding box center [593, 14] width 48 height 14
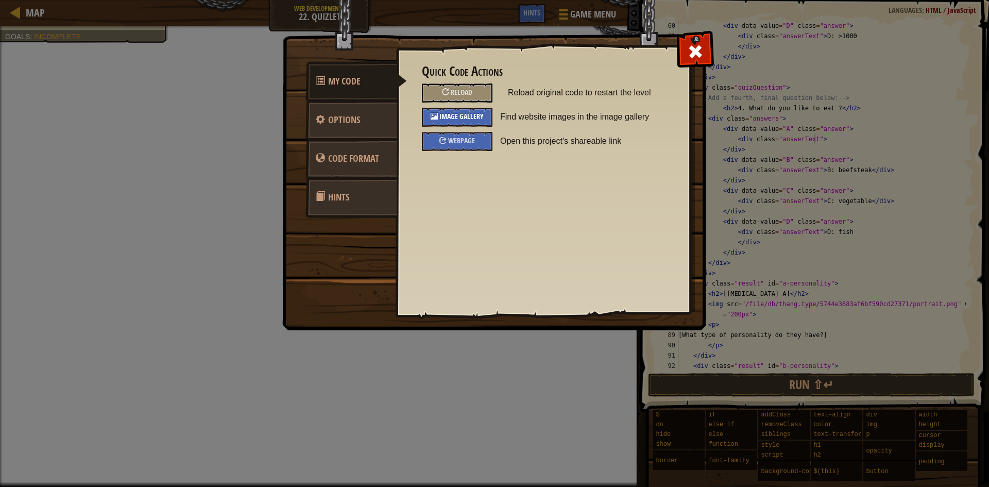
click at [473, 119] on span "Image Gallery" at bounding box center [462, 116] width 44 height 10
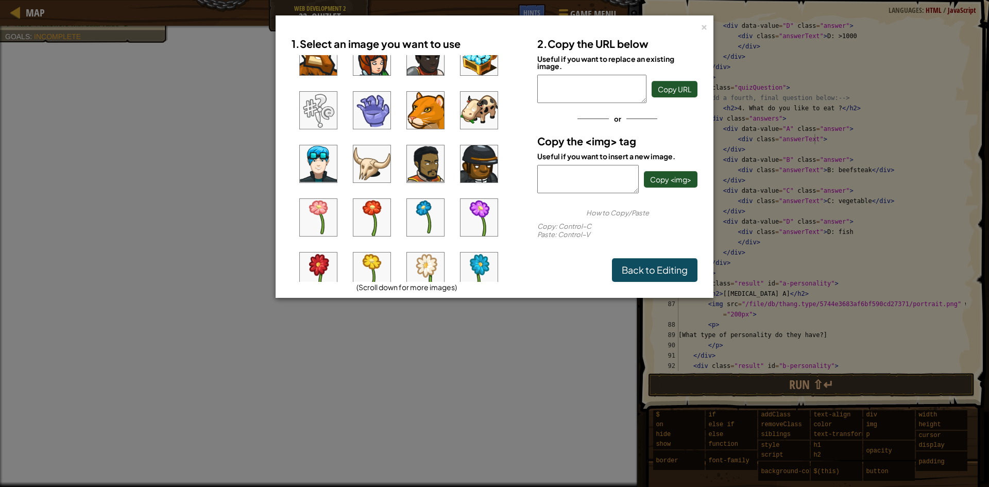
scroll to position [155, 0]
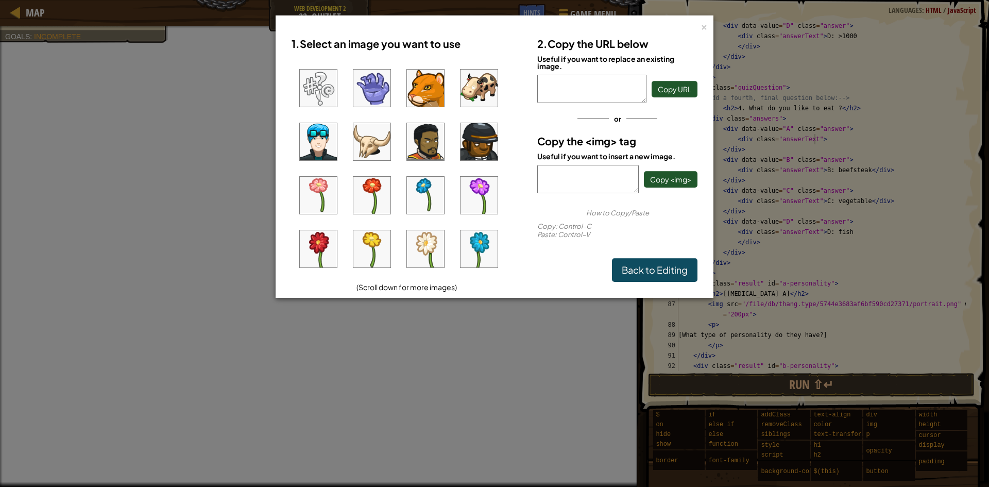
click at [469, 96] on img at bounding box center [479, 88] width 37 height 37
click at [671, 183] on span "Copy <img>" at bounding box center [670, 179] width 41 height 9
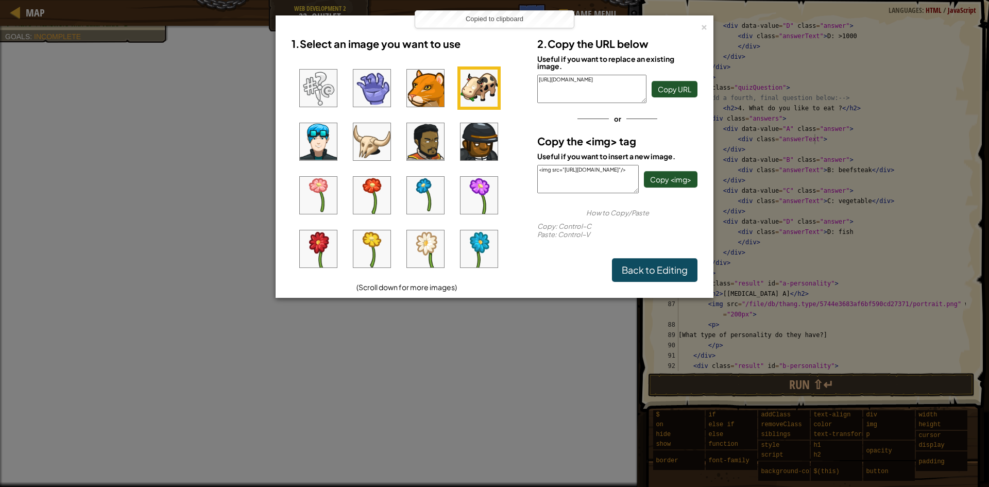
click at [865, 236] on div "× 1. Select an image you want to use (Scroll down for more images) 2. Copy the …" at bounding box center [494, 243] width 989 height 487
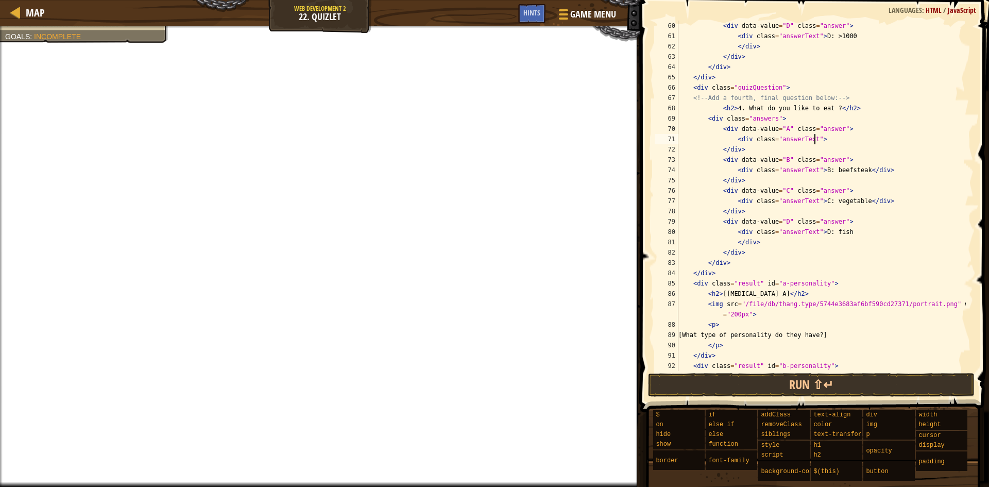
paste textarea "<img src="[URL][DOMAIN_NAME]"/>"
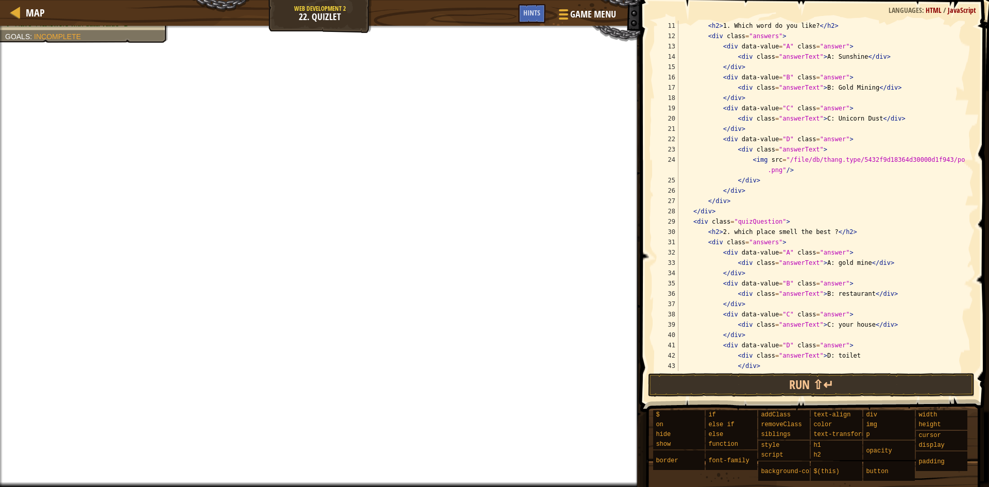
scroll to position [103, 0]
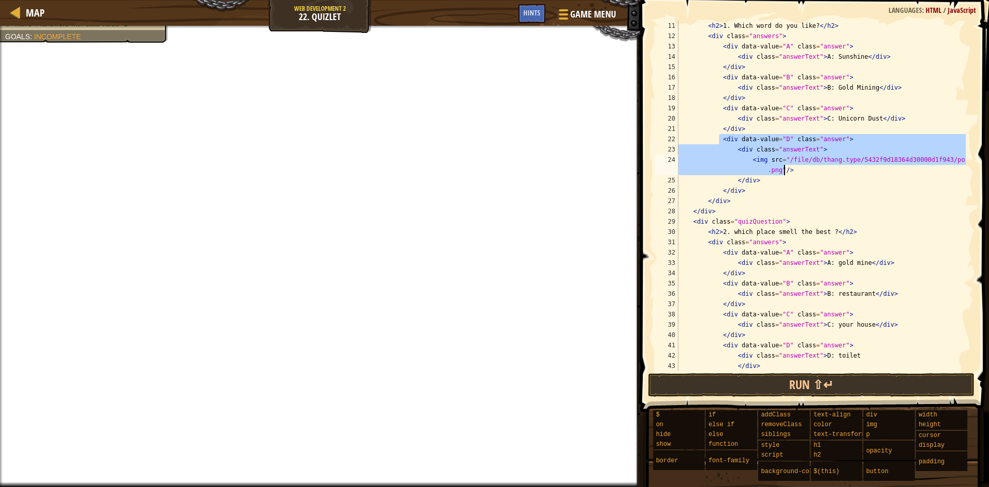
drag, startPoint x: 720, startPoint y: 142, endPoint x: 833, endPoint y: 173, distance: 117.0
click at [833, 173] on div "< h2 > 1. Which word do you like? </ h2 > < div class = "answers" > < div data-…" at bounding box center [822, 206] width 290 height 371
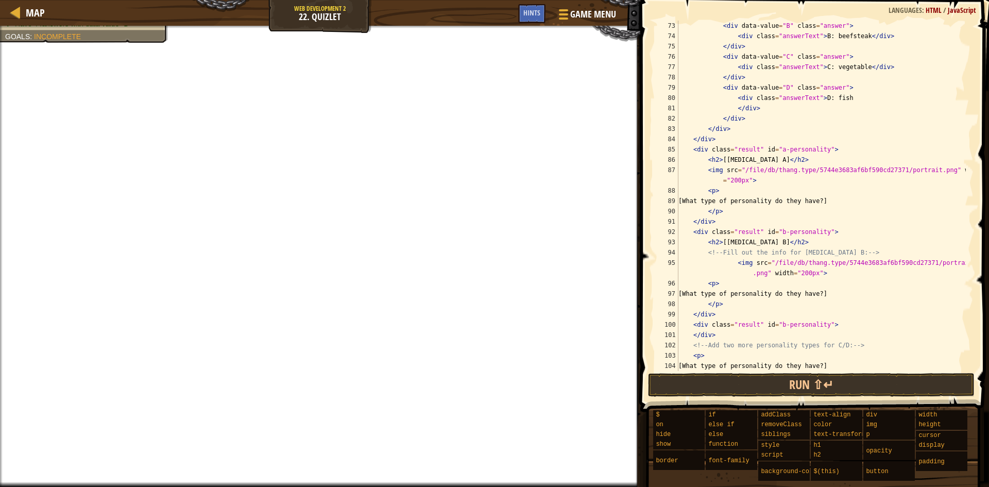
scroll to position [557, 0]
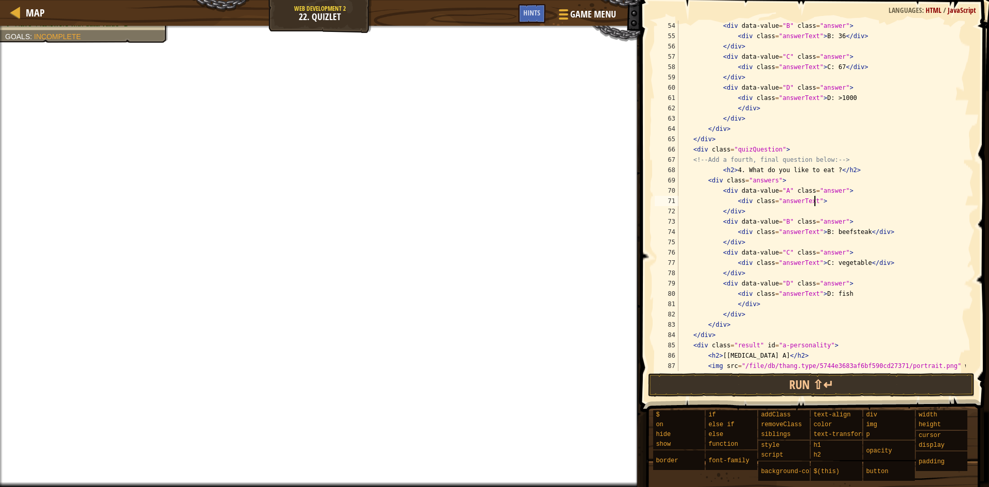
paste textarea "<img src="/file/db/thang.type/5432f9d18364d30000d1f943/portrait.png"/"
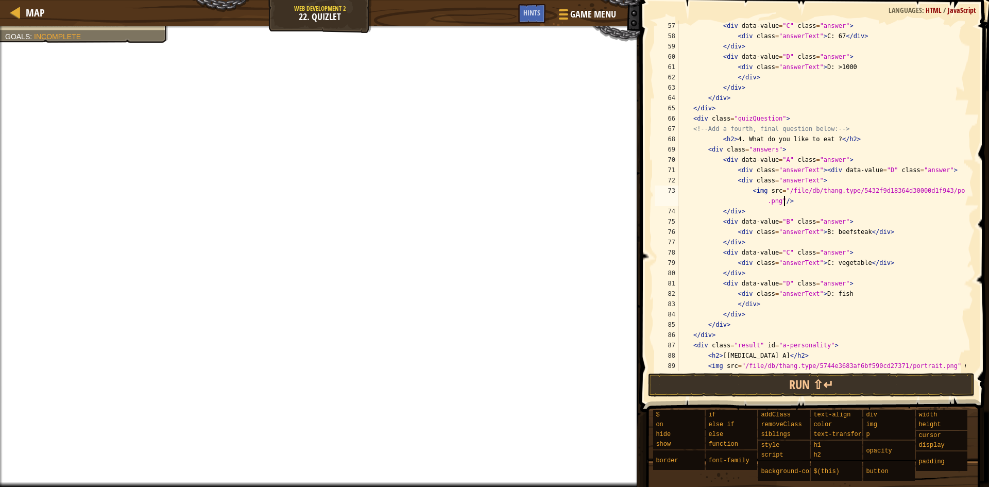
scroll to position [587, 0]
click at [720, 211] on div "< div data-value = "C" class = "answer" > < div class = "answerText" > C: 67 </…" at bounding box center [822, 211] width 290 height 381
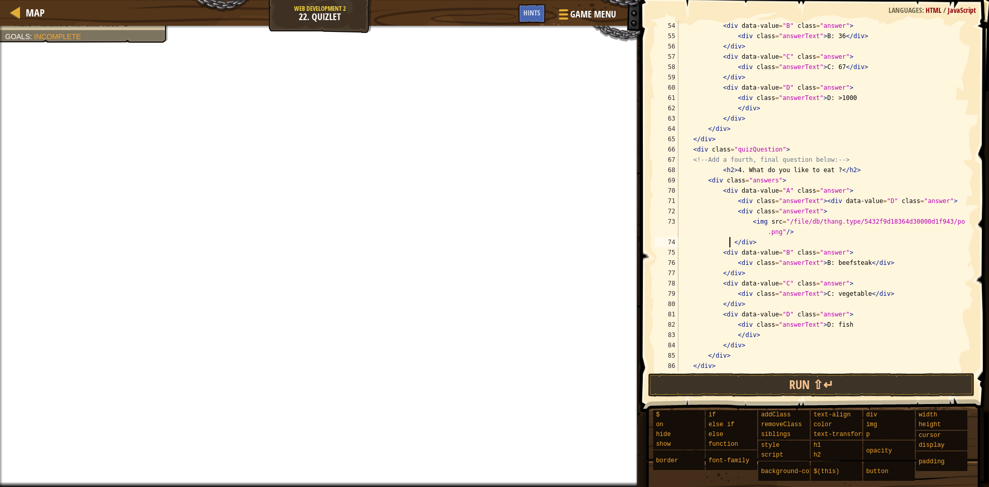
scroll to position [526, 0]
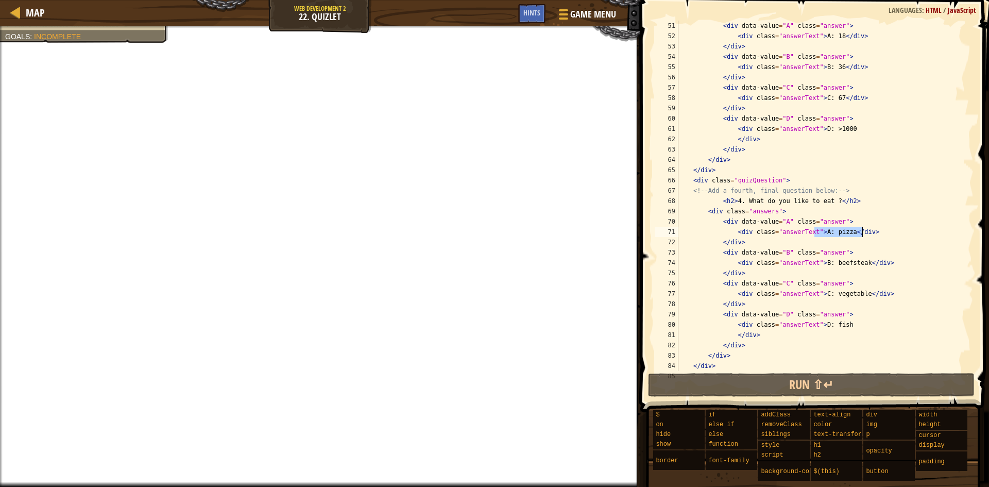
paste textarea "<img src="/file/db/thang.type/5432f9d18364d30000d1f943/portrait.png"/"
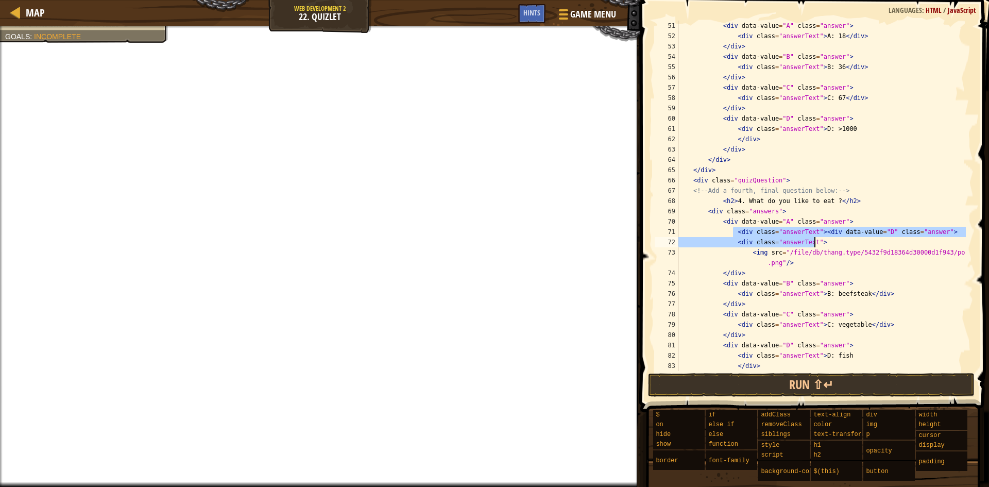
drag, startPoint x: 733, startPoint y: 232, endPoint x: 934, endPoint y: 239, distance: 201.1
click at [934, 239] on div "< div data-value = "A" class = "answer" > < div class = "answerText" > A: 18 </…" at bounding box center [822, 206] width 290 height 371
type textarea "<div class="answerText"><div data-value="D" class="answer"> <div class="answerT…"
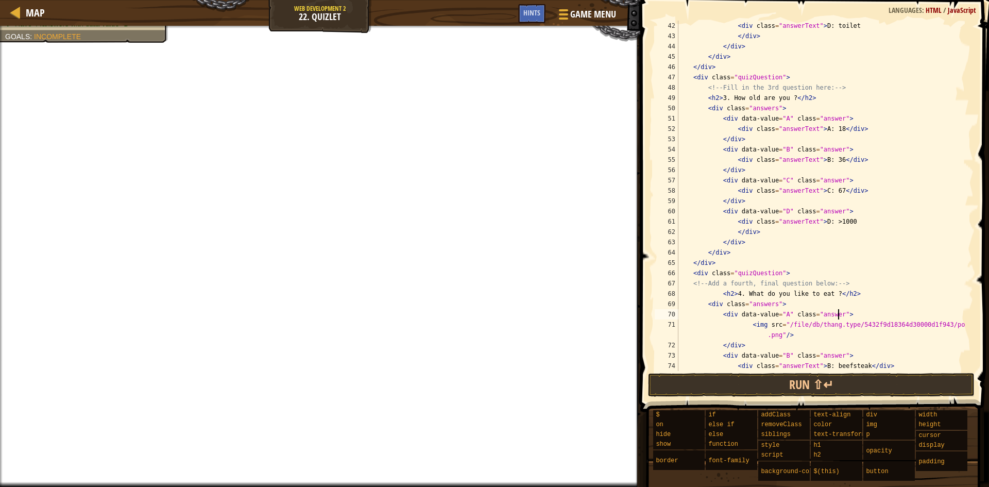
scroll to position [495, 0]
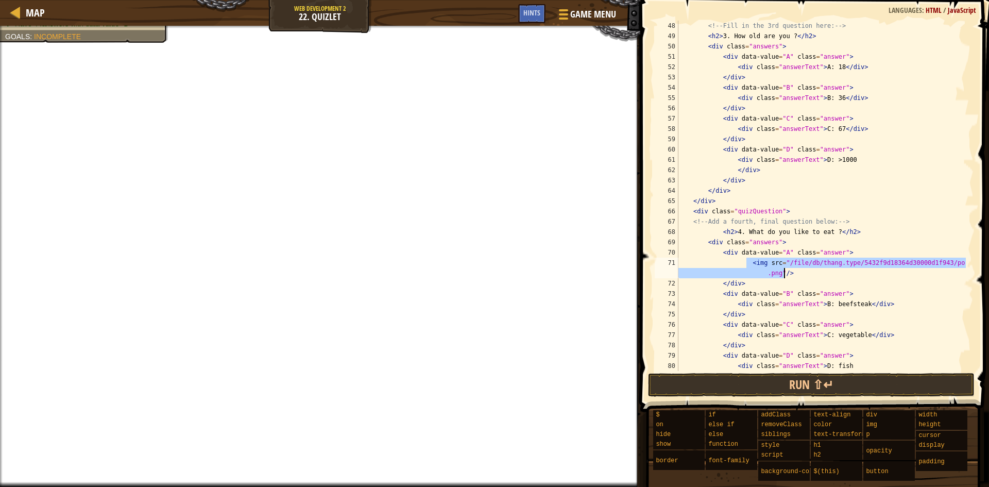
drag, startPoint x: 748, startPoint y: 263, endPoint x: 787, endPoint y: 272, distance: 39.6
click at [787, 272] on div "<!-- Fill in the 3rd question here: --> < h2 > 3. How old are you ? </ h2 > < d…" at bounding box center [822, 206] width 290 height 371
type textarea "<img src="/file/db/thang.type/5432f9d18364d30000d1f943/portrait.png"/>"
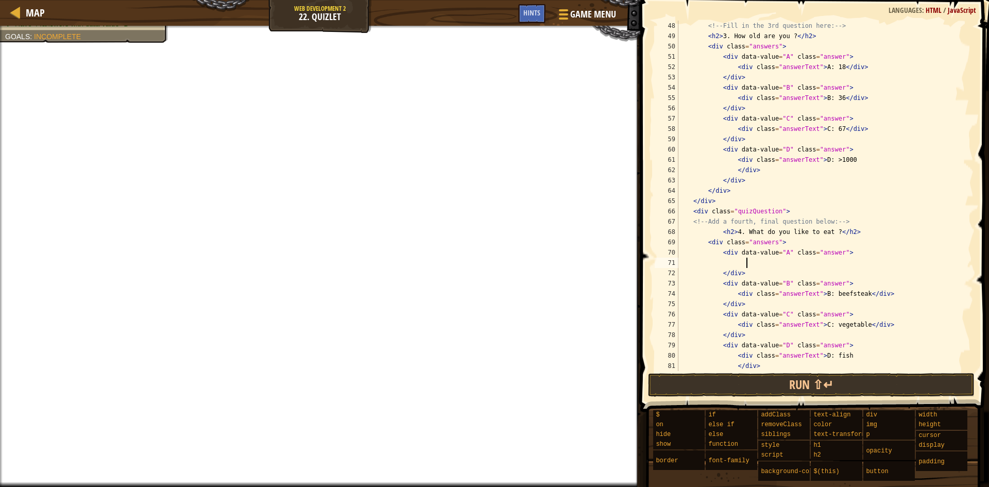
paste textarea "<img src="[URL][DOMAIN_NAME]"/>"
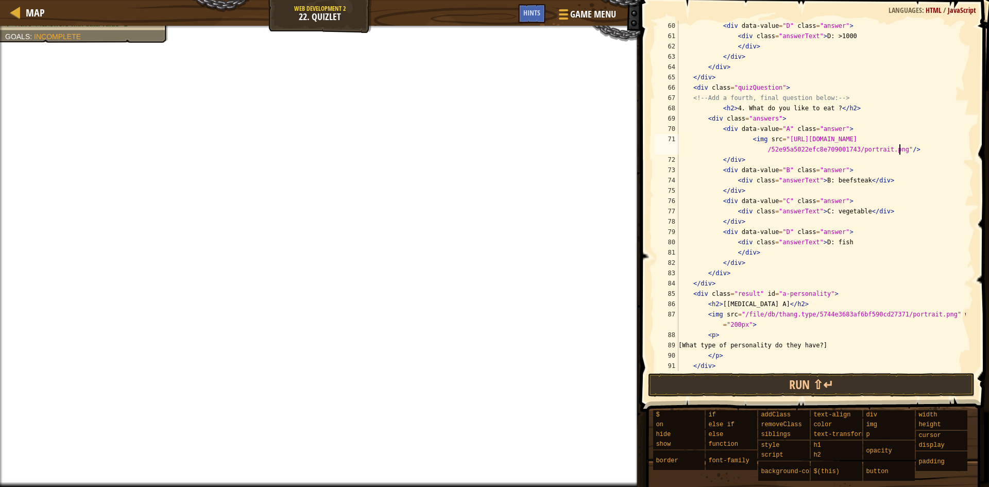
scroll to position [618, 0]
click at [744, 138] on div "< div data-value = "D" class = "answer" > < div class = "answerText" > D: >1000…" at bounding box center [822, 206] width 290 height 371
type textarea "<img src="[URL][DOMAIN_NAME]"/>"
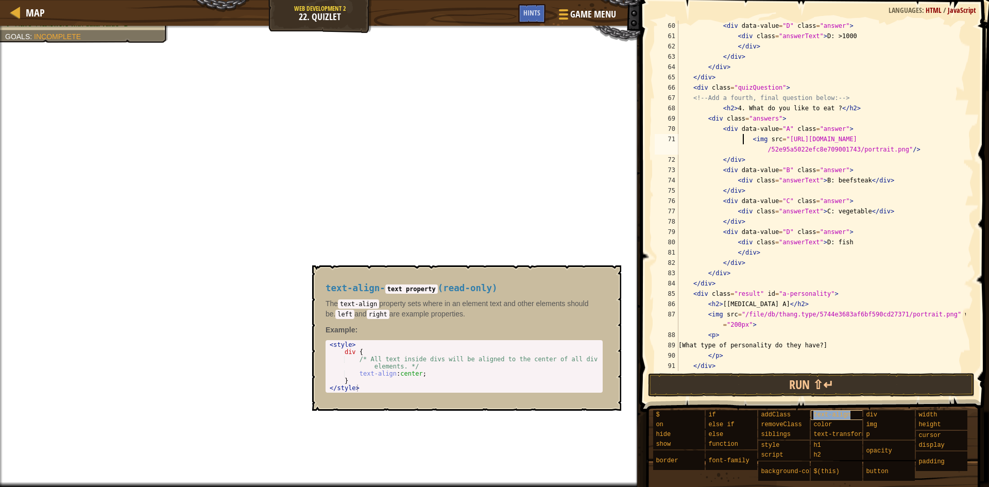
click at [823, 415] on span "text-align" at bounding box center [832, 414] width 37 height 7
drag, startPoint x: 344, startPoint y: 354, endPoint x: 361, endPoint y: 347, distance: 18.1
click at [361, 347] on div "< style > div { /* All text inside divs will be aligned to the center of all di…" at bounding box center [464, 373] width 273 height 65
click at [379, 344] on div "< style > div { /* All text inside divs will be aligned to the center of all di…" at bounding box center [464, 366] width 273 height 51
drag, startPoint x: 357, startPoint y: 374, endPoint x: 439, endPoint y: 376, distance: 82.0
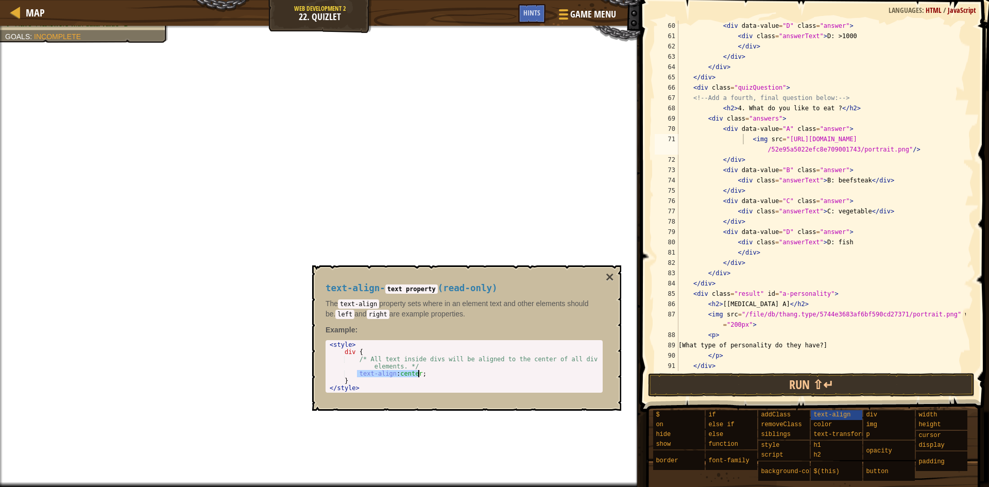
click at [439, 376] on div "< style > div { /* All text inside divs will be aligned to the center of all di…" at bounding box center [464, 373] width 273 height 65
type textarea "text-align:center;"
type textarea "<div data-value="A" class="answer">"
click at [840, 126] on div "< div data-value = "D" class = "answer" > < div class = "answerText" > D: >1000…" at bounding box center [822, 206] width 290 height 371
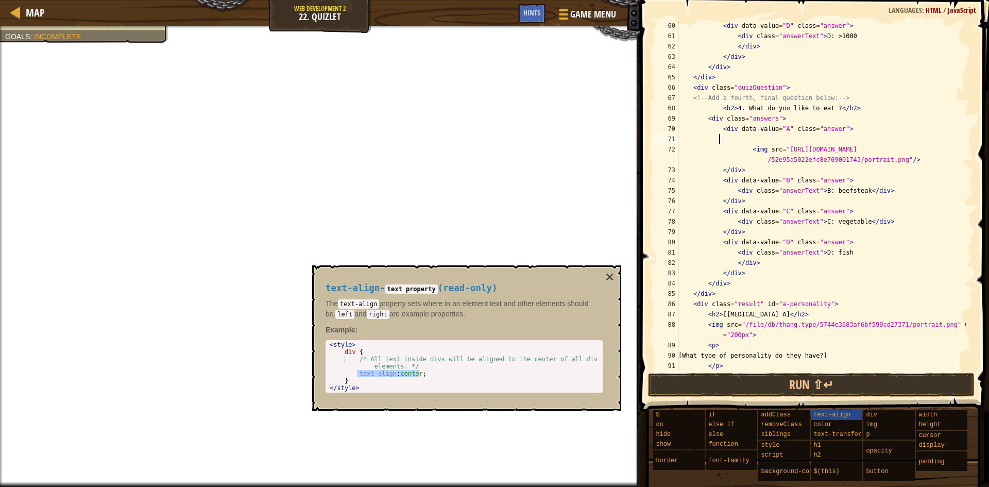
paste textarea "text-align:center;"
type textarea "t"
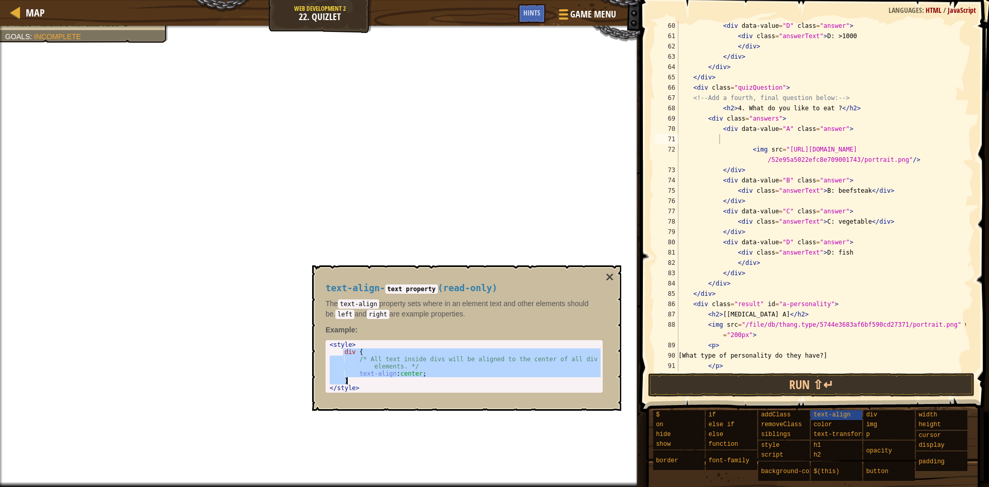
drag, startPoint x: 342, startPoint y: 355, endPoint x: 442, endPoint y: 379, distance: 103.4
click at [442, 379] on div "< style > div { /* All text inside divs will be aligned to the center of all di…" at bounding box center [464, 373] width 273 height 65
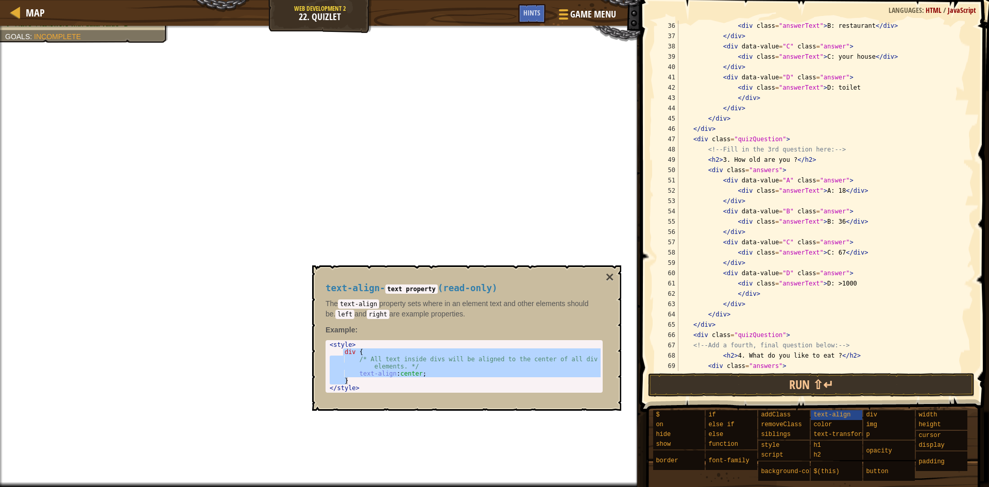
scroll to position [495, 0]
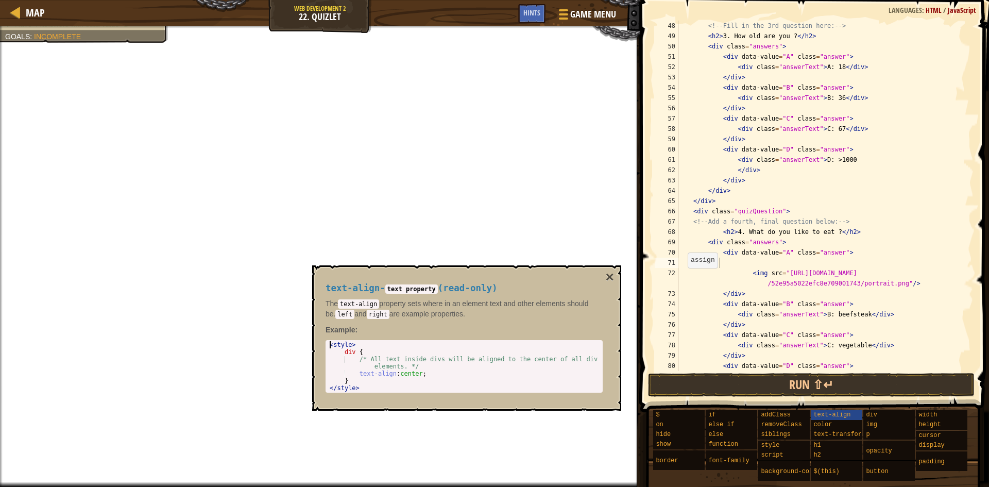
click at [329, 346] on div "< style > div { /* All text inside divs will be aligned to the center of all di…" at bounding box center [464, 373] width 273 height 65
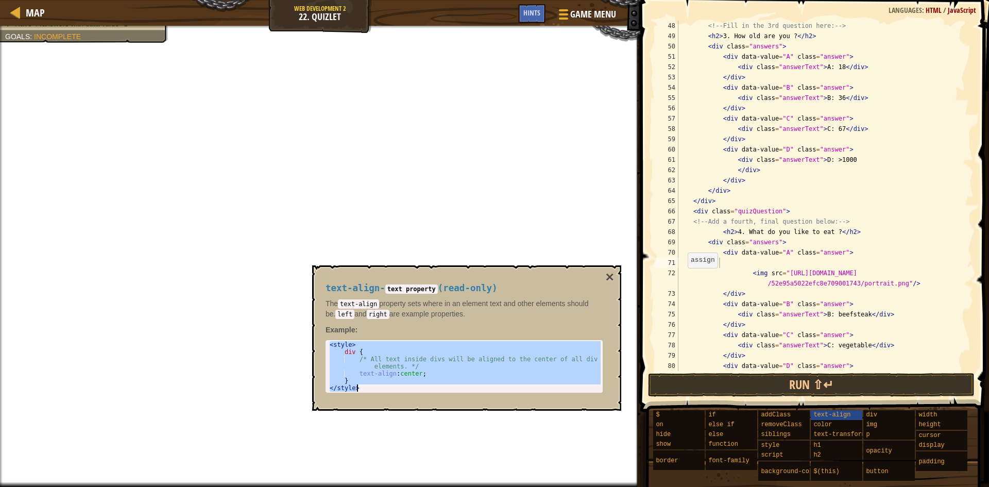
drag, startPoint x: 328, startPoint y: 346, endPoint x: 465, endPoint y: 390, distance: 143.9
click at [465, 390] on div "< style > div { /* All text inside divs will be aligned to the center of all di…" at bounding box center [464, 373] width 273 height 65
type textarea "} </style>"
click at [724, 263] on div "<!-- Fill in the 3rd question here: --> < h2 > 3. How old are you ? </ h2 > < d…" at bounding box center [822, 206] width 290 height 371
paste textarea "</style>"
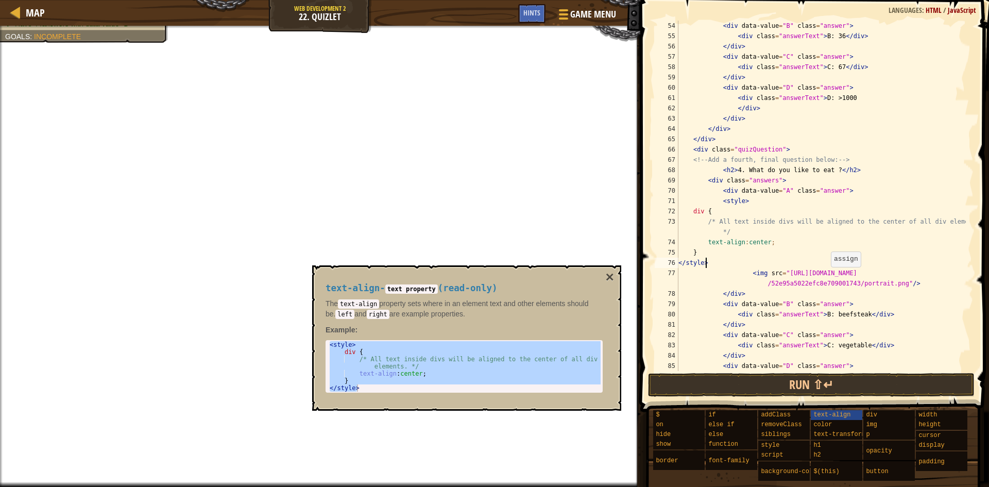
scroll to position [557, 0]
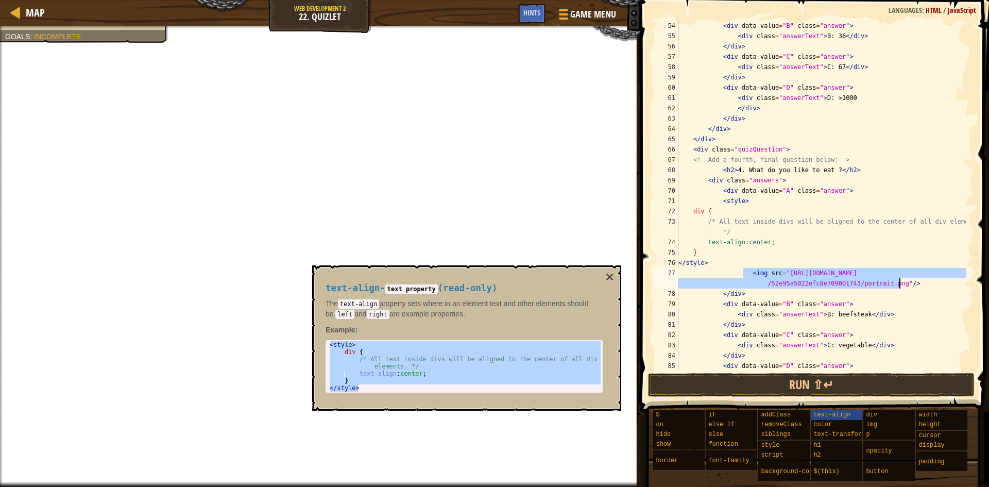
drag, startPoint x: 744, startPoint y: 273, endPoint x: 908, endPoint y: 282, distance: 163.6
click at [908, 282] on div "< div data-value = "B" class = "answer" > < div class = "answerText" > B: 36 </…" at bounding box center [822, 206] width 290 height 371
type textarea "<img src="[URL][DOMAIN_NAME]"/>"
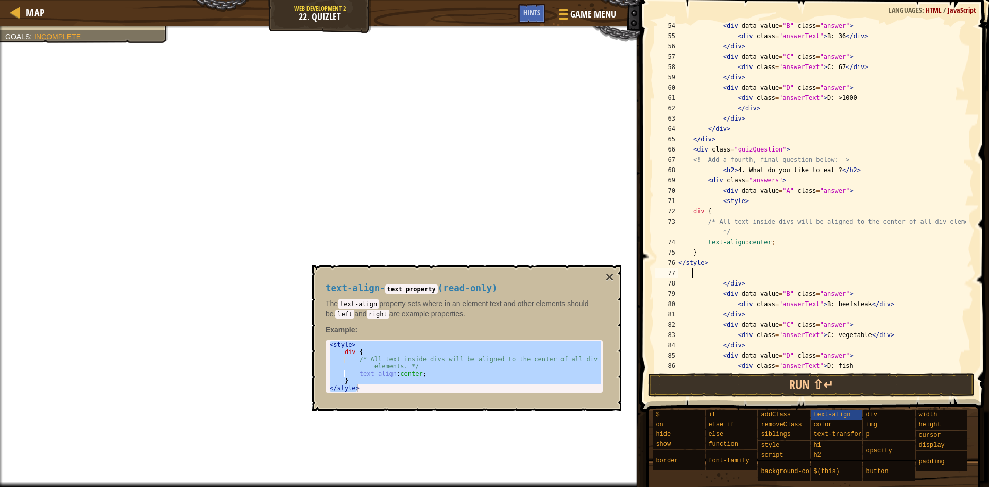
scroll to position [5, 0]
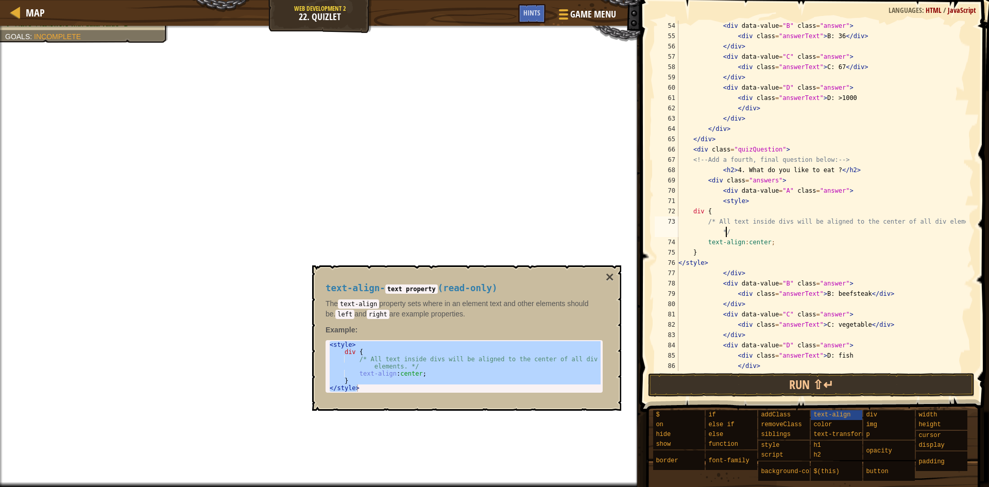
click at [743, 230] on div "< div data-value = "B" class = "answer" > < div class = "answerText" > B: 36 </…" at bounding box center [822, 206] width 290 height 371
type textarea "/* All text inside divs will be aligned to the center of all div elements. */"
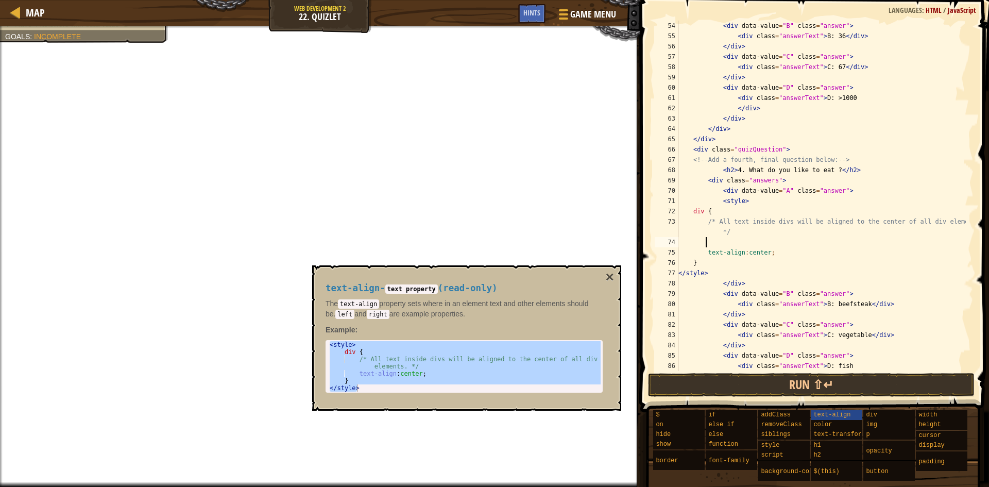
paste textarea "<img src="[URL][DOMAIN_NAME]"/>"
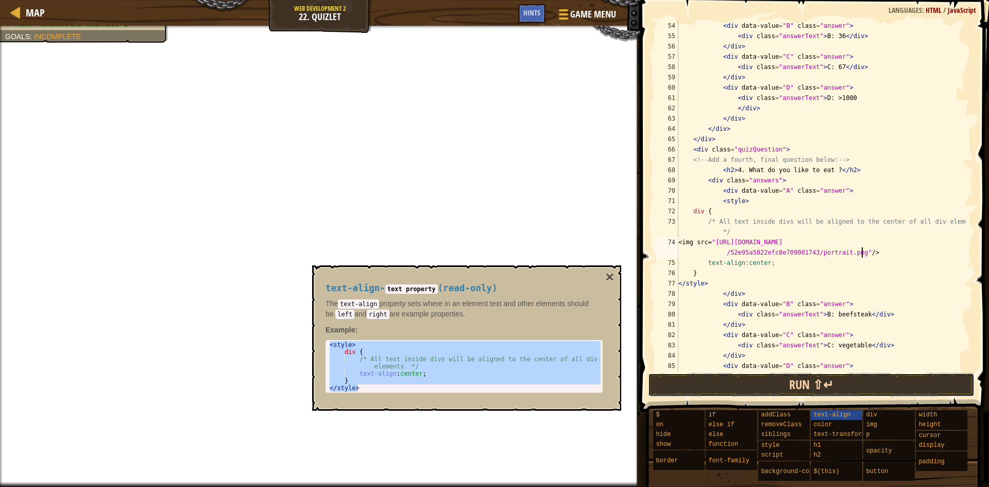
click at [847, 380] on button "Run ⇧↵" at bounding box center [811, 385] width 327 height 24
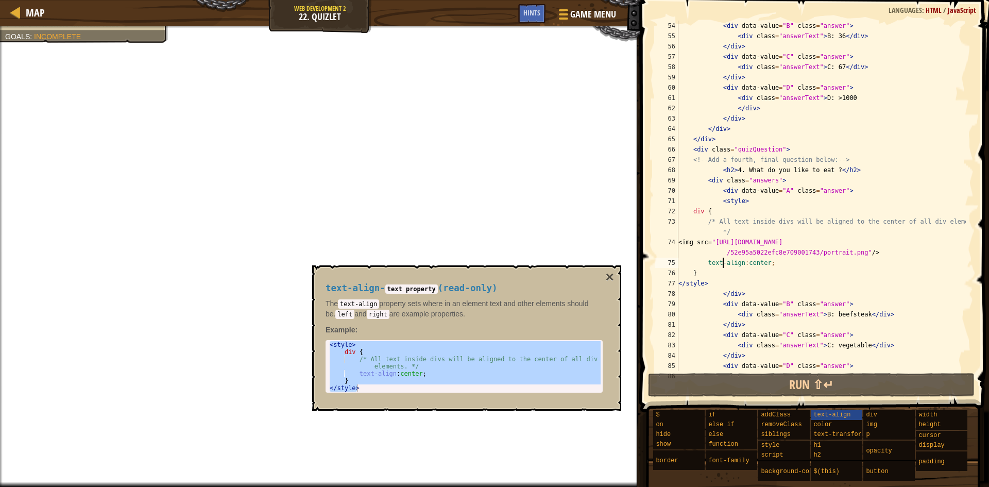
click at [724, 262] on div "< div data-value = "B" class = "answer" > < div class = "answerText" > B: 36 </…" at bounding box center [822, 206] width 290 height 371
click at [608, 276] on button "×" at bounding box center [610, 277] width 8 height 14
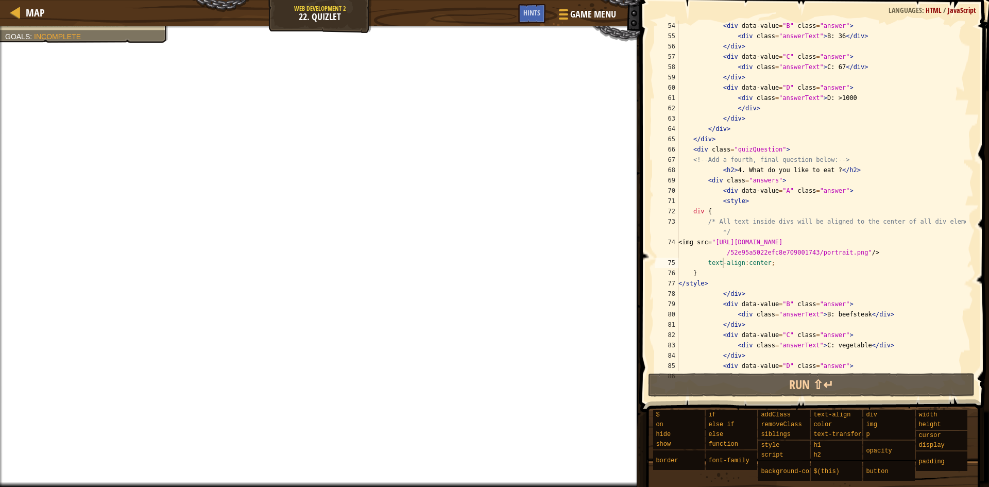
click at [785, 267] on div "< div data-value = "B" class = "answer" > < div class = "answerText" > B: 36 </…" at bounding box center [822, 206] width 290 height 371
drag, startPoint x: 768, startPoint y: 264, endPoint x: 705, endPoint y: 265, distance: 62.9
click at [705, 265] on div "< div data-value = "B" class = "answer" > < div class = "answerText" > B: 36 </…" at bounding box center [822, 206] width 290 height 371
paste textarea "<img src="[URL][DOMAIN_NAME]"/>"
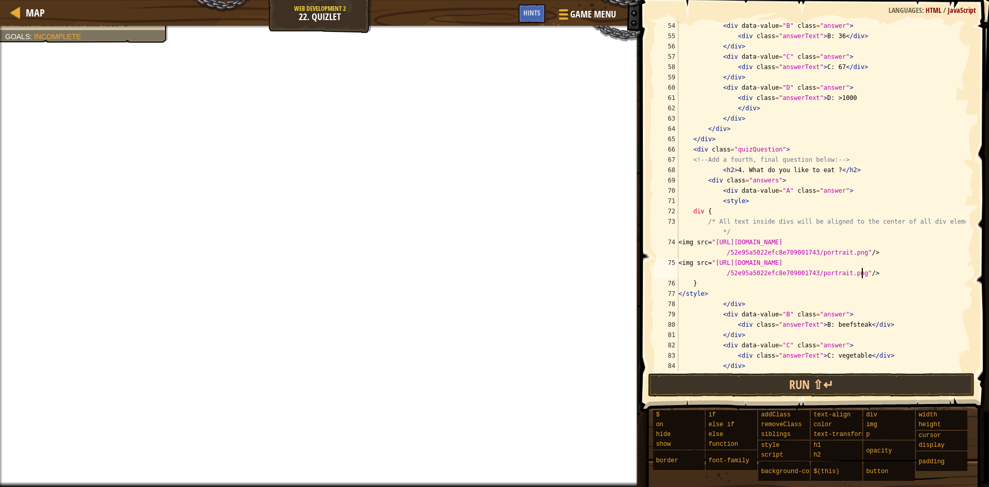
click at [866, 269] on div "< div data-value = "B" class = "answer" > < div class = "answerText" > B: 36 </…" at bounding box center [822, 206] width 290 height 371
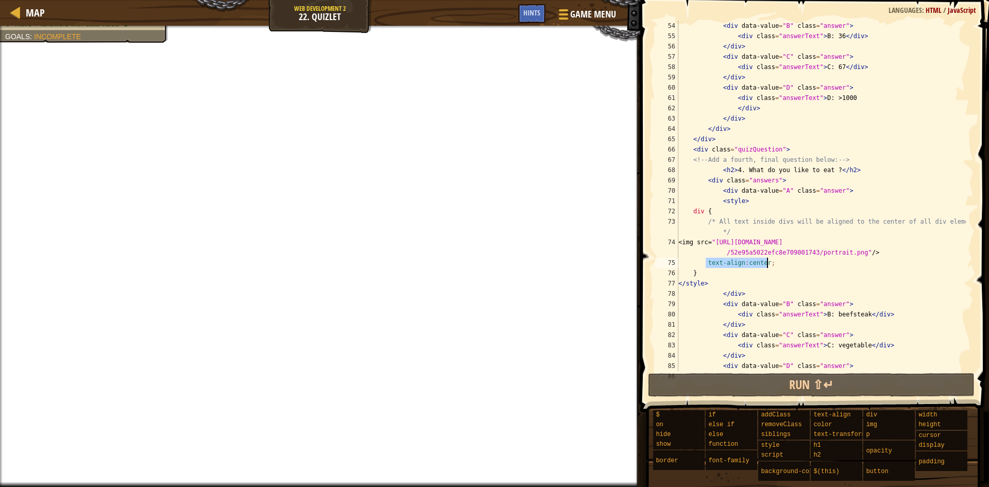
click at [739, 262] on div "< div data-value = "B" class = "answer" > < div class = "answerText" > B: 36 </…" at bounding box center [822, 196] width 290 height 350
drag, startPoint x: 739, startPoint y: 262, endPoint x: 706, endPoint y: 261, distance: 33.0
click at [706, 261] on div "< div data-value = "B" class = "answer" > < div class = "answerText" > B: 36 </…" at bounding box center [822, 206] width 290 height 371
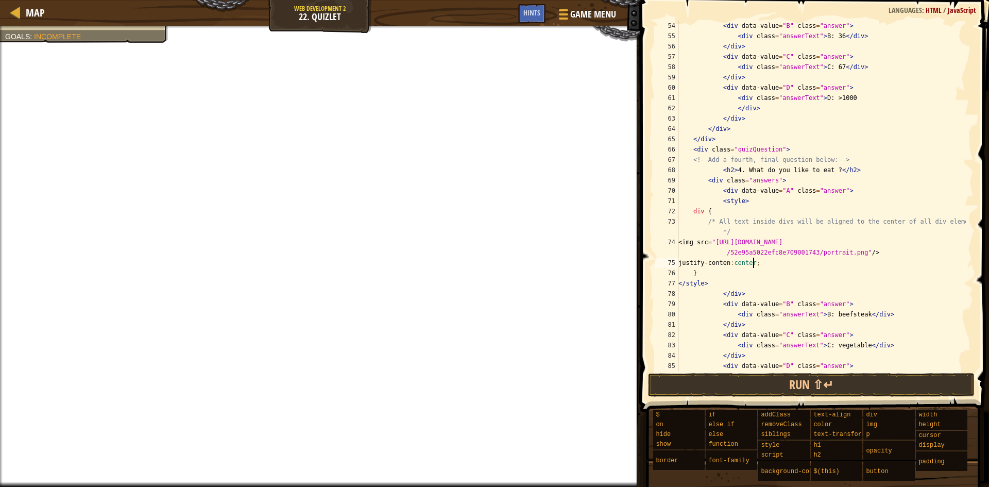
scroll to position [5, 6]
click at [798, 272] on div "< div data-value = "B" class = "answer" > < div class = "answerText" > B: 36 </…" at bounding box center [822, 206] width 290 height 371
click at [799, 267] on div "< div data-value = "B" class = "answer" > < div class = "answerText" > B: 36 </…" at bounding box center [822, 206] width 290 height 371
type textarea "justify-content:center;"
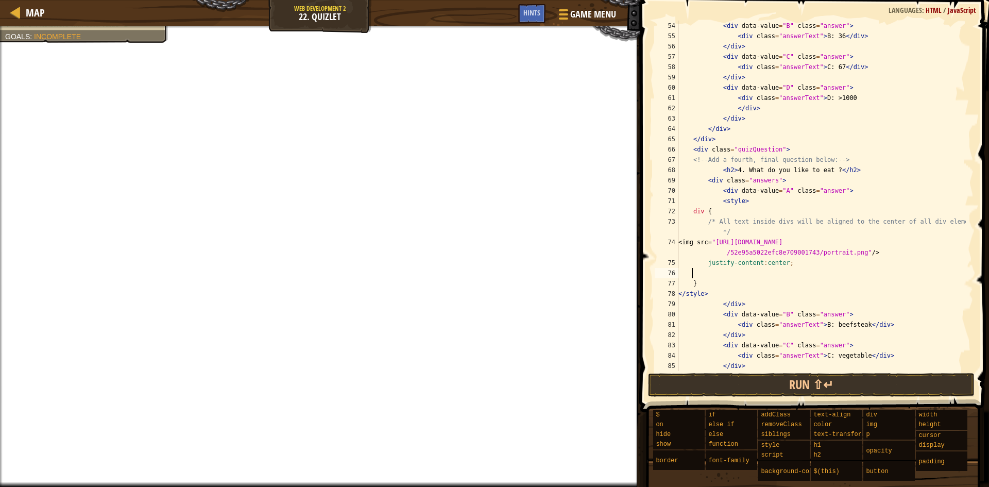
scroll to position [5, 0]
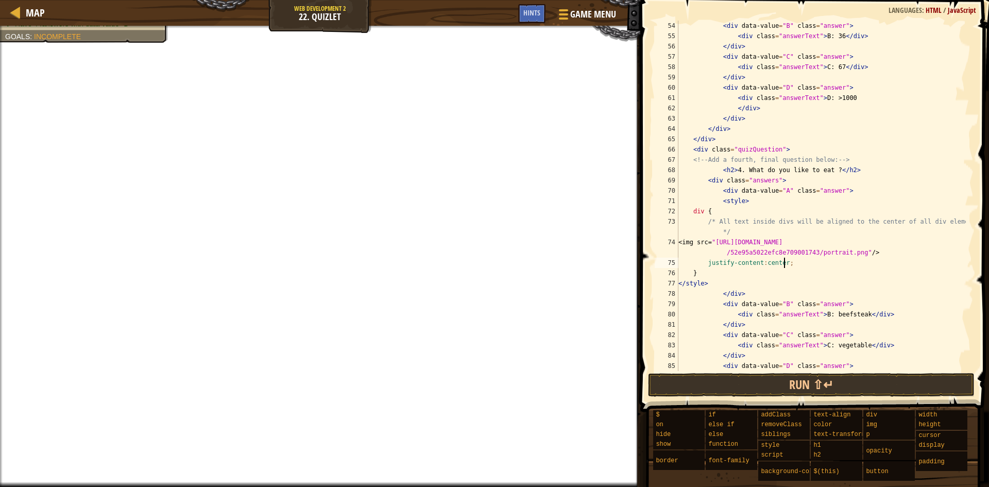
click at [882, 190] on div "< div data-value = "B" class = "answer" > < div class = "answerText" > B: 36 </…" at bounding box center [822, 206] width 290 height 371
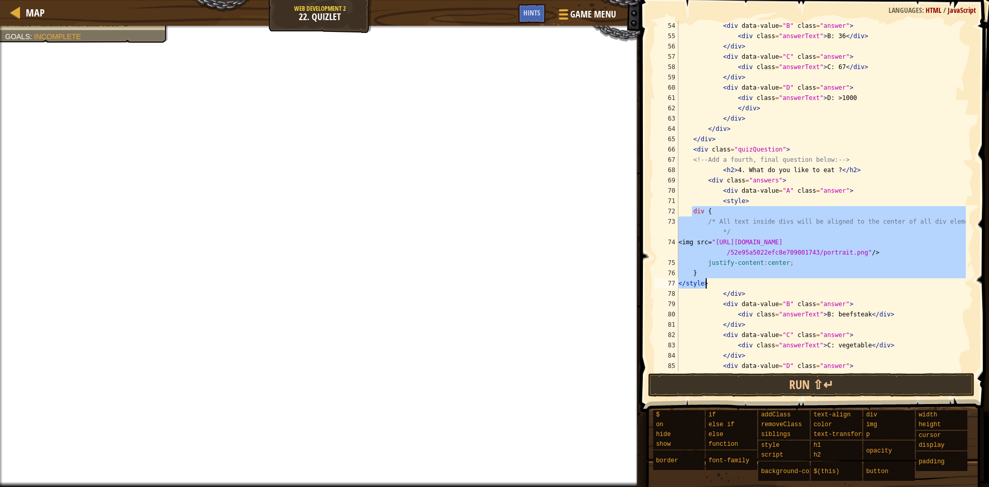
drag, startPoint x: 692, startPoint y: 208, endPoint x: 935, endPoint y: 282, distance: 254.8
click at [935, 282] on div "< div data-value = "B" class = "answer" > < div class = "answerText" > B: 36 </…" at bounding box center [822, 206] width 290 height 371
click at [757, 272] on div "< div data-value = "B" class = "answer" > < div class = "answerText" > B: 36 </…" at bounding box center [822, 196] width 290 height 350
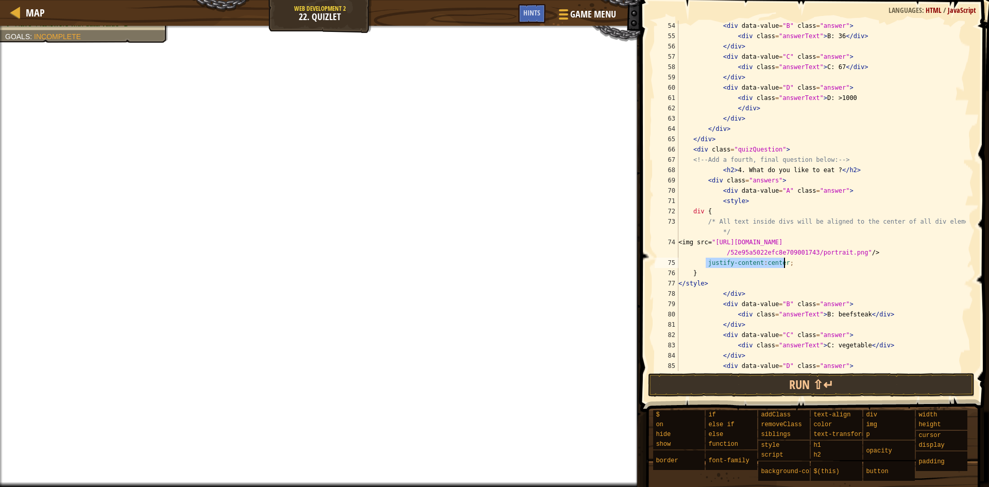
drag, startPoint x: 707, startPoint y: 266, endPoint x: 784, endPoint y: 267, distance: 77.8
click at [784, 267] on div "< div data-value = "B" class = "answer" > < div class = "answerText" > B: 36 </…" at bounding box center [822, 206] width 290 height 371
click at [736, 243] on div "< div data-value = "B" class = "answer" > < div class = "answerText" > B: 36 </…" at bounding box center [822, 206] width 290 height 371
paste textarea "justify-content:center;"
click at [739, 244] on div "< div data-value = "B" class = "answer" > < div class = "answerText" > B: 36 </…" at bounding box center [822, 206] width 290 height 371
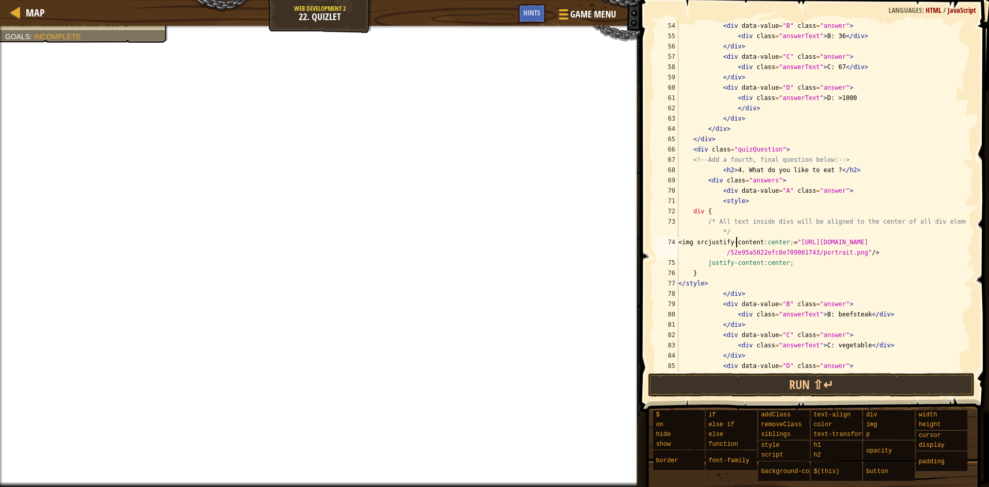
click at [737, 245] on div "< div data-value = "B" class = "answer" > < div class = "answerText" > B: 36 </…" at bounding box center [822, 206] width 290 height 371
drag, startPoint x: 788, startPoint y: 260, endPoint x: 705, endPoint y: 259, distance: 83.0
click at [705, 259] on div "< div data-value = "B" class = "answer" > < div class = "answerText" > B: 36 </…" at bounding box center [822, 206] width 290 height 371
type textarea "justify-content:center;"
drag, startPoint x: 740, startPoint y: 246, endPoint x: 818, endPoint y: 241, distance: 78.5
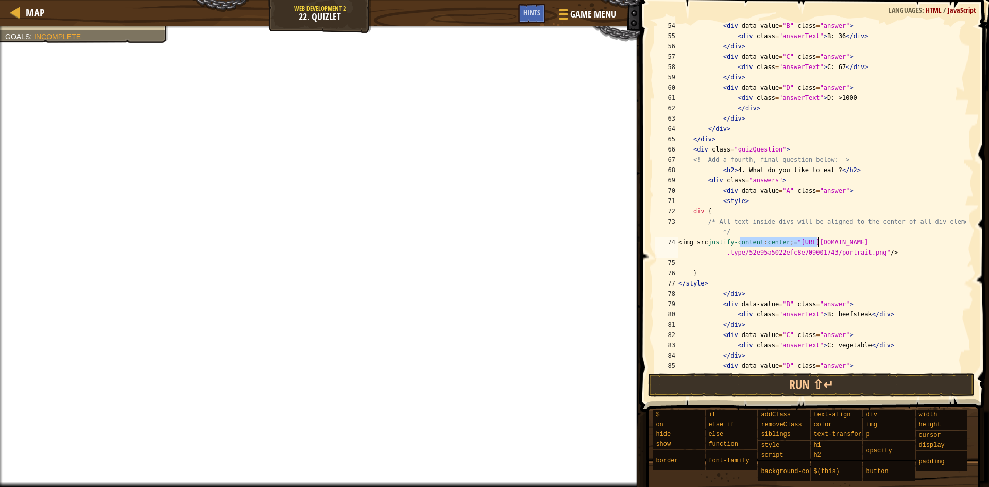
click at [818, 241] on div "< div data-value = "B" class = "answer" > < div class = "answerText" > B: 36 </…" at bounding box center [822, 206] width 290 height 371
click at [881, 256] on div "< div data-value = "B" class = "answer" > < div class = "answerText" > B: 36 </…" at bounding box center [822, 206] width 290 height 371
paste textarea "justify-content:center;"
drag, startPoint x: 863, startPoint y: 250, endPoint x: 950, endPoint y: 253, distance: 86.6
click at [950, 253] on div "< div data-value = "B" class = "answer" > < div class = "answerText" > B: 36 </…" at bounding box center [822, 206] width 290 height 371
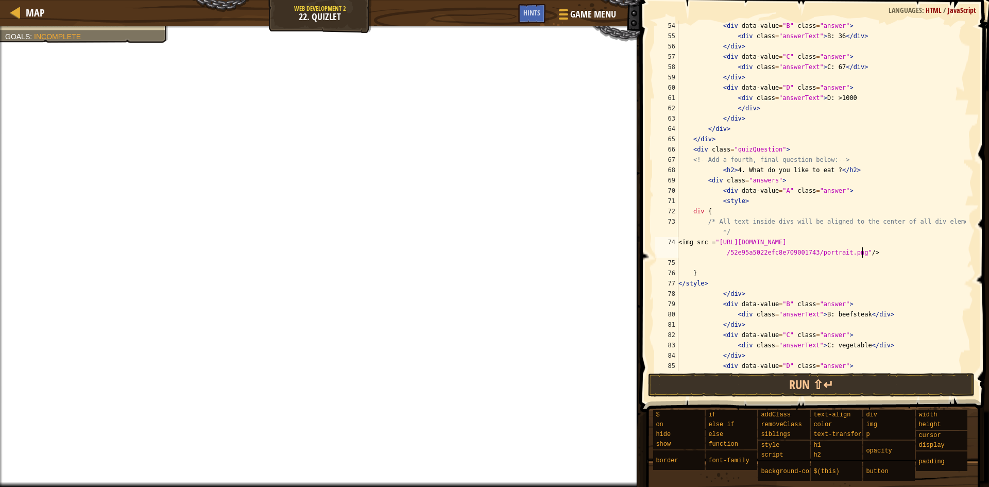
click at [713, 243] on div "< div data-value = "B" class = "answer" > < div class = "answerText" > B: 36 </…" at bounding box center [822, 206] width 290 height 371
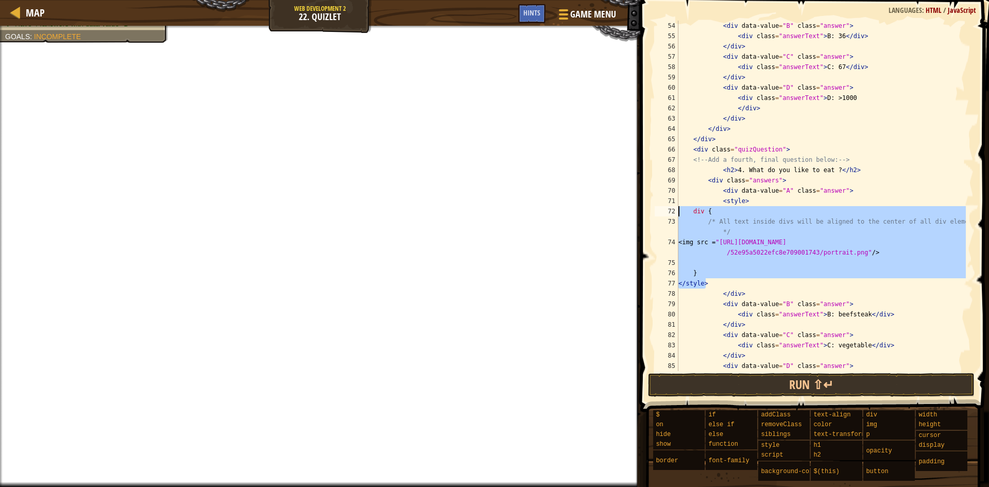
drag, startPoint x: 716, startPoint y: 283, endPoint x: 678, endPoint y: 209, distance: 83.0
click at [678, 209] on div "<img src ="[URL][DOMAIN_NAME]"/> 54 55 56 57 58 59 60 61 62 63 64 65 66 67 68 6…" at bounding box center [813, 196] width 321 height 350
type textarea "div { /* All text inside divs will be aligned to the center of all div elements…"
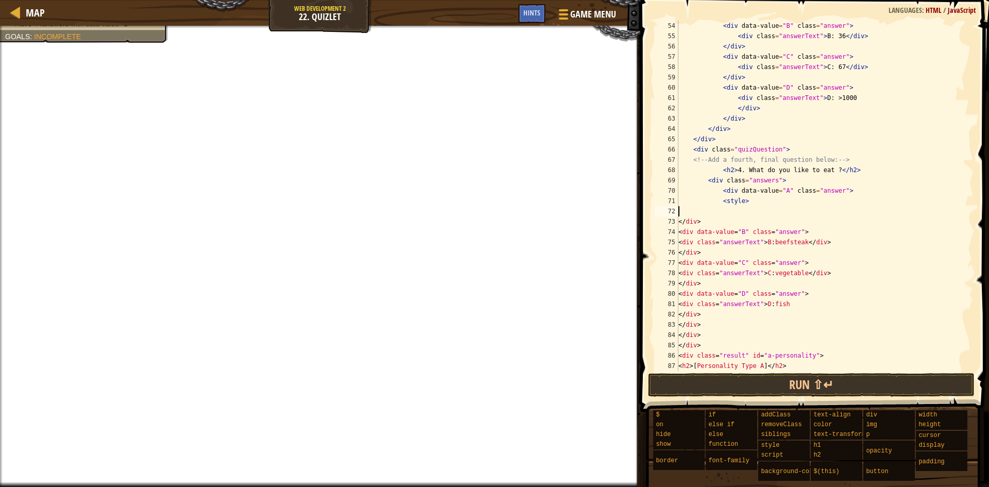
click at [817, 214] on div "< div data-value = "B" class = "answer" > < div class = "answerText" > B: 36 </…" at bounding box center [822, 211] width 290 height 381
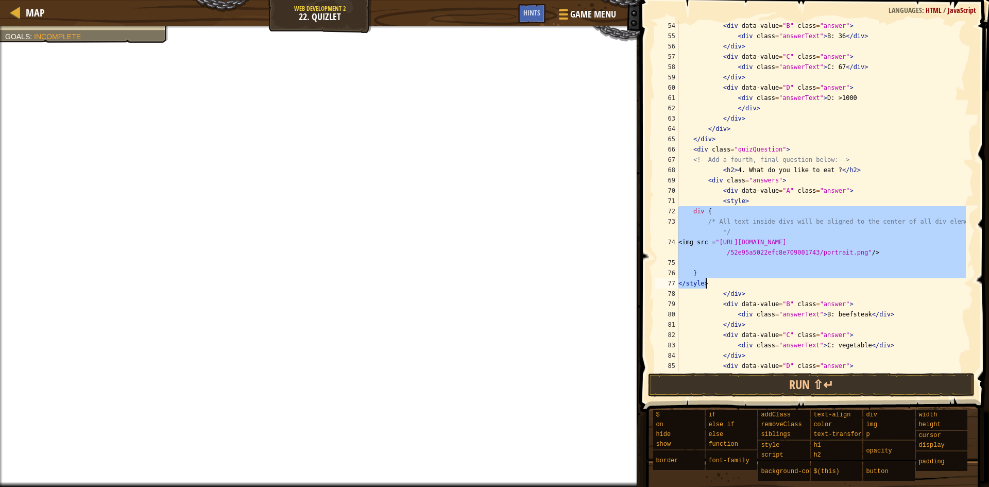
click at [752, 280] on div "< div data-value = "B" class = "answer" > < div class = "answerText" > B: 36 </…" at bounding box center [822, 196] width 290 height 350
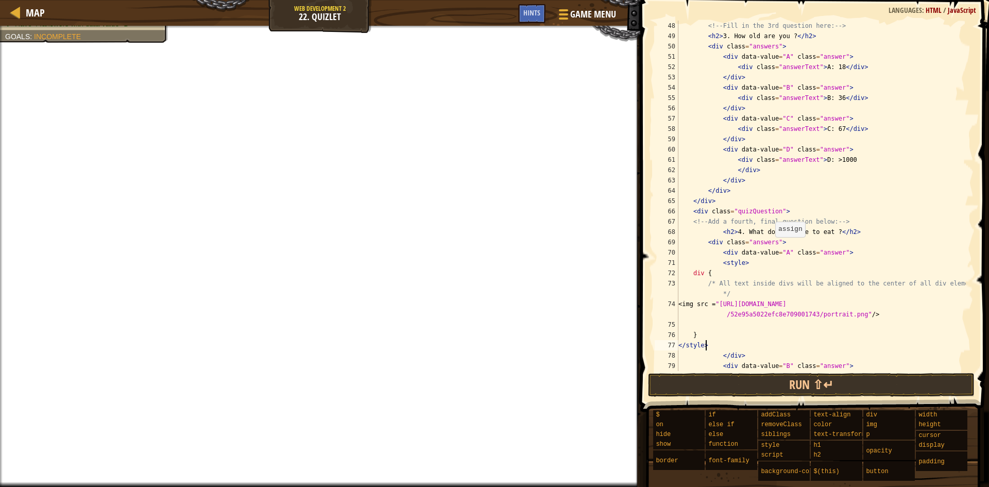
scroll to position [526, 0]
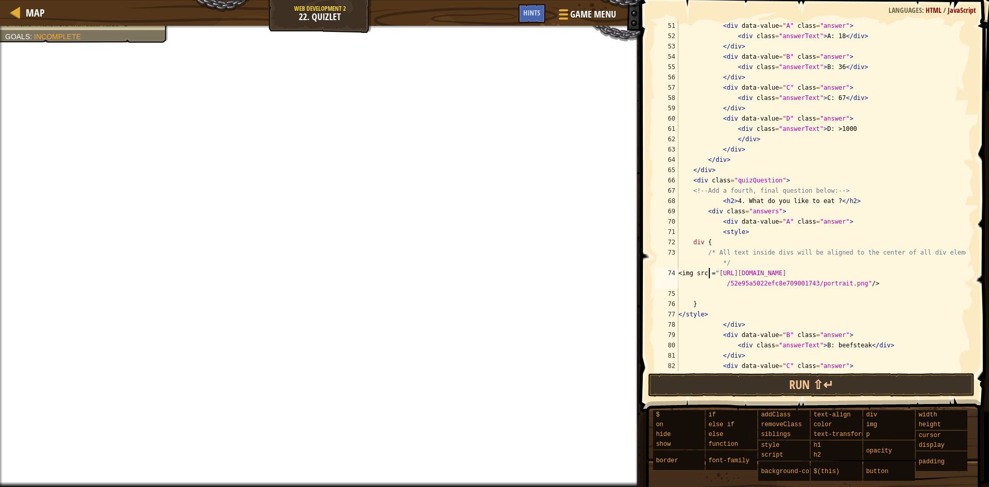
click at [710, 275] on div "< div data-value = "A" class = "answer" > < div class = "answerText" > A: 18 </…" at bounding box center [822, 206] width 290 height 371
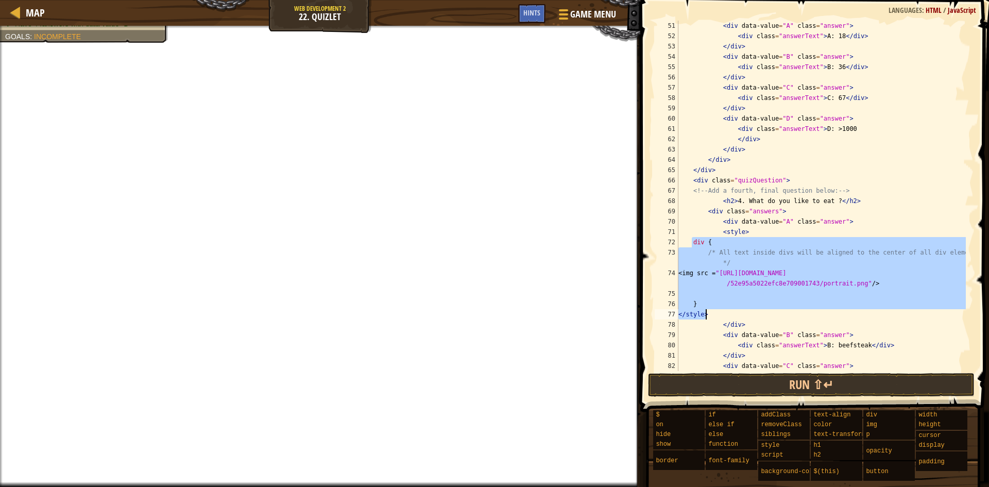
drag, startPoint x: 691, startPoint y: 245, endPoint x: 889, endPoint y: 313, distance: 209.1
click at [889, 313] on div "< div data-value = "A" class = "answer" > < div class = "answerText" > A: 18 </…" at bounding box center [822, 206] width 290 height 371
click at [734, 301] on div "< div data-value = "A" class = "answer" > < div class = "answerText" > A: 18 </…" at bounding box center [822, 196] width 290 height 350
type textarea "}"
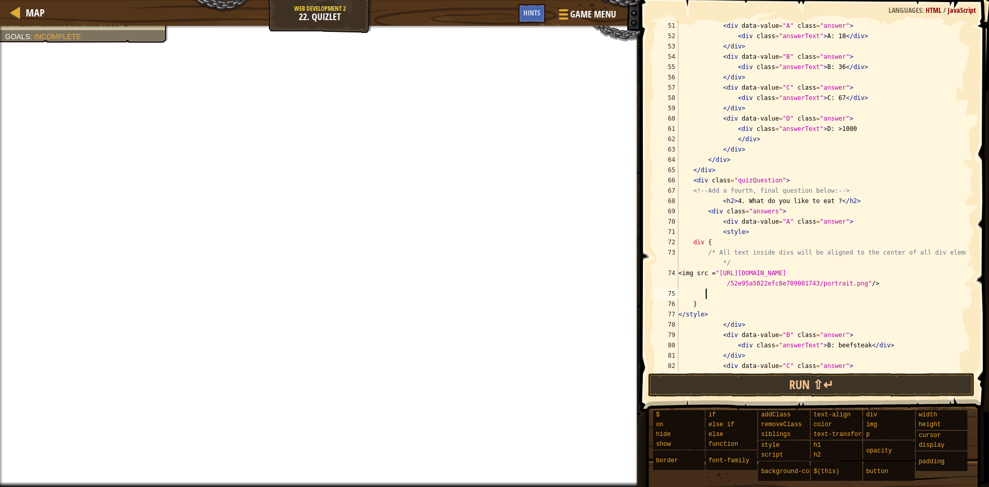
paste textarea "justify-content:center;"
drag, startPoint x: 789, startPoint y: 295, endPoint x: 707, endPoint y: 295, distance: 81.9
click at [707, 295] on div "< div data-value = "A" class = "answer" > < div class = "answerText" > A: 18 </…" at bounding box center [822, 206] width 290 height 371
click at [873, 285] on div "< div data-value = "A" class = "answer" > < div class = "answerText" > A: 18 </…" at bounding box center [822, 196] width 290 height 350
click at [875, 305] on div "< div data-value = "A" class = "answer" > < div class = "answerText" > A: 18 </…" at bounding box center [822, 206] width 290 height 371
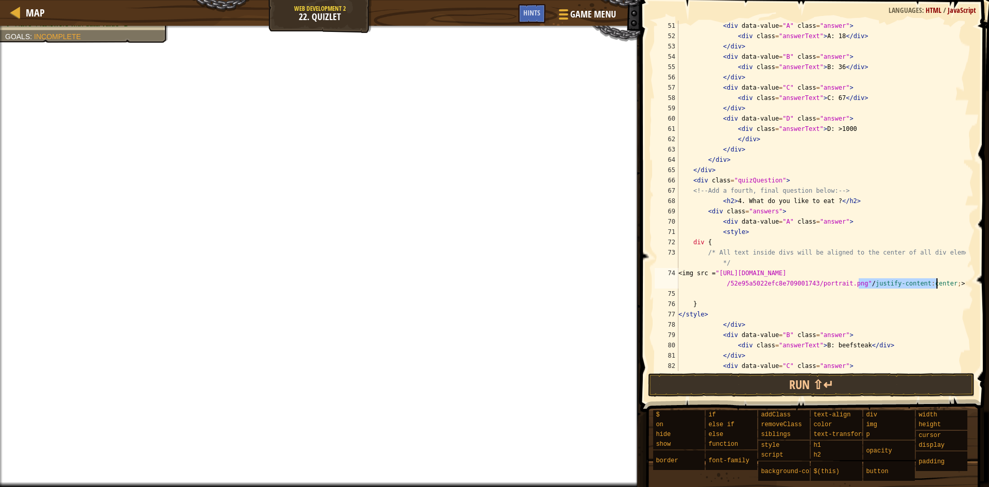
drag, startPoint x: 859, startPoint y: 286, endPoint x: 936, endPoint y: 287, distance: 77.3
click at [936, 287] on div "< div data-value = "A" class = "answer" > < div class = "answerText" > A: 18 </…" at bounding box center [822, 206] width 290 height 371
type textarea "<img src ="[URL][DOMAIN_NAME]"/justify-content:center;>"
click at [866, 305] on div "< div data-value = "A" class = "answer" > < div class = "answerText" > A: 18 </…" at bounding box center [822, 206] width 290 height 371
click at [795, 395] on button "Run ⇧↵" at bounding box center [811, 385] width 327 height 24
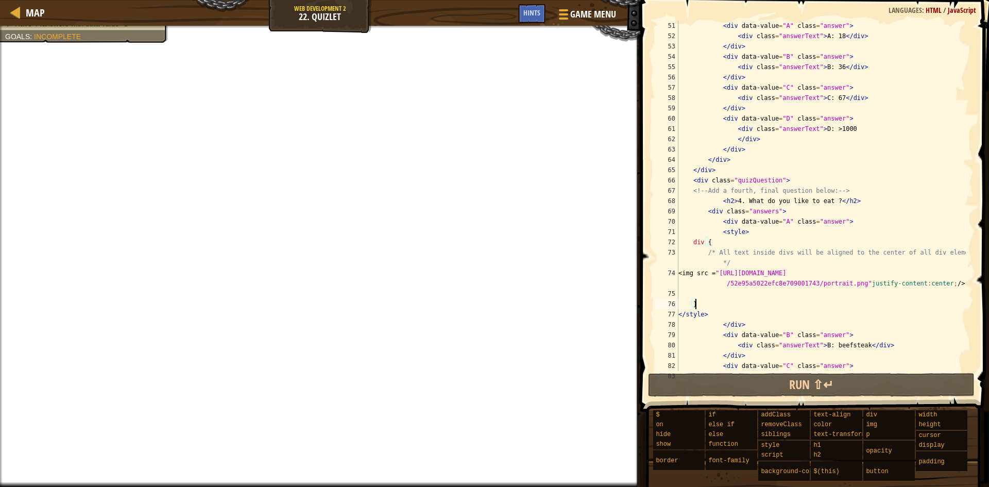
click at [855, 284] on div "< div data-value = "A" class = "answer" > < div class = "answerText" > A: 18 </…" at bounding box center [822, 206] width 290 height 371
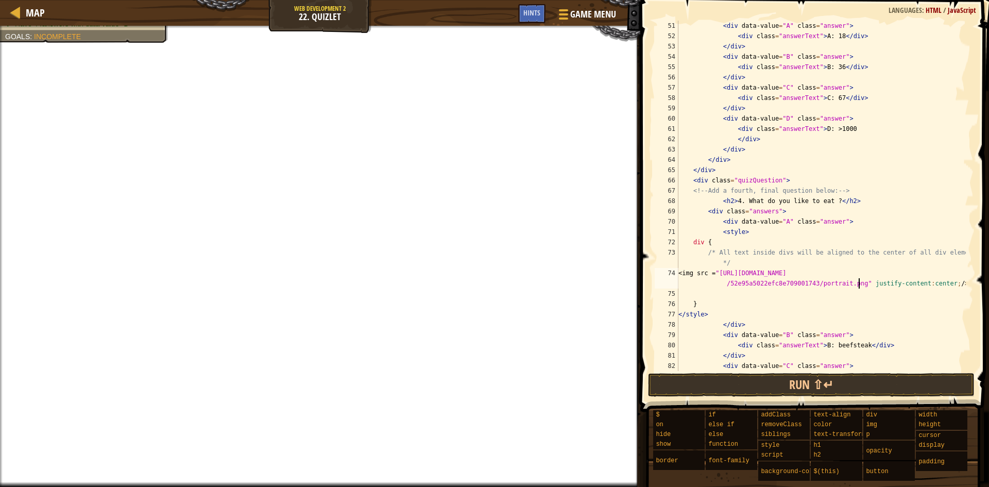
click at [711, 273] on div "< div data-value = "A" class = "answer" > < div class = "answerText" > A: 18 </…" at bounding box center [822, 206] width 290 height 371
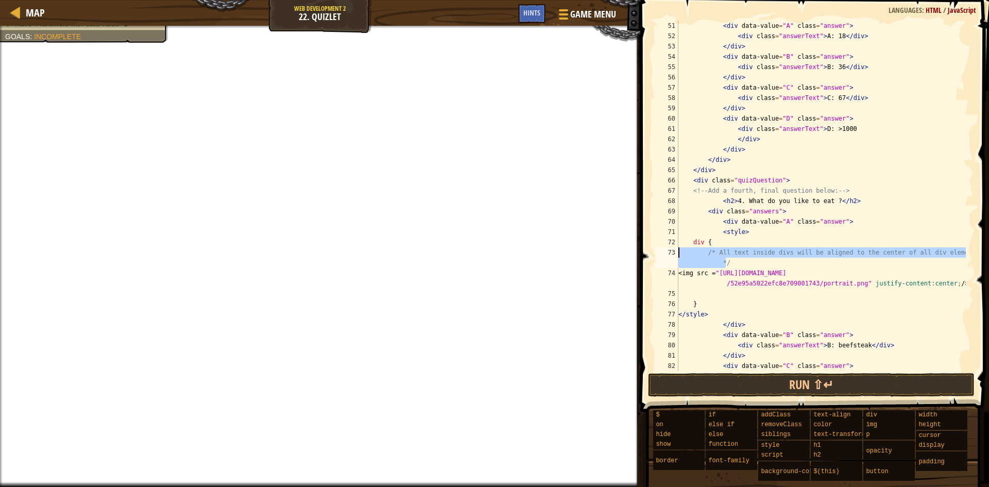
drag, startPoint x: 734, startPoint y: 262, endPoint x: 677, endPoint y: 255, distance: 58.2
click at [677, 255] on div "<img src ="[URL][DOMAIN_NAME]" justify-content:center;/> 51 52 53 54 55 56 57 5…" at bounding box center [813, 196] width 321 height 350
type textarea "/* All text inside divs will be aligned to the center of all div elements. */"
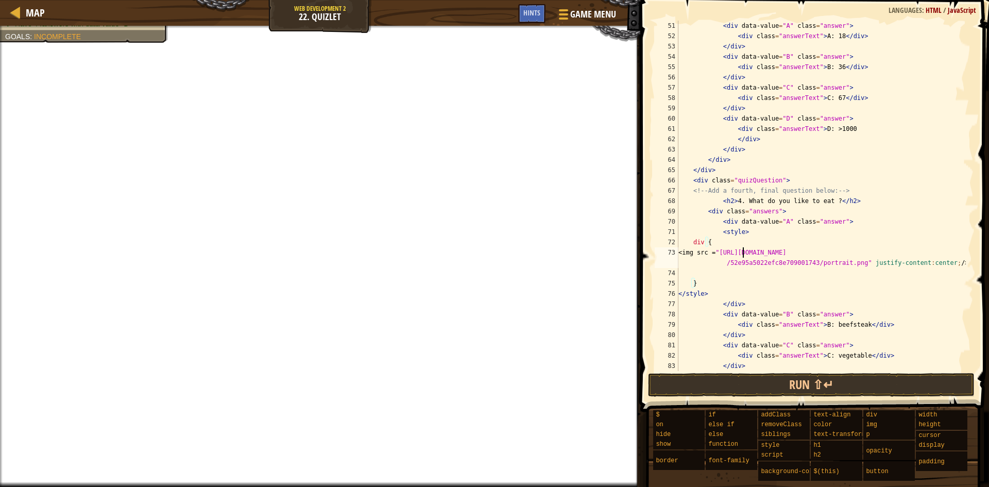
click at [743, 253] on div "< div data-value = "A" class = "answer" > < div class = "answerText" > A: 18 </…" at bounding box center [822, 206] width 290 height 371
click at [934, 262] on div "< div data-value = "A" class = "answer" > < div class = "answerText" > A: 18 </…" at bounding box center [822, 206] width 290 height 371
click at [768, 380] on button "Run ⇧↵" at bounding box center [811, 385] width 327 height 24
click at [745, 391] on button "Run ⇧↵" at bounding box center [811, 385] width 327 height 24
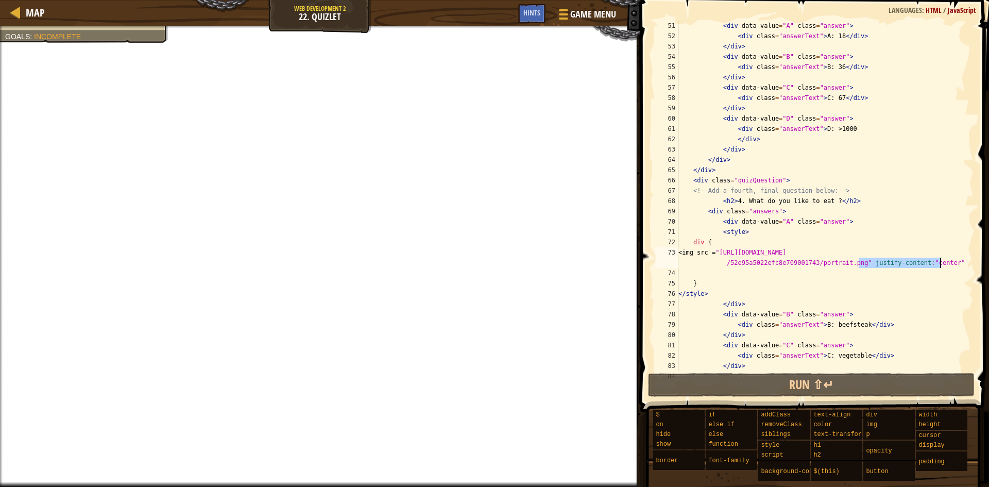
drag, startPoint x: 858, startPoint y: 264, endPoint x: 939, endPoint y: 262, distance: 82.0
click at [939, 262] on div "< div data-value = "A" class = "answer" > < div class = "answerText" > A: 18 </…" at bounding box center [822, 206] width 290 height 371
type textarea "<img src ="[URL][DOMAIN_NAME]" ;/>"
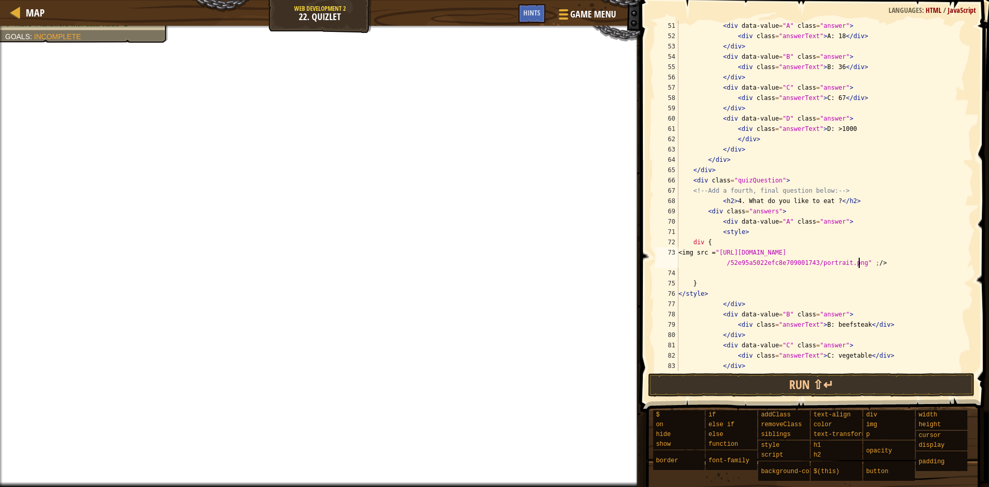
scroll to position [5, 29]
drag, startPoint x: 728, startPoint y: 275, endPoint x: 734, endPoint y: 277, distance: 7.0
click at [725, 277] on div "< div data-value = "A" class = "answer" > < div class = "answerText" > A: 18 </…" at bounding box center [822, 206] width 290 height 371
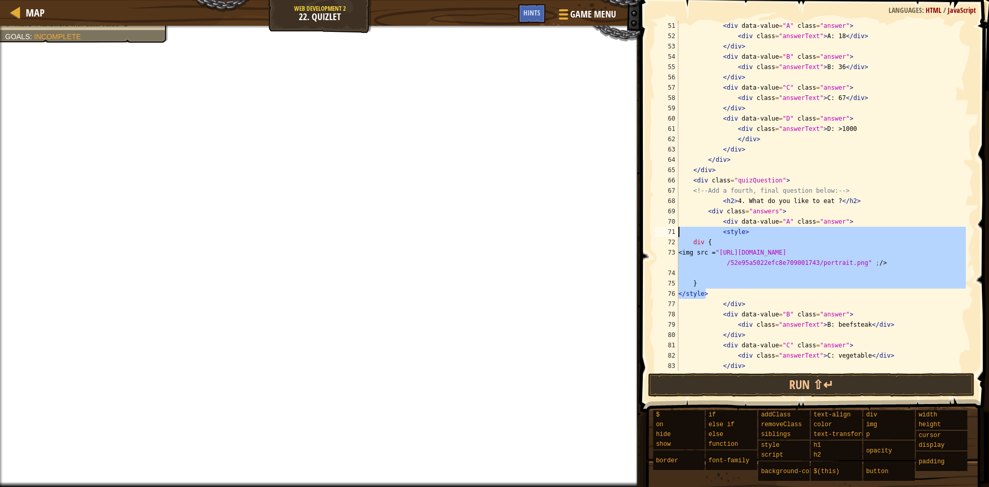
drag, startPoint x: 726, startPoint y: 294, endPoint x: 667, endPoint y: 230, distance: 86.8
click at [667, 230] on div "51 52 53 54 55 56 57 58 59 60 61 62 63 64 65 66 67 68 69 70 71 72 73 74 75 76 7…" at bounding box center [813, 196] width 321 height 350
type textarea "<style> div {"
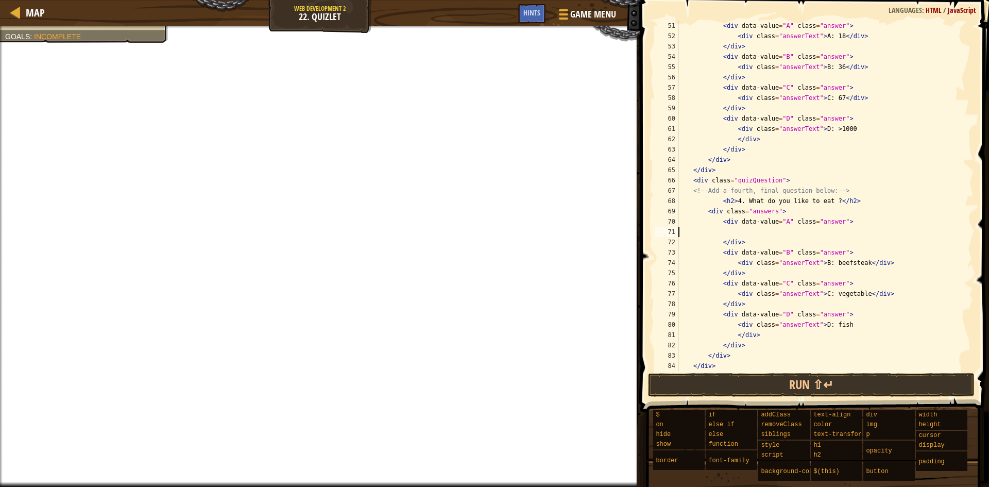
scroll to position [5, 0]
paste textarea "<img src="[URL][DOMAIN_NAME]"/>"
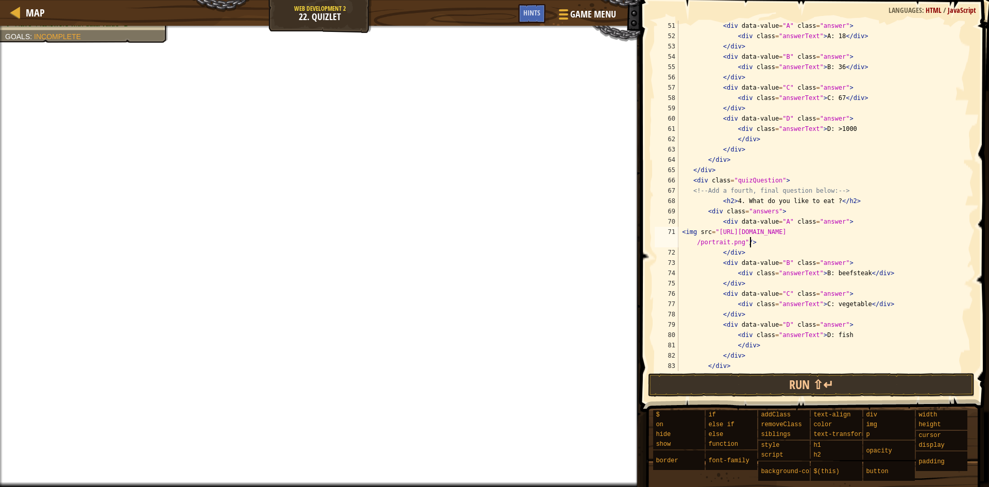
click at [681, 232] on div "< div data-value = "A" class = "answer" > < div class = "answerText" > A: 18 </…" at bounding box center [822, 206] width 290 height 371
click at [882, 169] on div "< div data-value = "A" class = "answer" > < div class = "answerText" > A: 18 </…" at bounding box center [822, 206] width 290 height 371
type textarea "</div>"
